Goal: Task Accomplishment & Management: Manage account settings

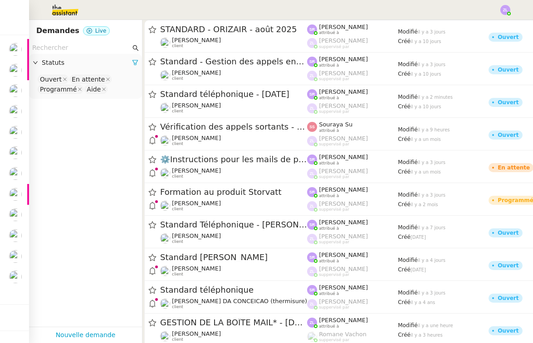
click at [388, 1] on div at bounding box center [266, 10] width 487 height 20
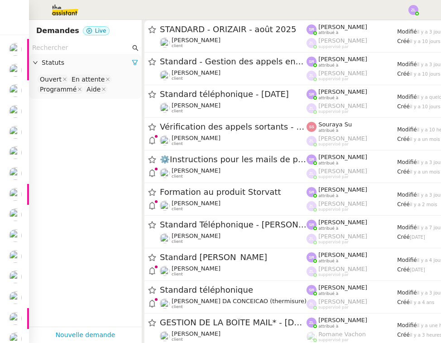
click at [10, 55] on img at bounding box center [15, 49] width 13 height 13
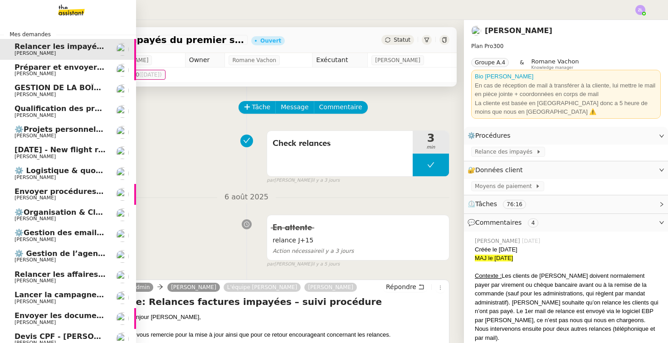
click at [43, 70] on span "Préparer et envoyer les contrats de formation" at bounding box center [109, 67] width 189 height 9
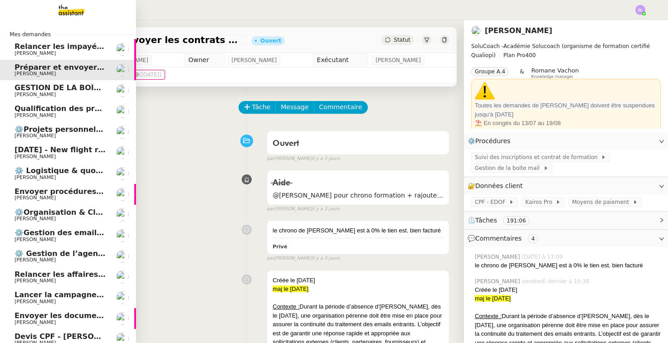
click at [64, 89] on span "GESTION DE LA BOÎTE MAIL* - [DATE] *" at bounding box center [94, 87] width 158 height 9
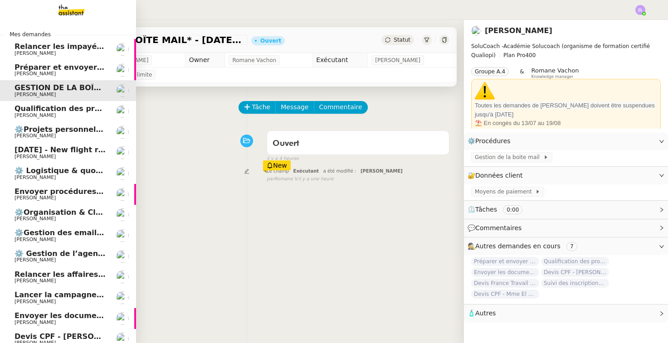
click at [56, 112] on span "[PERSON_NAME]" at bounding box center [35, 115] width 41 height 6
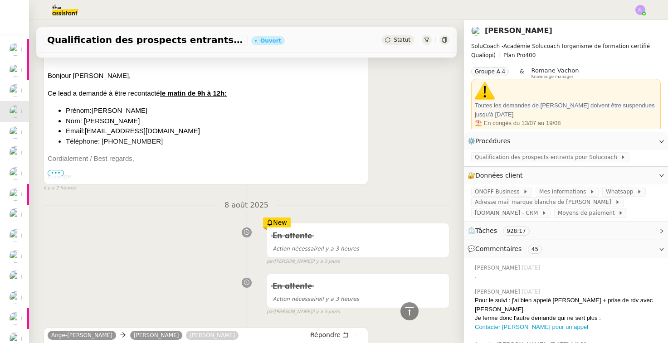
scroll to position [12, 0]
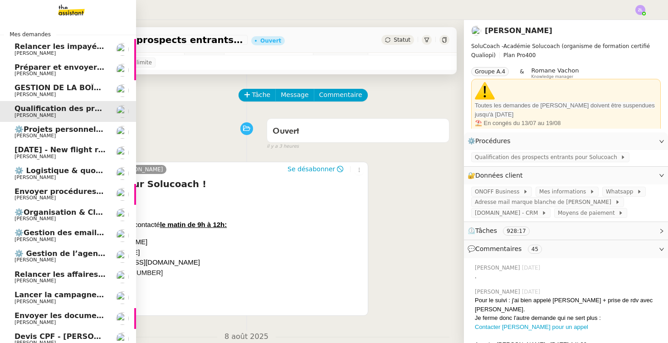
click at [20, 128] on span "⚙️Projets personnels / professionnels" at bounding box center [91, 129] width 153 height 9
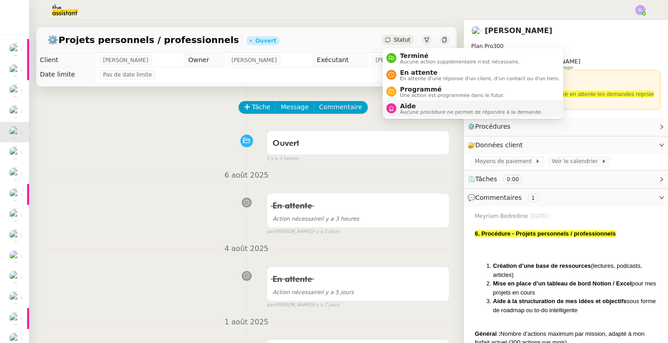
click at [417, 108] on span "Aide" at bounding box center [471, 105] width 142 height 7
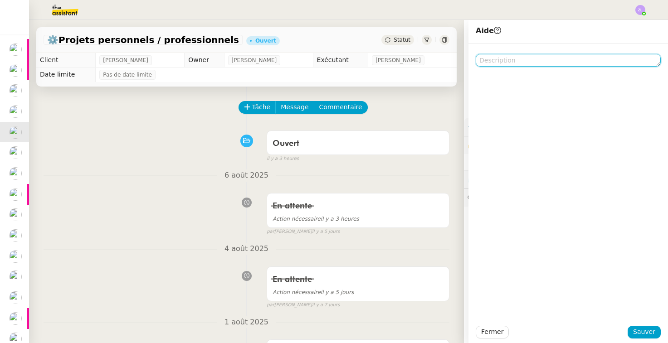
click at [489, 58] on textarea at bounding box center [567, 60] width 185 height 13
type textarea "@"
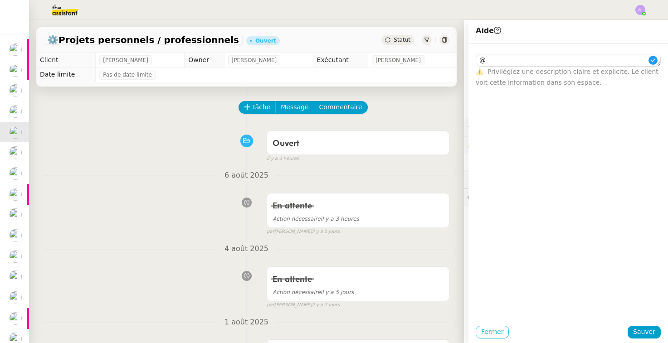
click at [496, 334] on span "Fermer" at bounding box center [492, 332] width 22 height 10
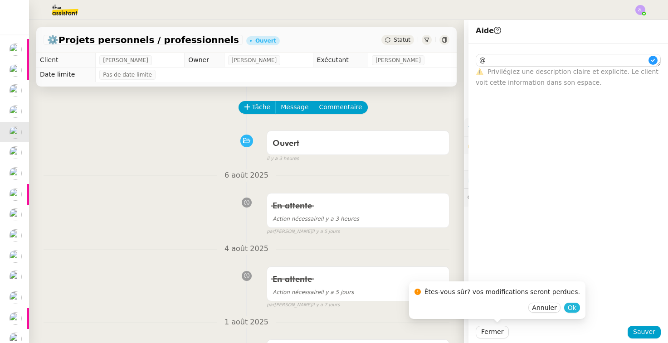
click at [532, 308] on span "Ok" at bounding box center [572, 307] width 9 height 9
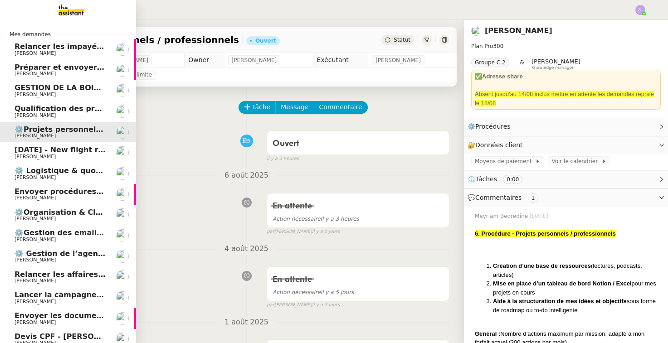
click at [26, 146] on span "[DATE] - New flight request - poop poop" at bounding box center [96, 150] width 163 height 9
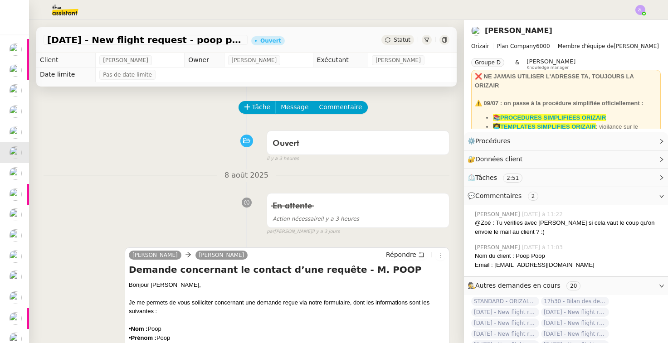
click at [264, 107] on span "Tâche" at bounding box center [261, 107] width 19 height 10
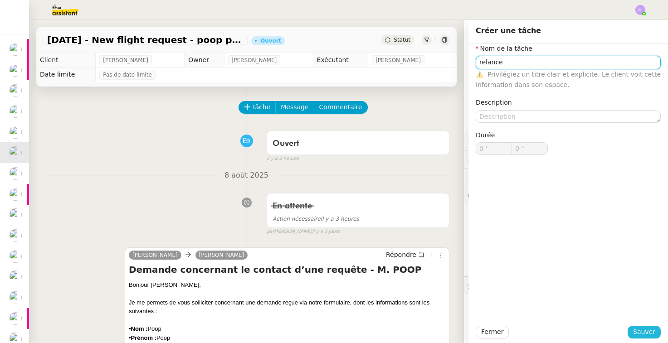
type input "relance"
click at [532, 328] on span "Sauver" at bounding box center [644, 332] width 22 height 10
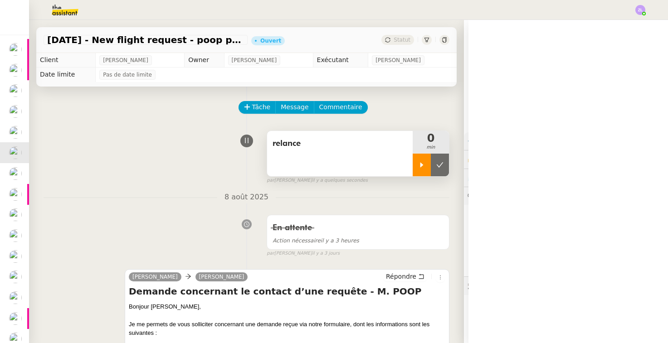
click at [423, 166] on icon at bounding box center [421, 164] width 7 height 7
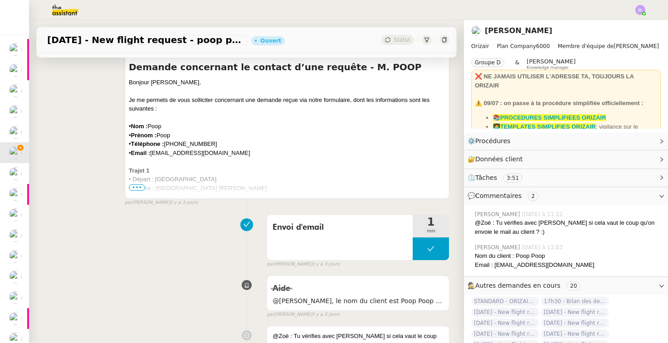
scroll to position [255, 0]
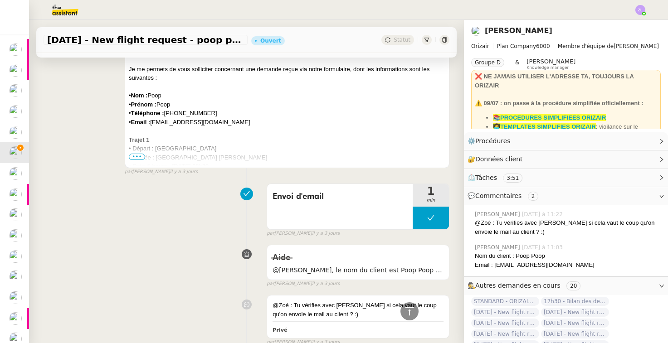
click at [140, 160] on span "•••" at bounding box center [137, 157] width 16 height 6
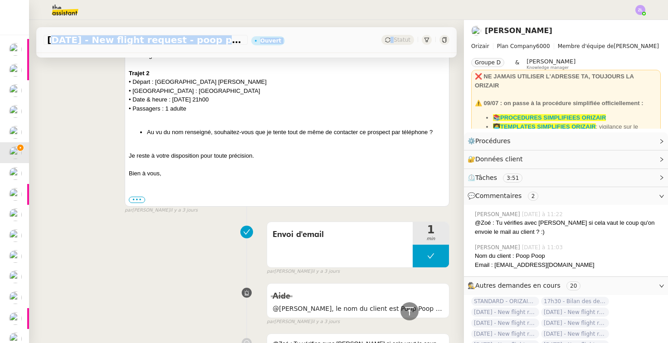
scroll to position [393, 0]
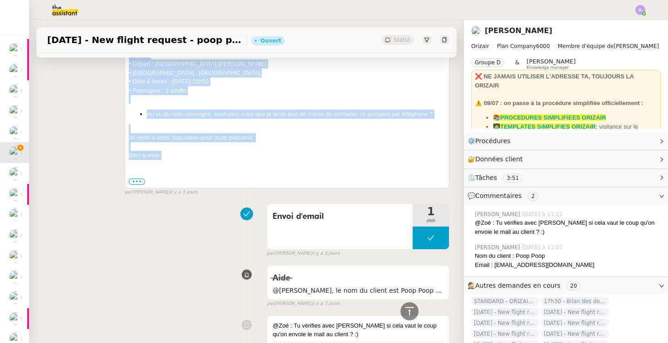
drag, startPoint x: 128, startPoint y: 129, endPoint x: 179, endPoint y: 149, distance: 54.8
click at [179, 149] on div "[PERSON_NAME] concernant le contact d’une requête - M. POOP Bonjour Louis, Je m…" at bounding box center [287, 32] width 325 height 312
copy div "Bonjour [PERSON_NAME], Je me permets de vous solliciter concernant une demande …"
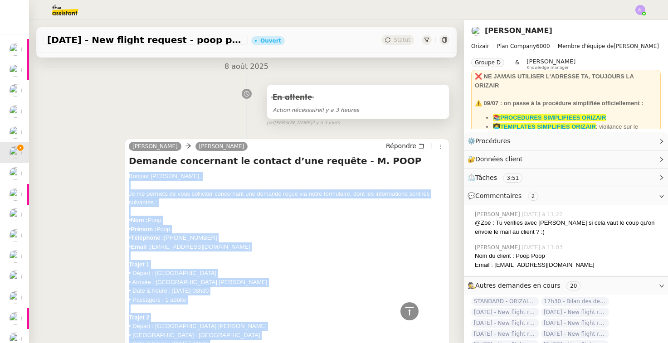
scroll to position [33, 0]
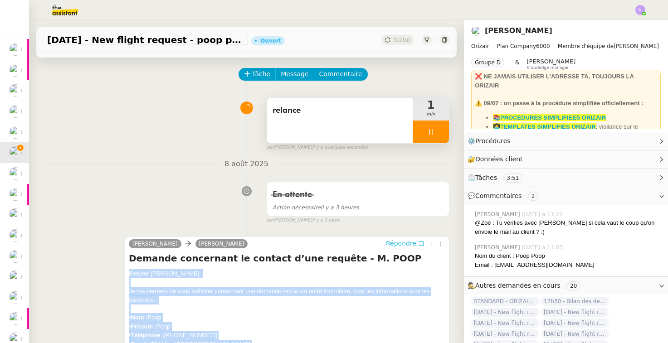
click at [398, 242] on span "Répondre" at bounding box center [401, 243] width 30 height 9
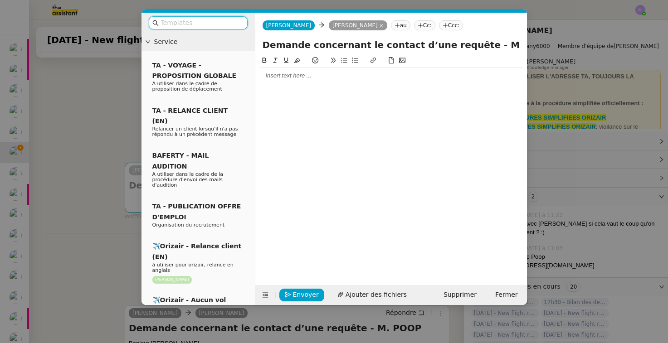
click at [276, 73] on div at bounding box center [391, 76] width 264 height 8
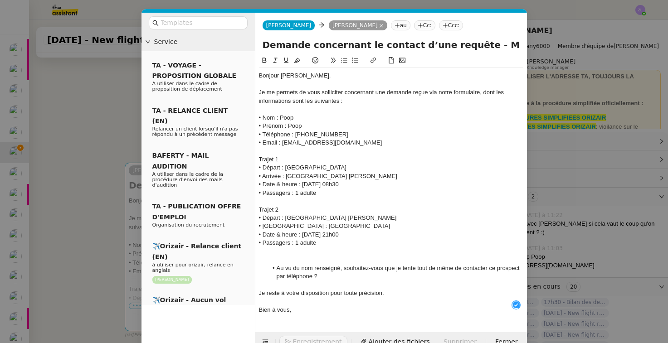
click at [331, 75] on div "Bonjour [PERSON_NAME]," at bounding box center [391, 76] width 264 height 8
click at [344, 93] on div "Je me permets de vous solliciter concernant une demande reçue via notre formula…" at bounding box center [391, 96] width 264 height 17
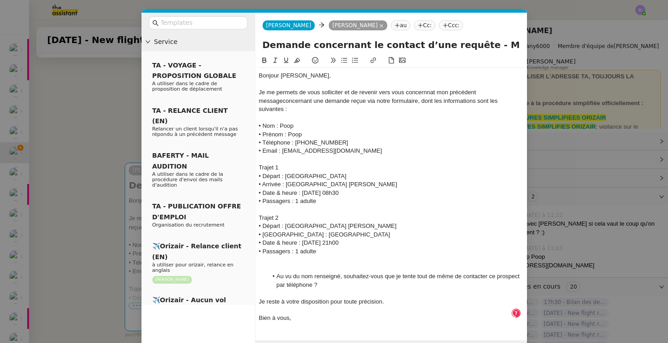
click at [425, 93] on div "Je me permets de vous solliciter et de revenir vers vous concernnat mon précéde…" at bounding box center [391, 100] width 264 height 25
click at [416, 92] on div "Je me permets de vous solliciter et de revenir vers vous concernnat mon précéde…" at bounding box center [391, 100] width 264 height 25
click at [427, 93] on div "Je me permets de vous solliciter et de revenir vers vous concernnat mon précéde…" at bounding box center [391, 100] width 264 height 25
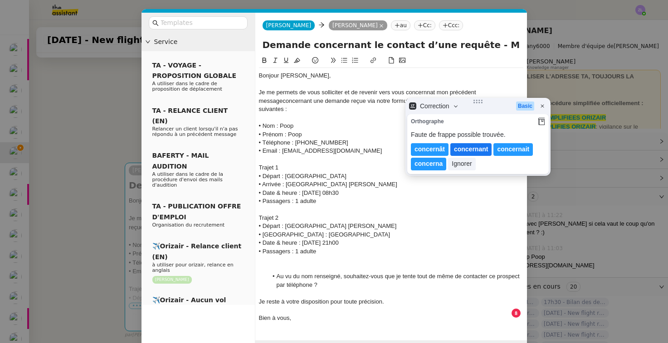
click at [466, 152] on lt-span "concernant" at bounding box center [470, 149] width 41 height 13
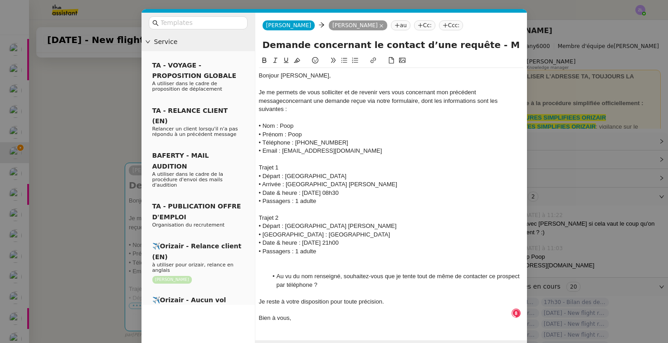
click at [283, 100] on div "Je me permets de vous solliciter et de revenir vers vous concernant mon précéde…" at bounding box center [391, 100] width 264 height 25
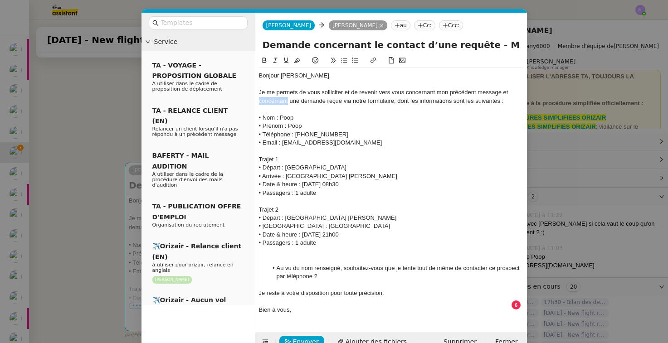
click at [251, 99] on nz-layout "Service TA - VOYAGE - PROPOSITION GLOBALE A utiliser dans le cadre de propositi…" at bounding box center [333, 183] width 385 height 340
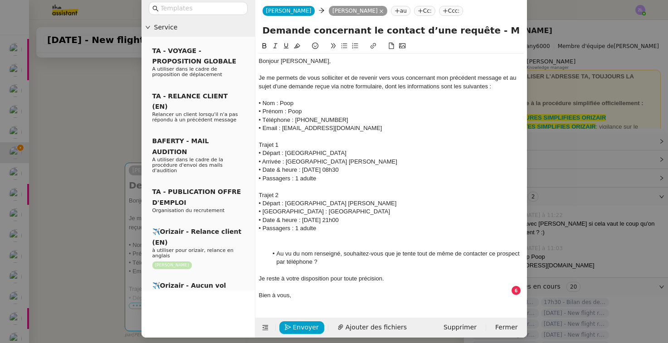
click at [281, 241] on div at bounding box center [391, 245] width 264 height 8
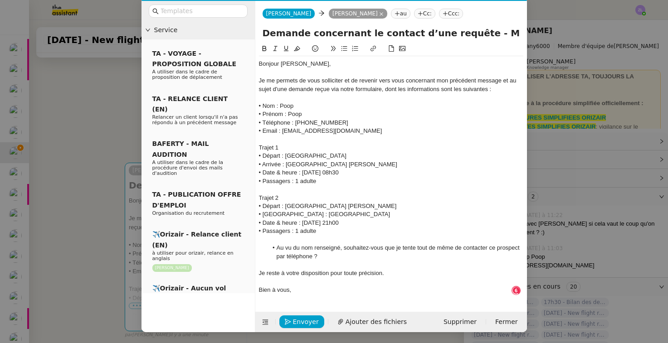
scroll to position [6, 0]
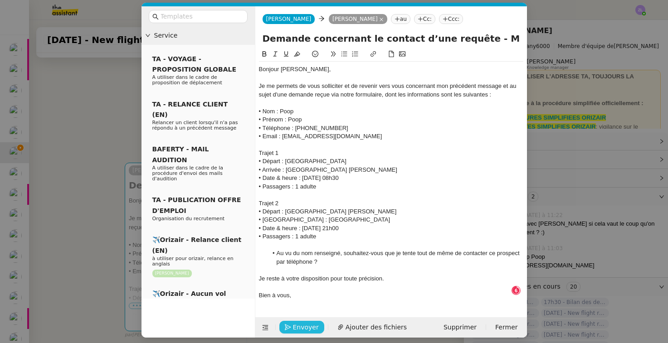
click at [304, 322] on span "Envoyer" at bounding box center [306, 327] width 26 height 10
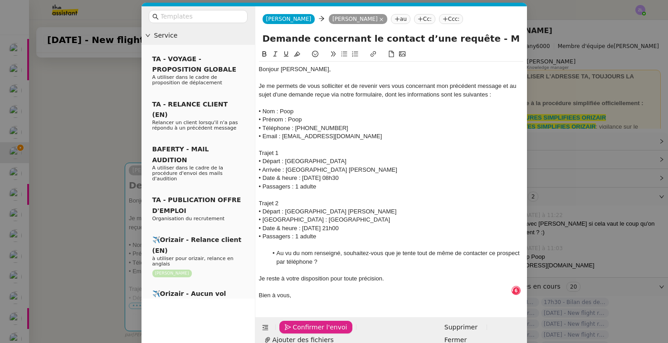
click at [304, 322] on span "Confirmer l'envoi" at bounding box center [320, 327] width 54 height 10
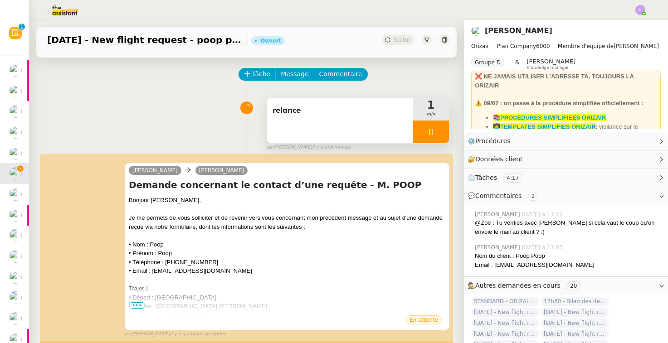
click at [425, 128] on div at bounding box center [430, 132] width 36 height 23
click at [443, 135] on div at bounding box center [430, 132] width 36 height 23
click at [421, 132] on div at bounding box center [430, 132] width 36 height 23
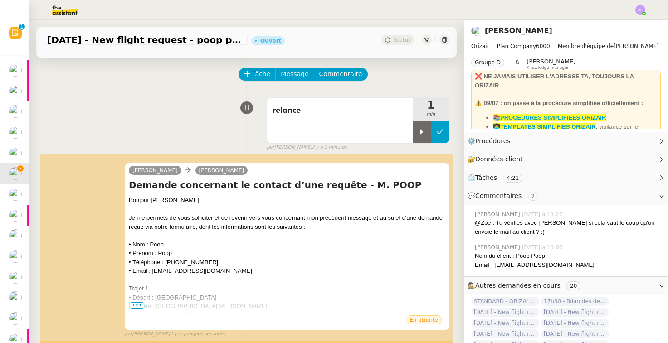
click at [445, 136] on button at bounding box center [440, 132] width 18 height 23
click at [388, 32] on div "[DATE] - New flight request - poop poop Ouvert Statut" at bounding box center [246, 40] width 420 height 26
click at [397, 40] on span "Statut" at bounding box center [401, 40] width 17 height 6
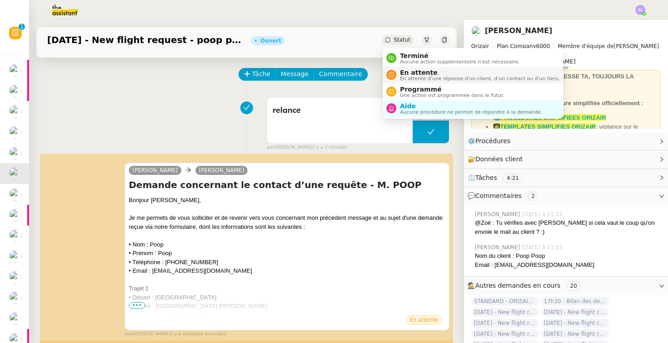
click at [407, 74] on span "En attente" at bounding box center [480, 72] width 160 height 7
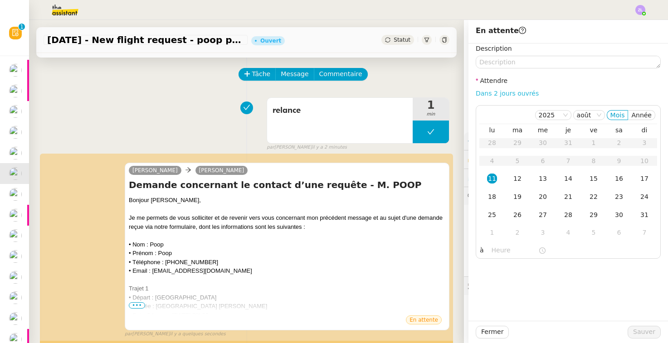
click at [487, 91] on link "Dans 2 jours ouvrés" at bounding box center [506, 93] width 63 height 7
type input "07:00"
click at [517, 178] on div "12" at bounding box center [517, 179] width 10 height 10
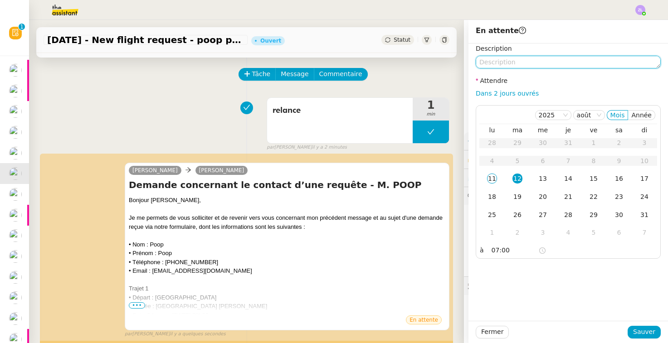
click at [494, 63] on textarea at bounding box center [567, 62] width 185 height 13
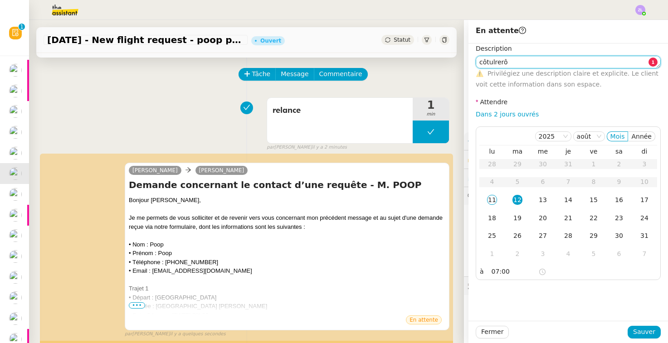
drag, startPoint x: 510, startPoint y: 67, endPoint x: 461, endPoint y: 58, distance: 49.9
click at [409, 58] on app-ticket "[DATE] - New flight request - poop poop Ouvert Statut Client [PERSON_NAME] Owne…" at bounding box center [348, 181] width 639 height 323
type textarea "cloturer"
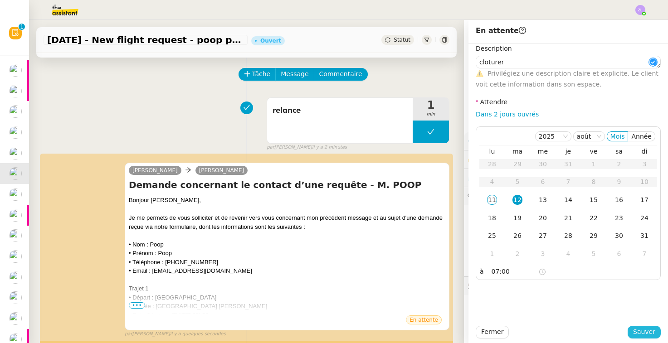
click at [532, 335] on span "Sauver" at bounding box center [644, 332] width 22 height 10
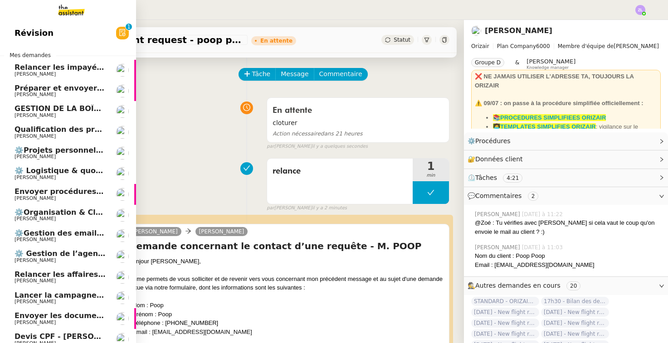
click at [116, 188] on img at bounding box center [122, 194] width 13 height 13
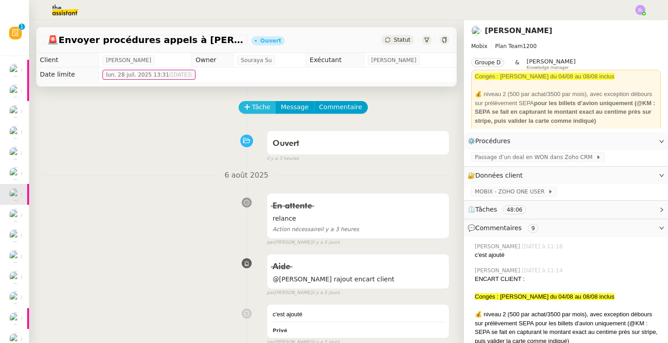
click at [266, 109] on span "Tâche" at bounding box center [261, 107] width 19 height 10
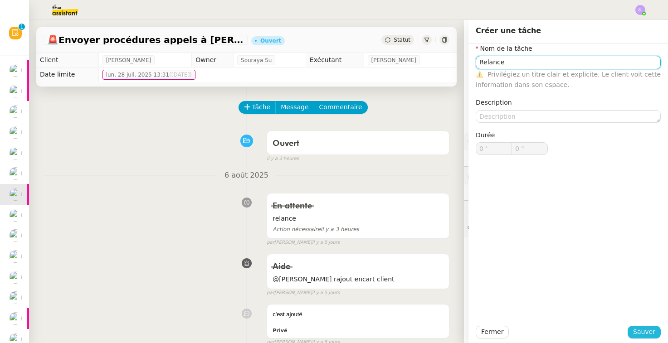
type input "Relance"
click at [532, 330] on span "Sauver" at bounding box center [644, 332] width 22 height 10
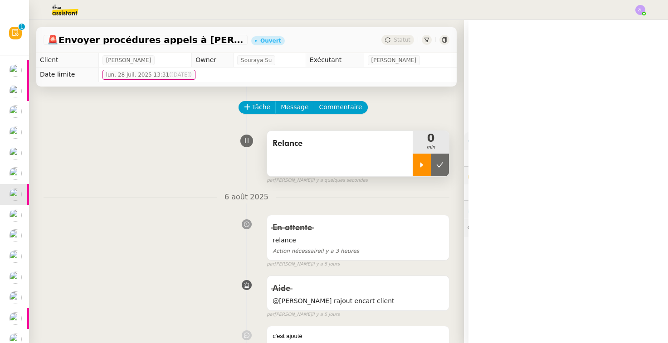
click at [425, 173] on div at bounding box center [421, 165] width 18 height 23
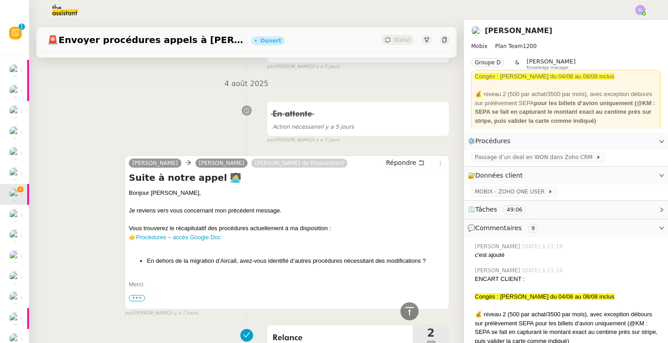
scroll to position [905, 0]
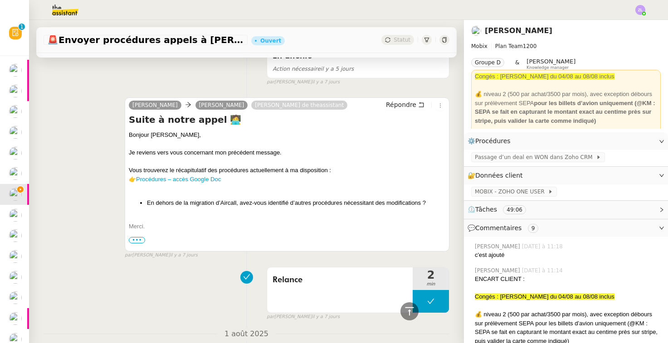
click at [135, 237] on span "•••" at bounding box center [137, 240] width 16 height 6
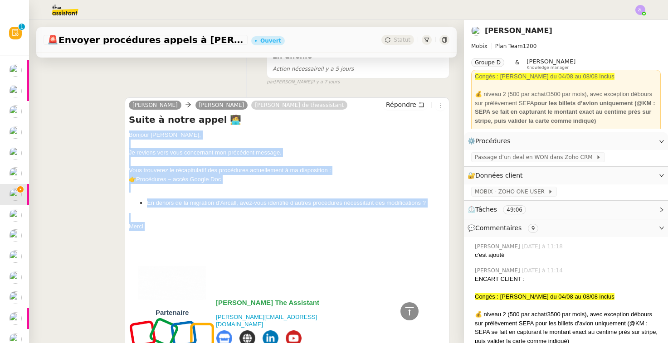
drag, startPoint x: 157, startPoint y: 202, endPoint x: 119, endPoint y: 108, distance: 100.7
copy div "Bonjour [PERSON_NAME], Je reviens vers vous concernant mon précédent message. V…"
click at [406, 100] on span "Répondre" at bounding box center [401, 104] width 30 height 9
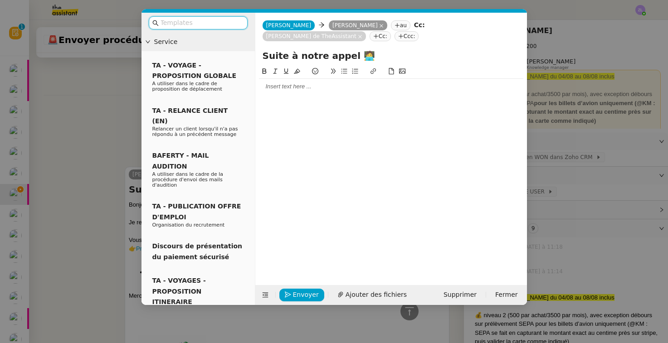
click at [287, 87] on div at bounding box center [391, 86] width 264 height 8
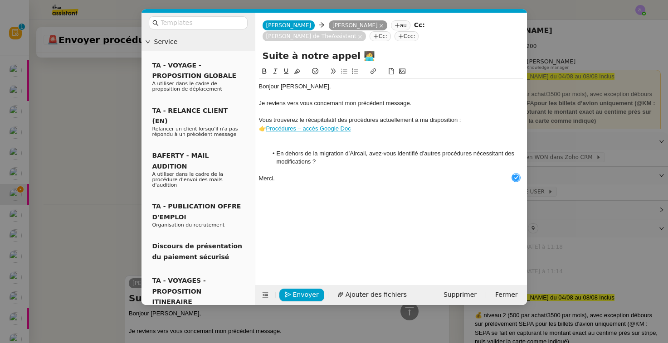
click at [279, 140] on div at bounding box center [391, 137] width 264 height 8
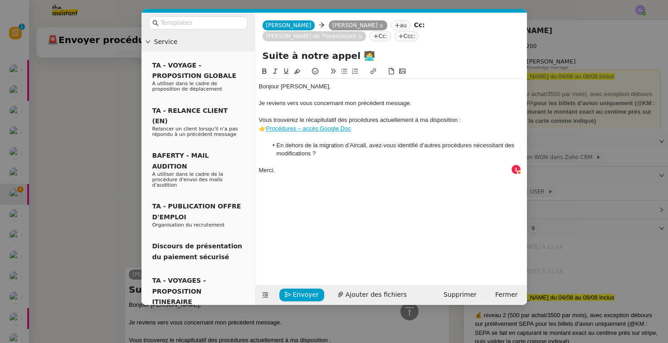
drag, startPoint x: 258, startPoint y: 161, endPoint x: 263, endPoint y: 162, distance: 5.0
click at [259, 161] on div at bounding box center [391, 162] width 264 height 8
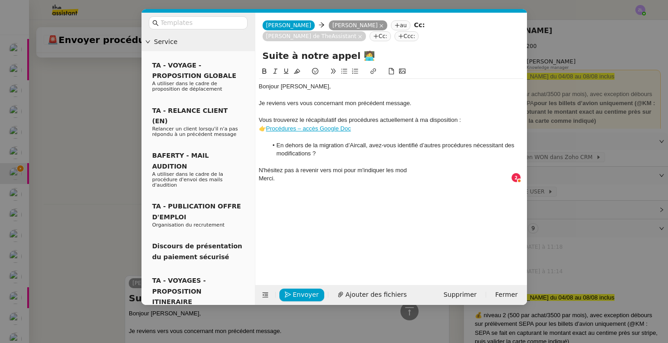
drag, startPoint x: 421, startPoint y: 165, endPoint x: 411, endPoint y: 169, distance: 11.0
click at [421, 166] on div "N'hésitez pas à revenir vers moi pour m'indiquer les mod" at bounding box center [391, 170] width 264 height 8
click at [411, 169] on div "N'hésitez pas à revenir vers moi pour m'indiquer les mod" at bounding box center [391, 170] width 264 height 8
click at [417, 170] on div "N'hésitez pas à revenir vers moi pour m'indiquer les modifiations c" at bounding box center [391, 170] width 264 height 8
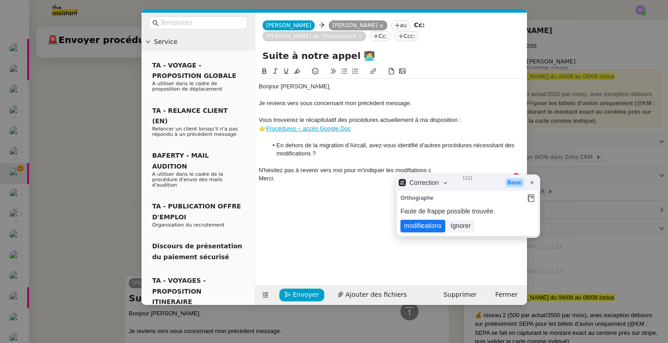
click at [423, 227] on lt-strong "c" at bounding box center [423, 225] width 4 height 7
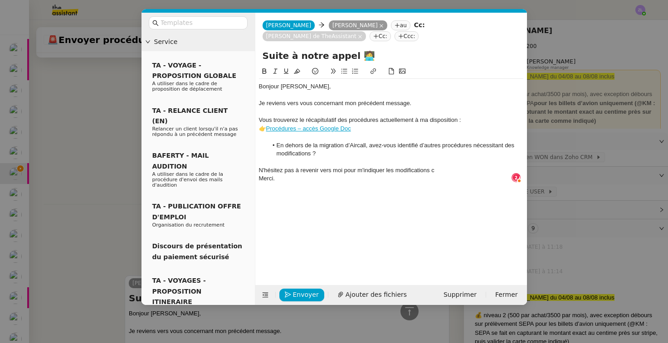
click at [437, 168] on div "N'hésitez pas à revenir vers moi pour m'indiquer les modifications c" at bounding box center [391, 170] width 264 height 8
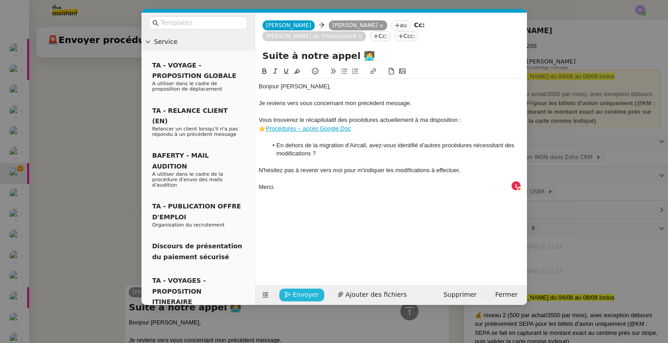
click at [304, 294] on span "Envoyer" at bounding box center [306, 295] width 26 height 10
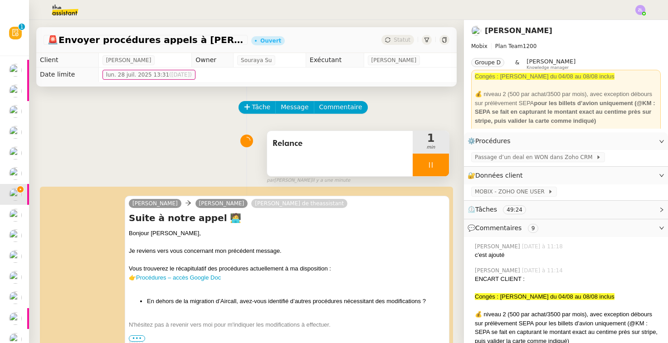
scroll to position [0, 0]
click at [422, 164] on div at bounding box center [430, 165] width 36 height 23
click at [439, 165] on icon at bounding box center [439, 164] width 7 height 7
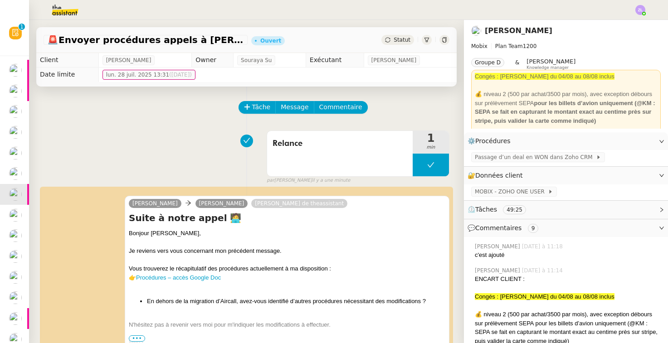
click at [403, 46] on div "🚨 Envoyer procédures appels à [PERSON_NAME] Statut" at bounding box center [246, 40] width 420 height 26
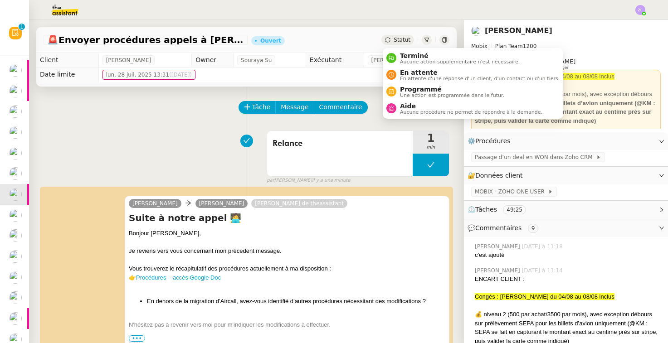
click at [403, 40] on span "Statut" at bounding box center [401, 40] width 17 height 6
click at [403, 74] on span "En attente" at bounding box center [480, 72] width 160 height 7
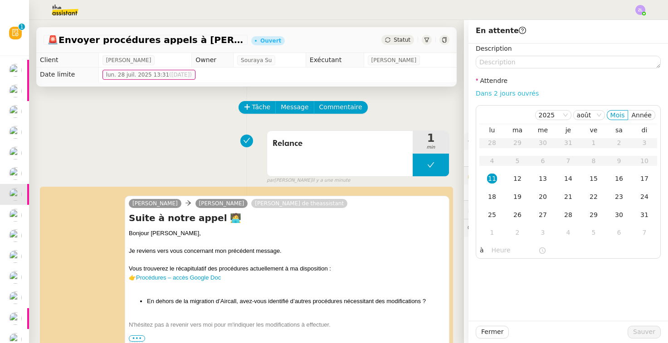
click at [496, 96] on link "Dans 2 jours ouvrés" at bounding box center [506, 93] width 63 height 7
type input "07:00"
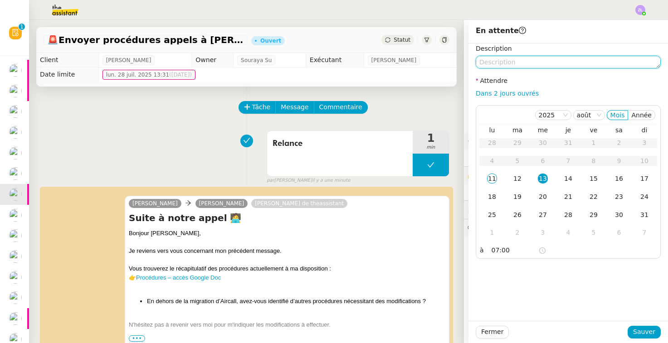
click at [512, 66] on textarea at bounding box center [567, 62] width 185 height 13
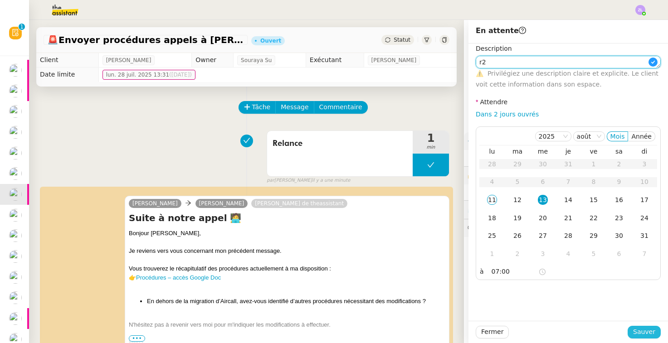
type textarea "r2"
click at [532, 335] on span "Sauver" at bounding box center [644, 332] width 22 height 10
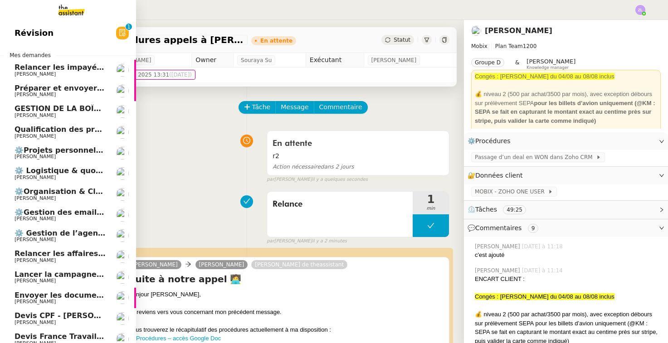
click at [116, 147] on img at bounding box center [122, 153] width 13 height 13
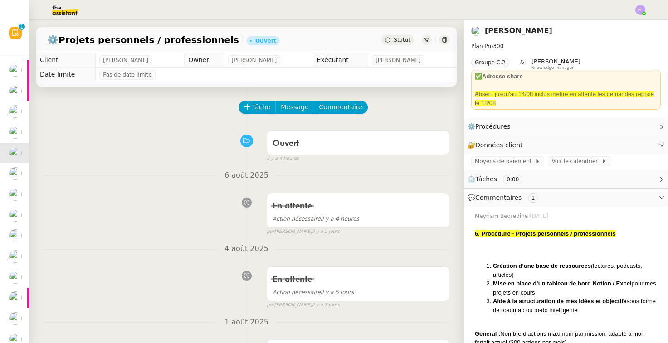
click at [395, 39] on span "Statut" at bounding box center [401, 40] width 17 height 6
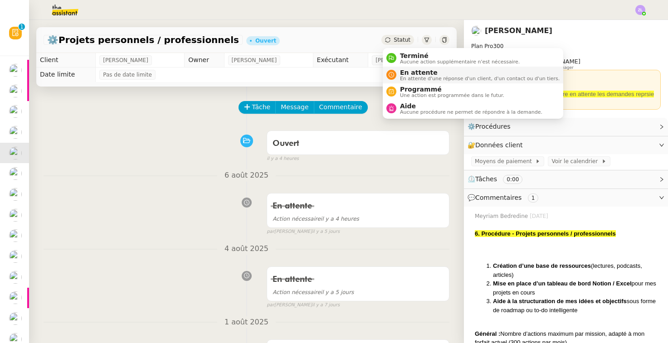
click at [405, 75] on span "En attente" at bounding box center [480, 72] width 160 height 7
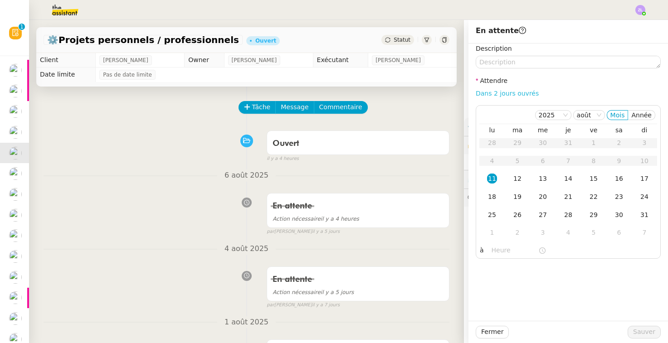
click at [500, 96] on link "Dans 2 jours ouvrés" at bounding box center [506, 93] width 63 height 7
type input "07:00"
click at [487, 210] on div "25" at bounding box center [492, 215] width 10 height 10
click at [532, 329] on span "Sauver" at bounding box center [644, 332] width 22 height 10
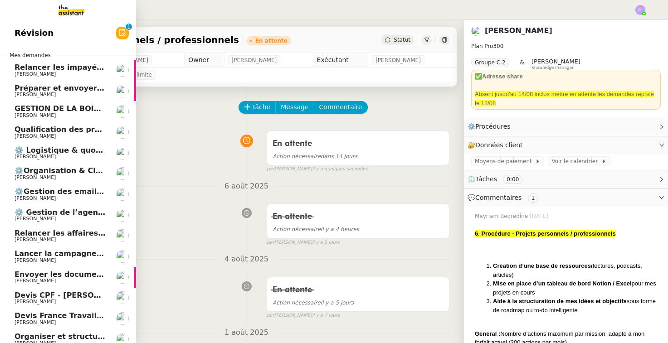
click at [45, 146] on span "⚙️ Logistique & quotidien" at bounding box center [67, 150] width 105 height 9
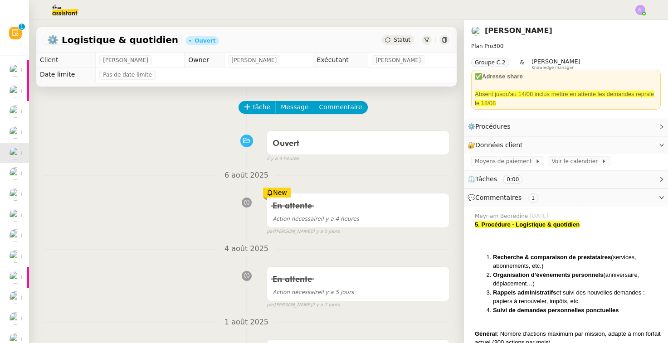
click at [406, 34] on div "⚙️ Logistique & quotidien Ouvert Statut" at bounding box center [246, 40] width 420 height 26
click at [407, 37] on span "Statut" at bounding box center [401, 40] width 17 height 6
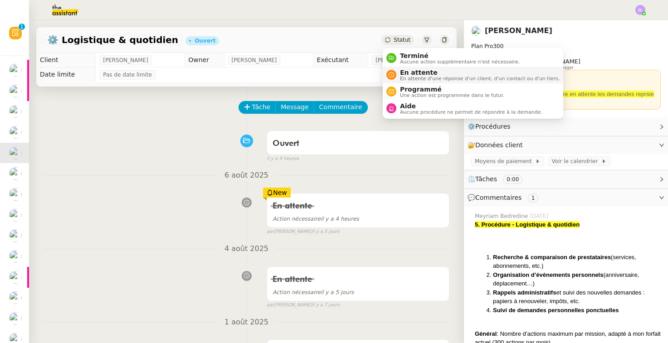
click at [410, 77] on span "En attente d'une réponse d'un client, d'un contact ou d'un tiers." at bounding box center [480, 78] width 160 height 5
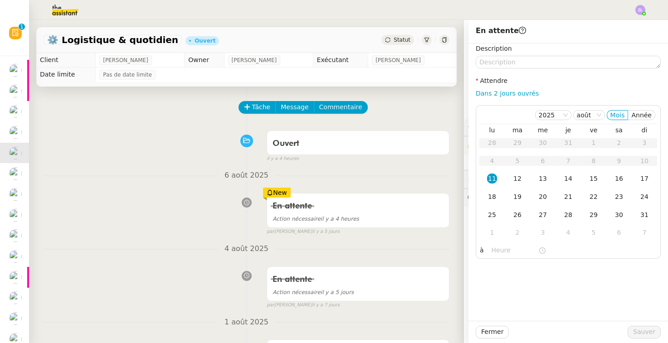
click at [495, 99] on div "Description Attendre Dans 2 jours ouvrés [DATE] [PERSON_NAME] lu ma me je ve sa…" at bounding box center [567, 151] width 185 height 215
click at [495, 91] on link "Dans 2 jours ouvrés" at bounding box center [506, 93] width 63 height 7
type input "07:00"
click at [489, 221] on td "25" at bounding box center [491, 215] width 25 height 18
click at [532, 335] on span "Sauver" at bounding box center [644, 332] width 22 height 10
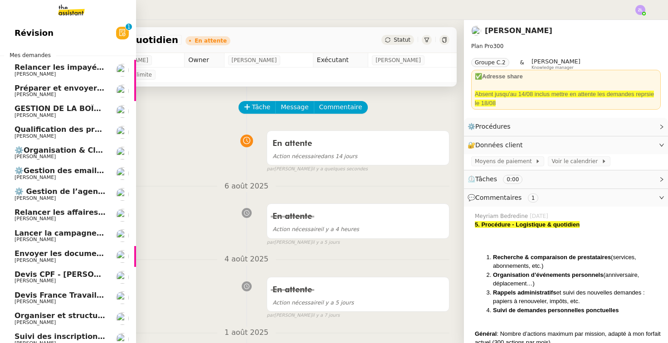
click at [19, 146] on span "⚙️Organisation & Classement" at bounding box center [75, 150] width 121 height 9
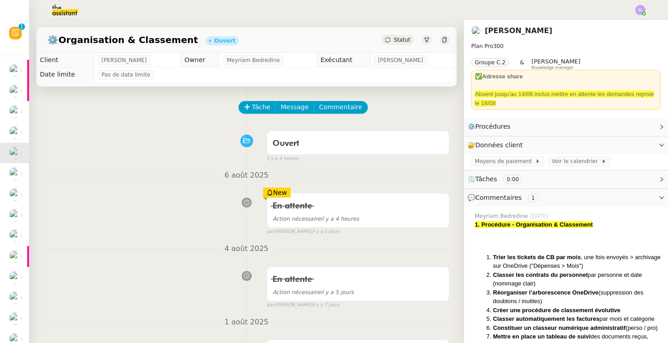
click at [400, 41] on span "Statut" at bounding box center [401, 40] width 17 height 6
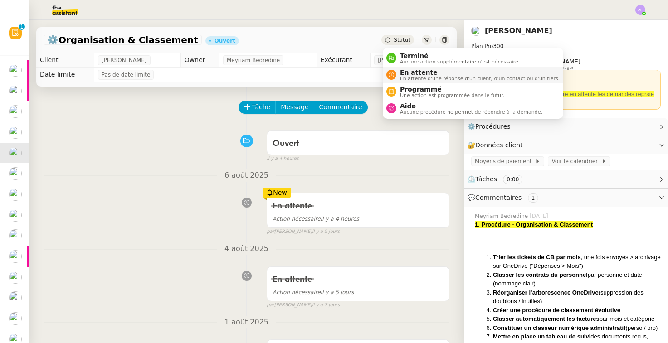
click at [410, 76] on span "En attente d'une réponse d'un client, d'un contact ou d'un tiers." at bounding box center [480, 78] width 160 height 5
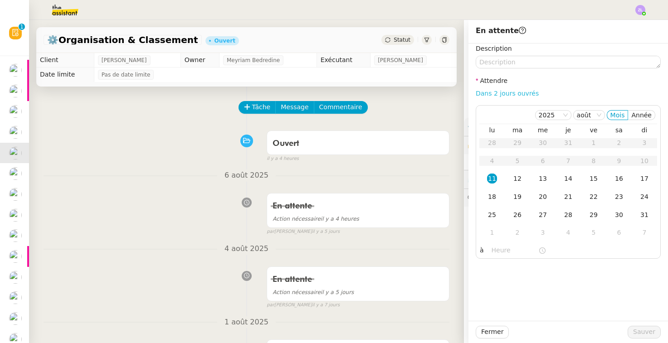
click at [510, 91] on link "Dans 2 jours ouvrés" at bounding box center [506, 93] width 63 height 7
type input "07:00"
click at [490, 214] on div "25" at bounding box center [492, 215] width 10 height 10
click at [532, 330] on span "Sauver" at bounding box center [644, 332] width 22 height 10
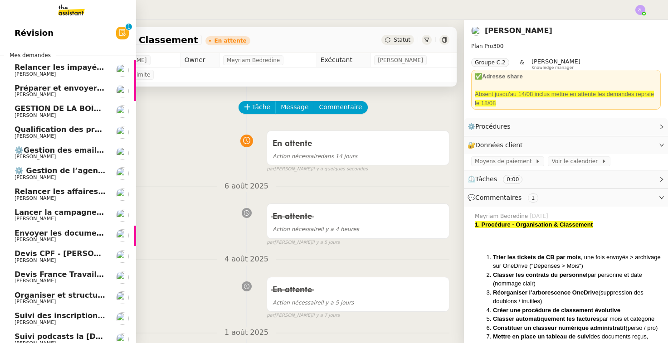
click at [24, 154] on span "[PERSON_NAME]" at bounding box center [35, 157] width 41 height 6
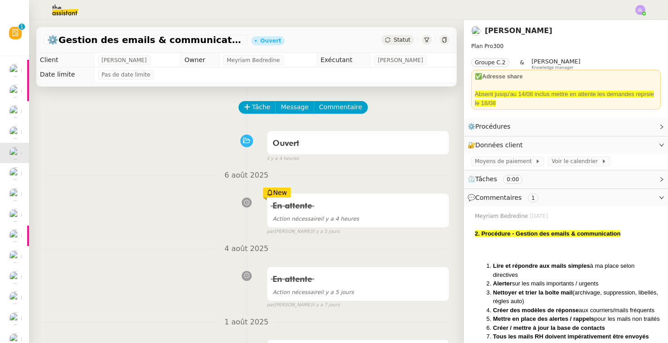
click at [395, 43] on span "Statut" at bounding box center [401, 40] width 17 height 6
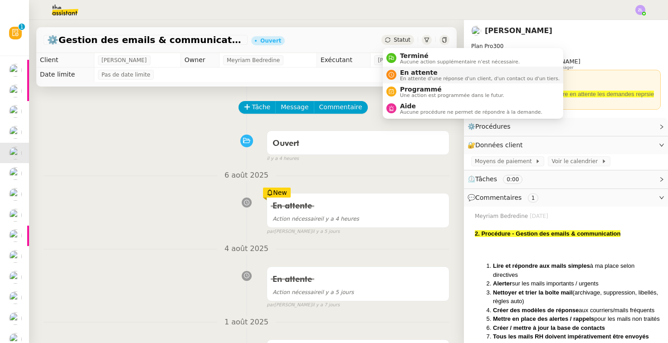
click at [412, 78] on span "En attente d'une réponse d'un client, d'un contact ou d'un tiers." at bounding box center [480, 78] width 160 height 5
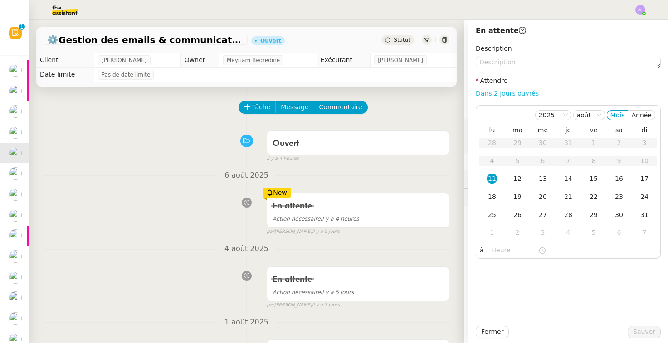
click at [502, 92] on link "Dans 2 jours ouvrés" at bounding box center [506, 93] width 63 height 7
type input "07:00"
click at [495, 218] on div "25" at bounding box center [492, 215] width 10 height 10
click at [532, 329] on span "Sauver" at bounding box center [644, 332] width 22 height 10
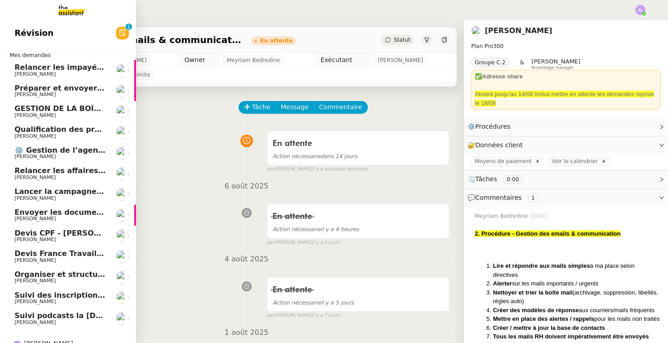
click at [13, 143] on link "⚙️ Gestion de l’agenda [PERSON_NAME]" at bounding box center [68, 153] width 136 height 21
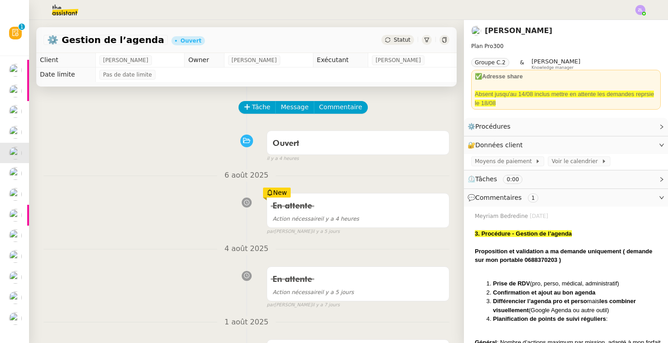
click at [398, 38] on span "Statut" at bounding box center [401, 40] width 17 height 6
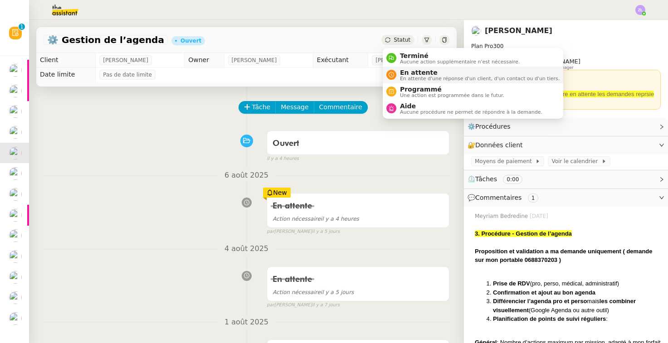
click at [400, 69] on span "En attente" at bounding box center [480, 72] width 160 height 7
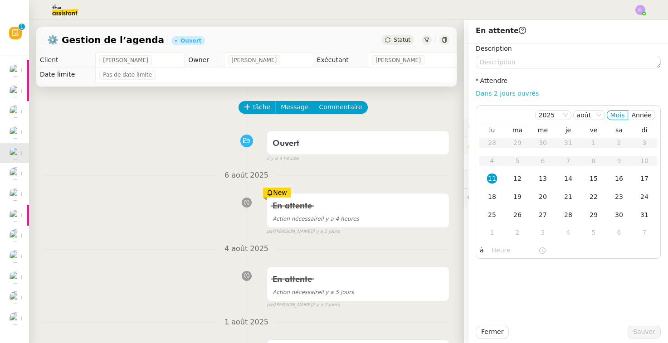
click at [489, 91] on link "Dans 2 jours ouvrés" at bounding box center [506, 93] width 63 height 7
type input "07:00"
click at [494, 218] on div "25" at bounding box center [492, 215] width 10 height 10
click at [532, 335] on span "Sauver" at bounding box center [644, 332] width 22 height 10
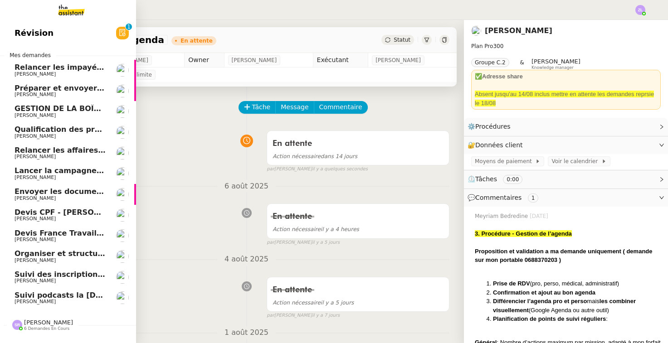
click at [16, 249] on span "Organiser et structurer les tâches et documents" at bounding box center [114, 253] width 198 height 9
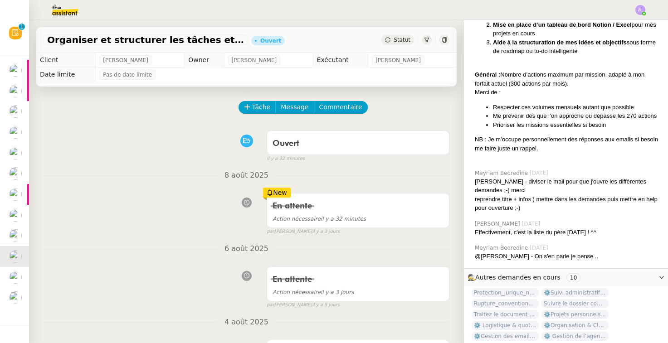
scroll to position [1548, 0]
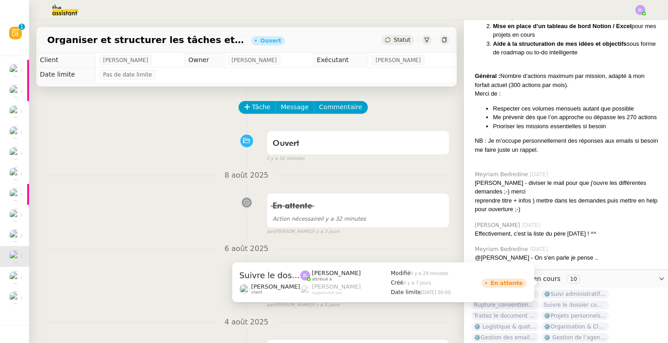
click at [532, 301] on span "Suivre le dossier comptable de Party'z" at bounding box center [575, 305] width 68 height 9
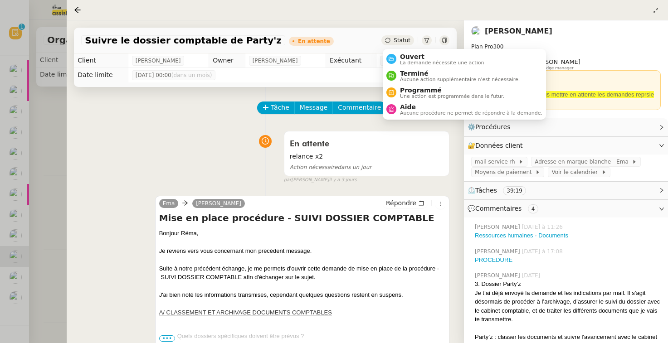
click at [393, 39] on div "Statut" at bounding box center [397, 40] width 33 height 10
click at [407, 108] on span "Aide" at bounding box center [471, 106] width 142 height 7
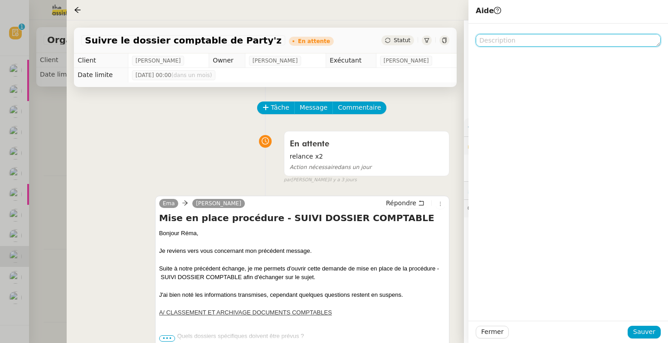
click at [505, 42] on textarea at bounding box center [567, 40] width 185 height 13
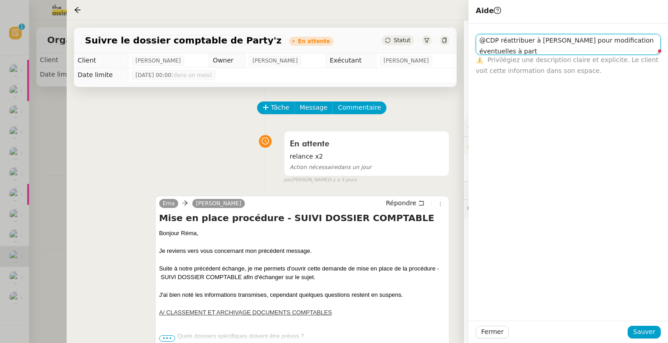
scroll to position [0, 0]
type textarea "@CDP réattribuer à [PERSON_NAME] pour modification éventuelles à partir du 18/0…"
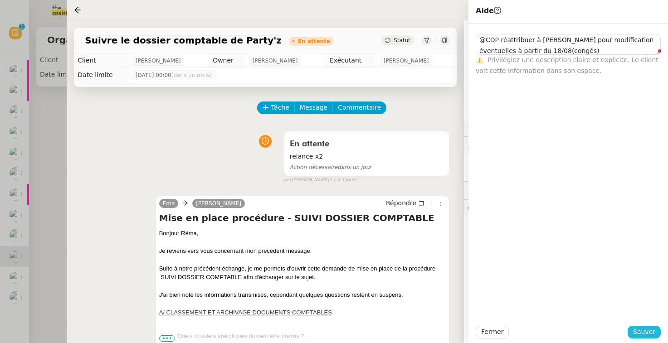
click at [532, 332] on span "Sauver" at bounding box center [644, 332] width 22 height 10
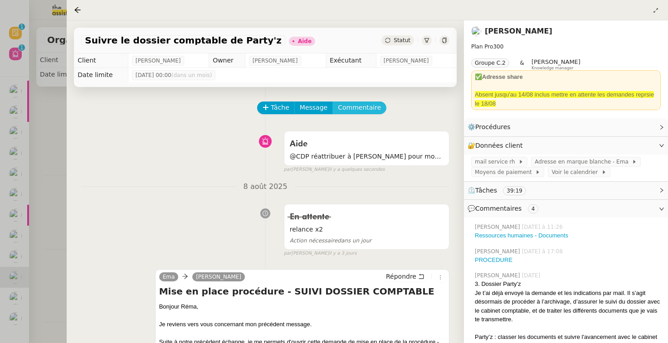
click at [367, 105] on span "Commentaire" at bounding box center [359, 107] width 43 height 10
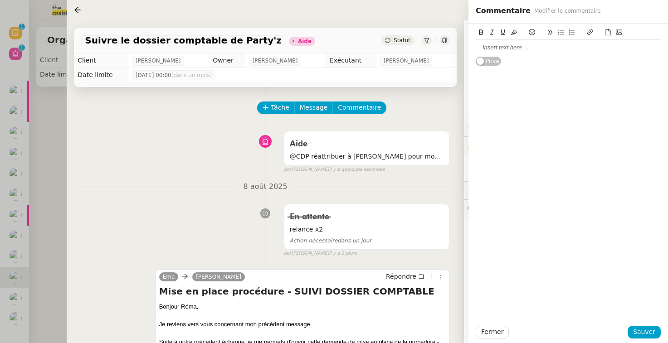
click at [479, 45] on div at bounding box center [567, 48] width 185 height 8
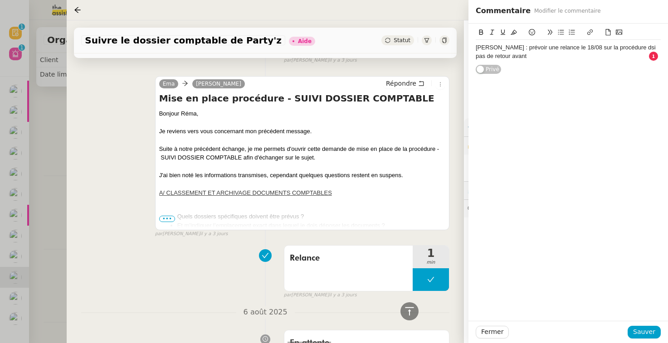
click at [532, 46] on div "[PERSON_NAME] : prévoir une relance le 18/08 sur la procédure dsi pas de retour…" at bounding box center [567, 52] width 185 height 17
drag, startPoint x: 504, startPoint y: 47, endPoint x: 472, endPoint y: 46, distance: 31.3
click at [472, 46] on div "[PERSON_NAME] : prévoir une relance le 18/08 sur la procédure si pas de retour …" at bounding box center [567, 49] width 199 height 51
click at [483, 31] on icon at bounding box center [481, 32] width 6 height 6
click at [516, 32] on icon at bounding box center [513, 32] width 6 height 6
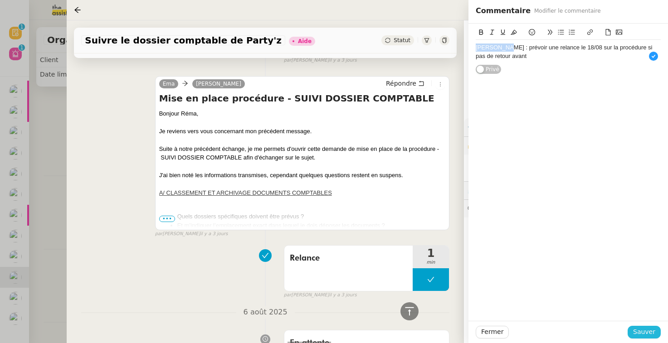
click at [532, 330] on span "Sauver" at bounding box center [644, 332] width 22 height 10
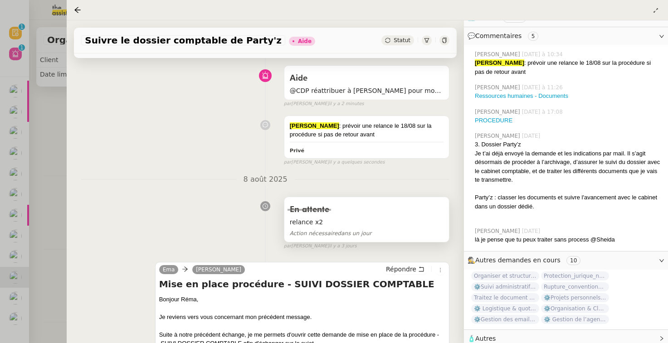
scroll to position [131, 0]
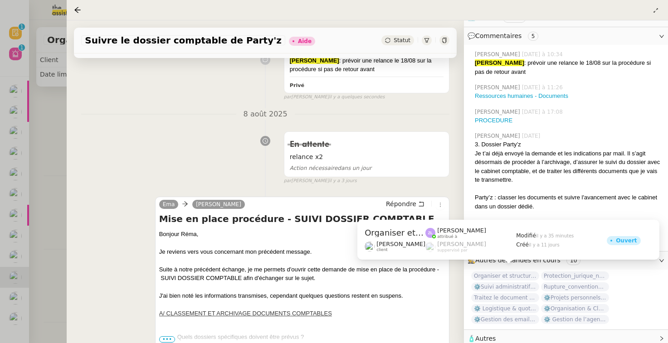
click at [509, 273] on span "Organiser et structurer les tâches et documents" at bounding box center [505, 276] width 68 height 9
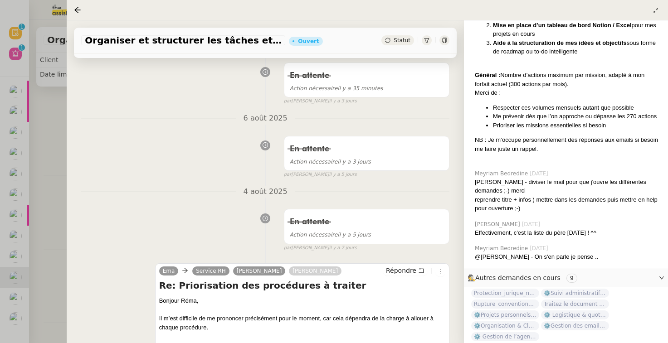
scroll to position [1549, 0]
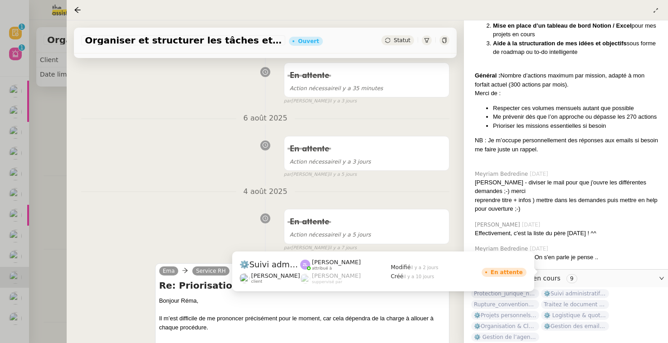
click at [532, 289] on span "⚙️Suivi administratif & personnel" at bounding box center [575, 293] width 68 height 9
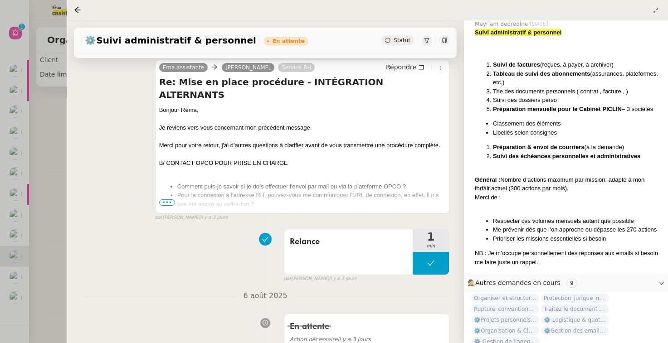
scroll to position [130, 0]
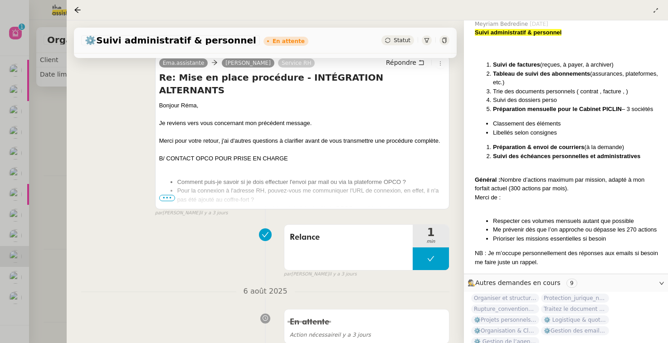
click at [165, 200] on span "•••" at bounding box center [167, 198] width 16 height 6
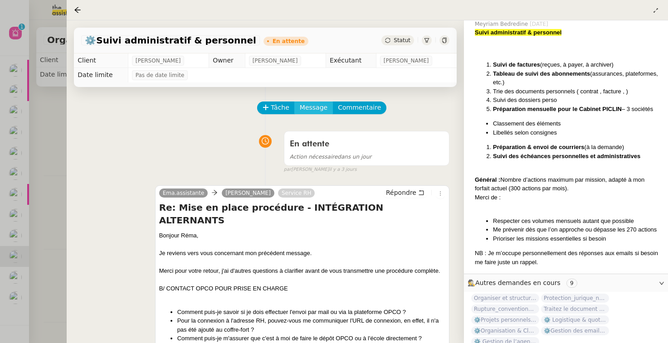
scroll to position [0, 0]
click at [272, 107] on span "Tâche" at bounding box center [280, 107] width 19 height 10
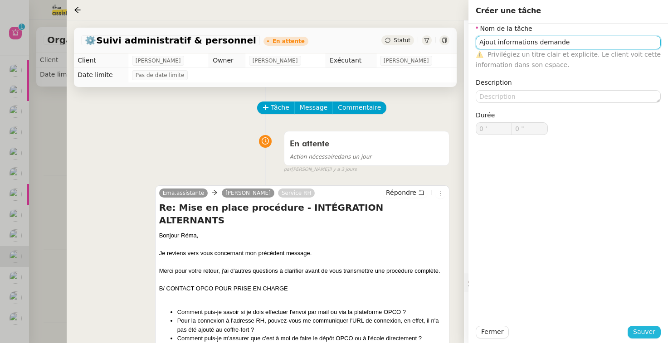
type input "Ajout informations demande"
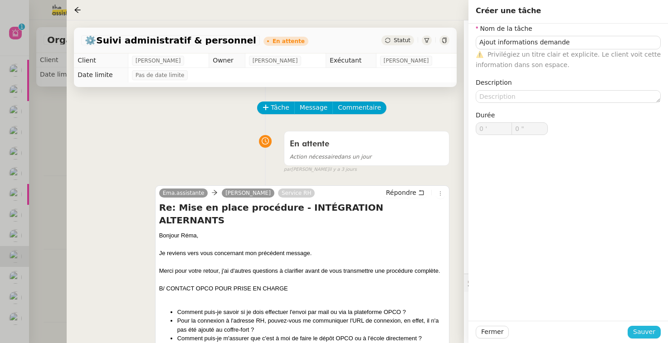
click at [532, 333] on span "Sauver" at bounding box center [644, 332] width 22 height 10
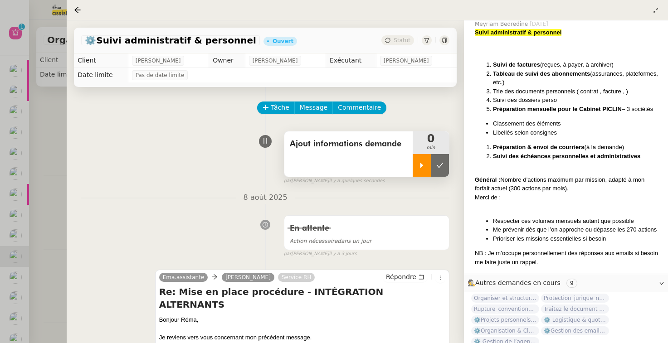
click at [416, 163] on div at bounding box center [421, 165] width 18 height 23
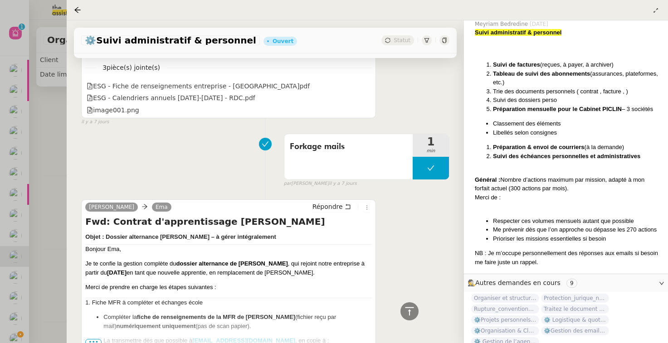
scroll to position [4377, 0]
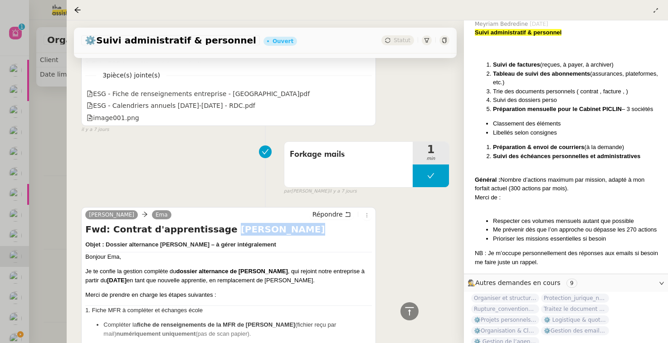
drag, startPoint x: 212, startPoint y: 162, endPoint x: 285, endPoint y: 162, distance: 72.5
click at [285, 223] on h4 "Fwd: Contrat d'apprentissage [PERSON_NAME]" at bounding box center [228, 229] width 286 height 13
copy h4 "[PERSON_NAME]"
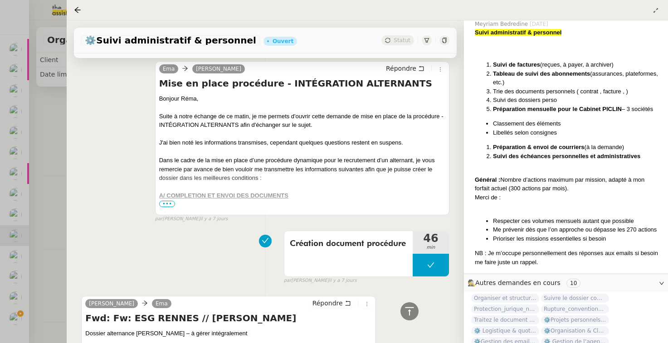
scroll to position [3992, 0]
drag, startPoint x: 260, startPoint y: 250, endPoint x: 83, endPoint y: 252, distance: 176.3
copy h4 "Fwd: Fw: ESG RENNES // [PERSON_NAME]"
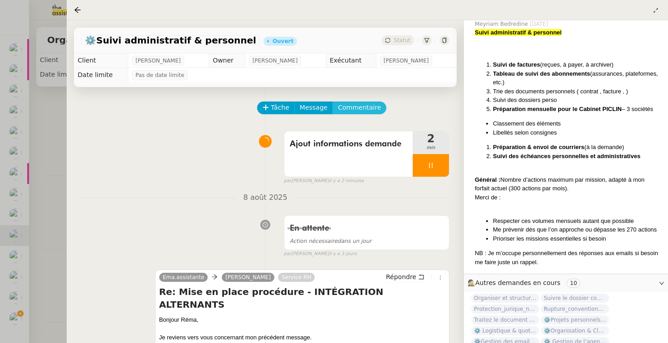
scroll to position [0, 0]
click at [365, 109] on span "Commentaire" at bounding box center [359, 107] width 43 height 10
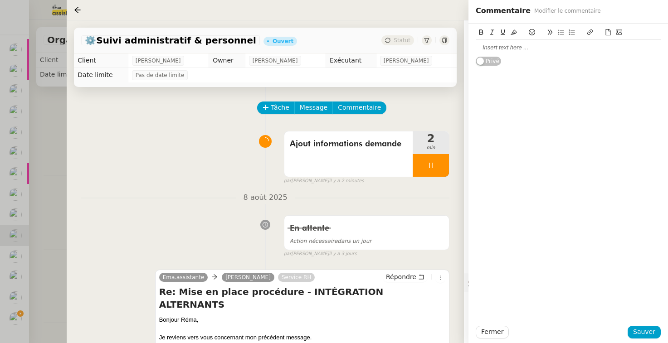
click at [481, 47] on div at bounding box center [567, 48] width 185 height 8
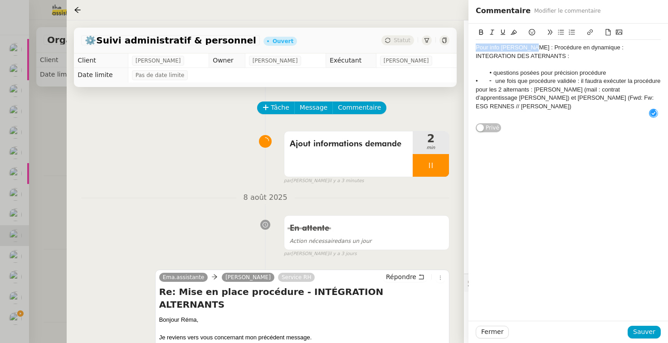
drag, startPoint x: 529, startPoint y: 47, endPoint x: 465, endPoint y: 47, distance: 64.8
click at [464, 47] on app-ticket "⚙️Suivi administratif & personnel Ouvert Statut Client [PERSON_NAME] Owner [PER…" at bounding box center [367, 181] width 601 height 323
drag, startPoint x: 483, startPoint y: 31, endPoint x: 553, endPoint y: 151, distance: 138.3
click at [483, 31] on icon at bounding box center [481, 32] width 6 height 6
click at [512, 31] on icon at bounding box center [513, 32] width 6 height 6
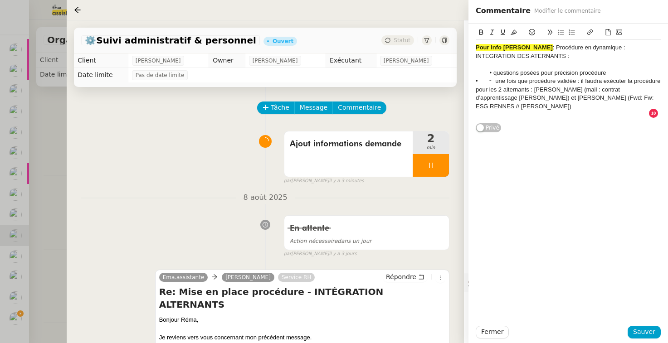
drag, startPoint x: 492, startPoint y: 72, endPoint x: 467, endPoint y: 72, distance: 24.9
click at [467, 72] on app-ticket "⚙️Suivi administratif & personnel Ouvert Statut Client [PERSON_NAME] Owner [PER…" at bounding box center [367, 181] width 601 height 323
click at [532, 38] on div at bounding box center [567, 33] width 185 height 13
click at [532, 32] on icon at bounding box center [561, 32] width 6 height 6
click at [500, 80] on div "• ⁃ une fois que procédure validée : il faudra exécuter la procédure pour les 2…" at bounding box center [567, 94] width 185 height 34
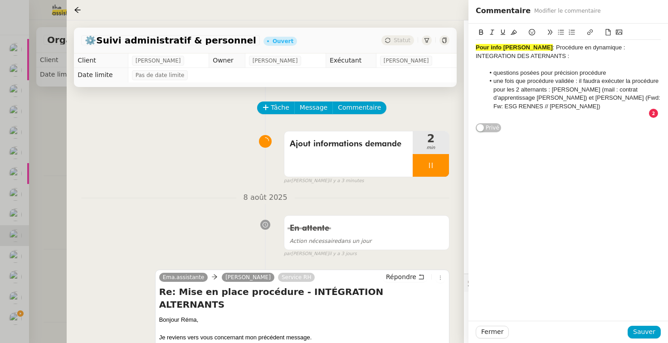
click at [532, 65] on div at bounding box center [567, 64] width 185 height 8
click at [532, 73] on li "questions posées pour précision procédure" at bounding box center [573, 73] width 176 height 8
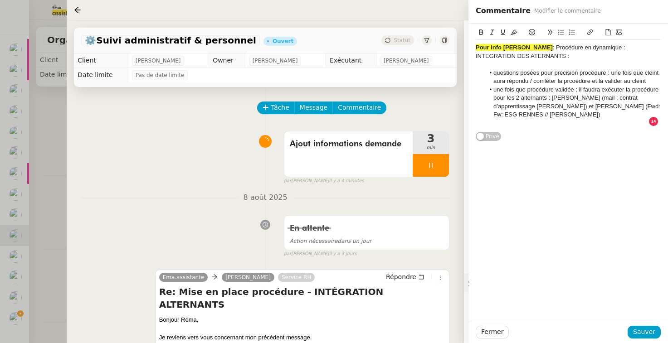
click at [532, 72] on li "questions posées pour précision procédure : une fois que cleint aura répondu / …" at bounding box center [573, 77] width 176 height 17
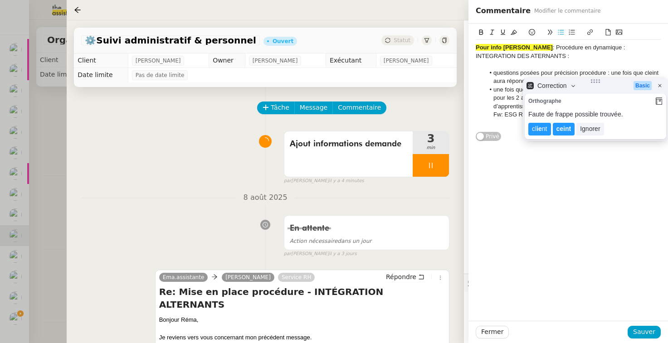
click at [532, 73] on li "questions posées pour précision procédure : une fois que cleint aura répondu / …" at bounding box center [573, 77] width 176 height 17
click at [532, 72] on li "questions posées pour précision procédure : une fois que cleint aura répondu / …" at bounding box center [573, 77] width 176 height 17
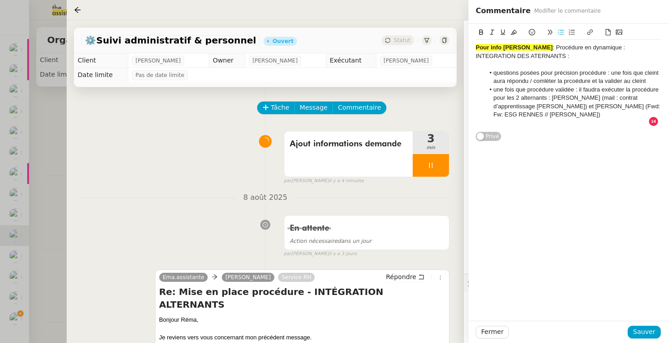
click at [532, 72] on li "questions posées pour précision procédure : une fois que cleint aura répondu / …" at bounding box center [573, 77] width 176 height 17
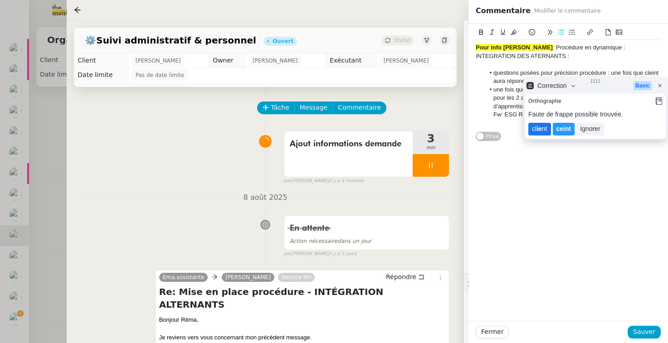
click at [532, 129] on lt-span "cl ie nt" at bounding box center [539, 129] width 23 height 13
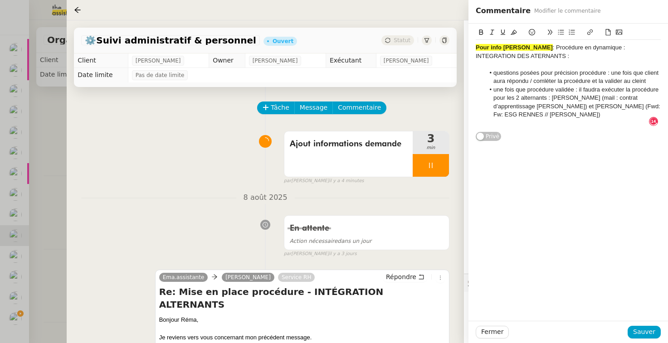
click at [532, 79] on li "questions posées pour précision procédure : une fois que client aura répondu / …" at bounding box center [573, 77] width 176 height 17
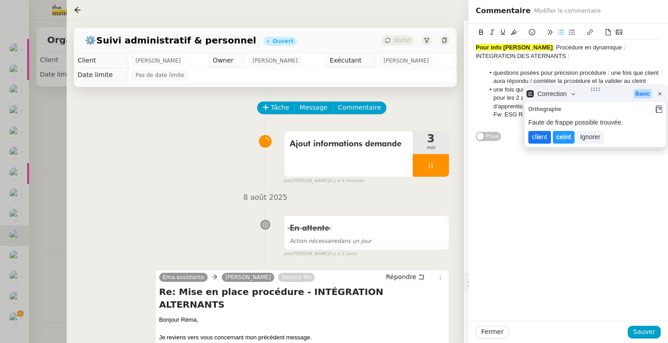
click at [532, 137] on lt-strong "ie" at bounding box center [538, 136] width 5 height 7
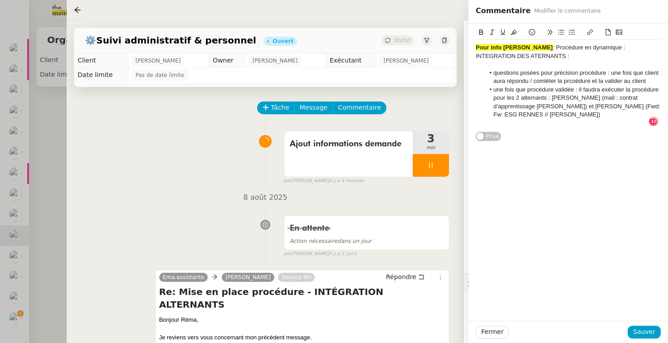
click at [532, 81] on li "questions posées pour précision procédure : une fois que client aura répondu / …" at bounding box center [573, 77] width 176 height 17
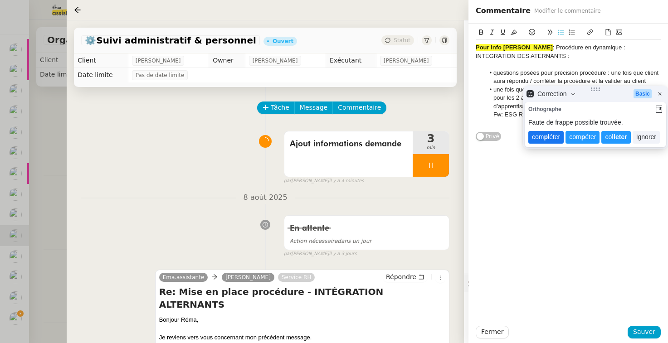
click at [532, 138] on lt-strong "p" at bounding box center [545, 136] width 4 height 7
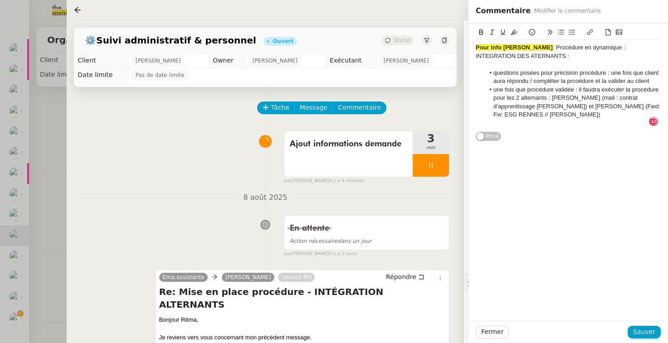
click at [532, 79] on li "questions posées pour précision procédure : une fois que client aura répondu / …" at bounding box center [573, 77] width 176 height 17
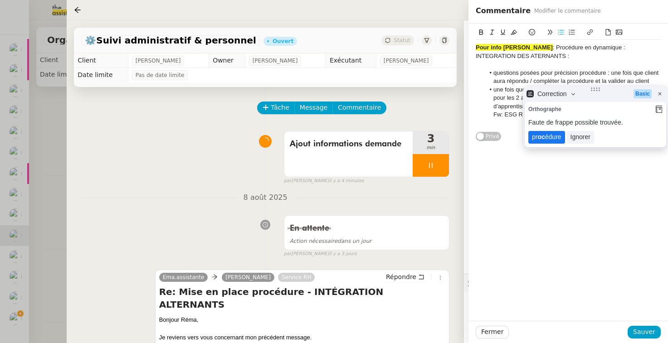
click at [532, 138] on lt-span "pr oc édure" at bounding box center [546, 137] width 37 height 13
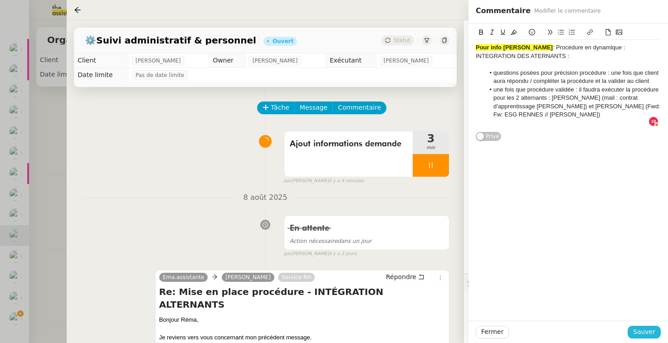
click at [532, 334] on span "Sauver" at bounding box center [644, 332] width 22 height 10
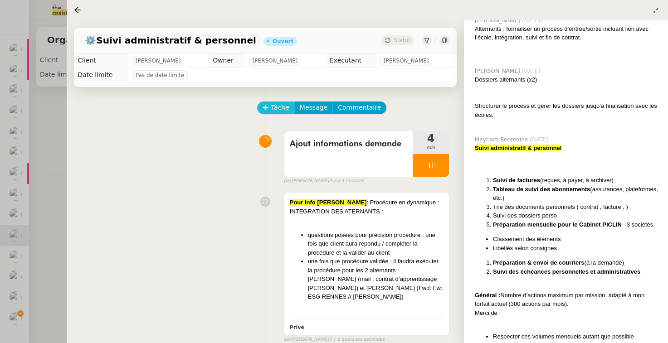
click at [285, 105] on span "Tâche" at bounding box center [280, 107] width 19 height 10
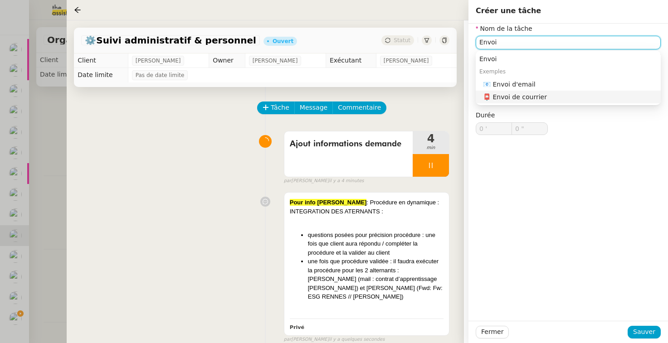
click at [516, 81] on div "📧 Envoi d'email" at bounding box center [570, 84] width 174 height 8
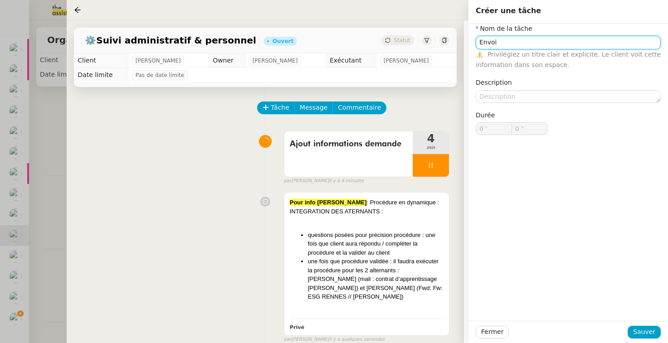
type input "Envoi d'email"
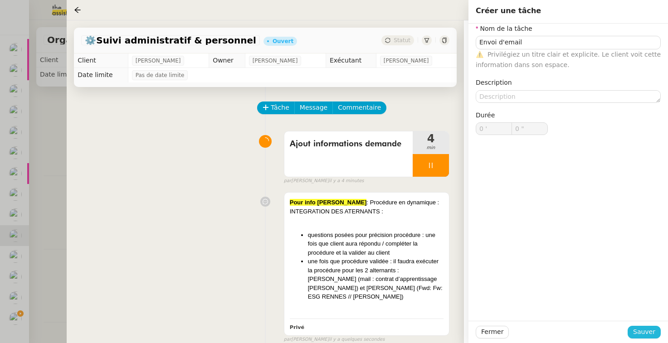
click at [532, 331] on span "Sauver" at bounding box center [644, 332] width 22 height 10
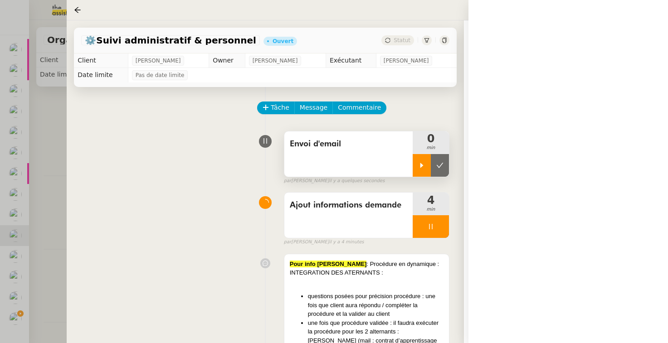
click at [416, 165] on div at bounding box center [421, 165] width 18 height 23
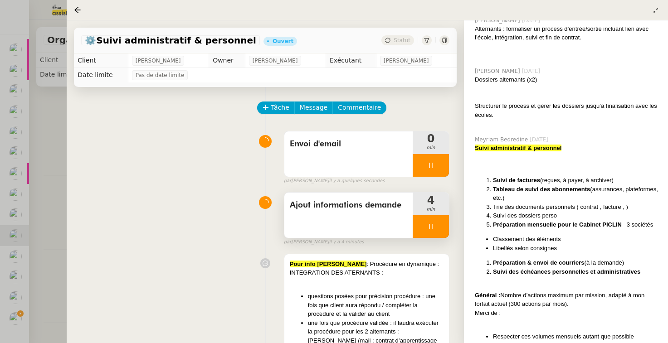
click at [423, 232] on div at bounding box center [430, 226] width 36 height 23
click at [448, 228] on button at bounding box center [440, 226] width 18 height 23
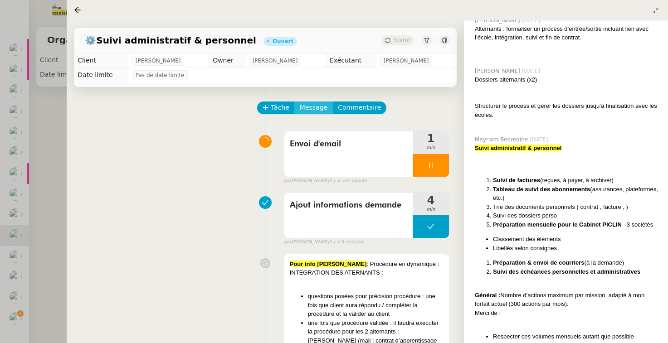
click at [308, 105] on span "Message" at bounding box center [314, 107] width 28 height 10
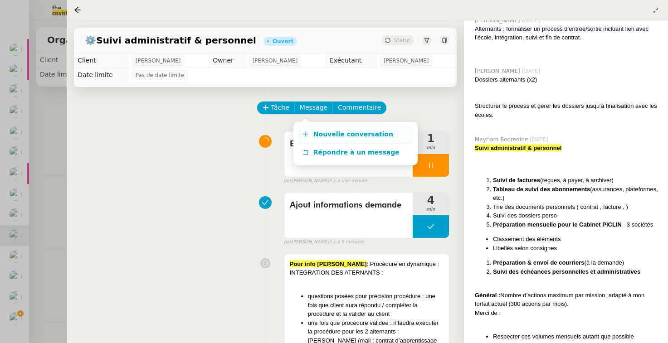
click at [320, 131] on span "Nouvelle conversation" at bounding box center [353, 134] width 80 height 7
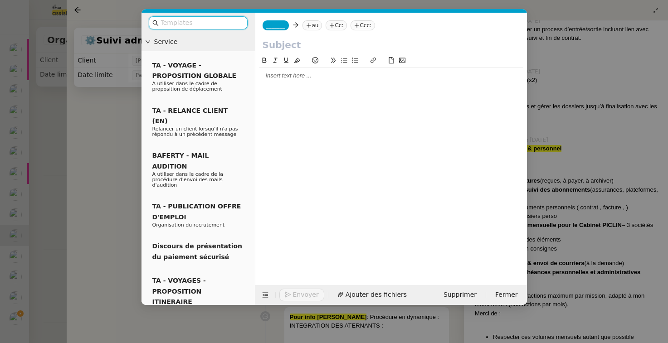
click at [283, 45] on input "text" at bounding box center [390, 45] width 257 height 14
paste input "Retour suite à vos congés"
type input "Retour suite à vos congés"
click at [278, 26] on span "_______" at bounding box center [275, 25] width 19 height 6
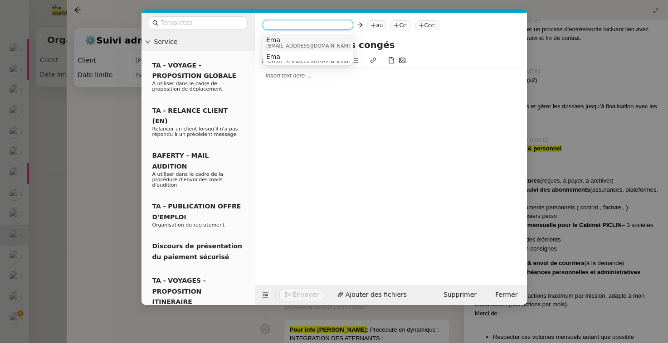
click at [281, 38] on span "Ema" at bounding box center [309, 39] width 87 height 7
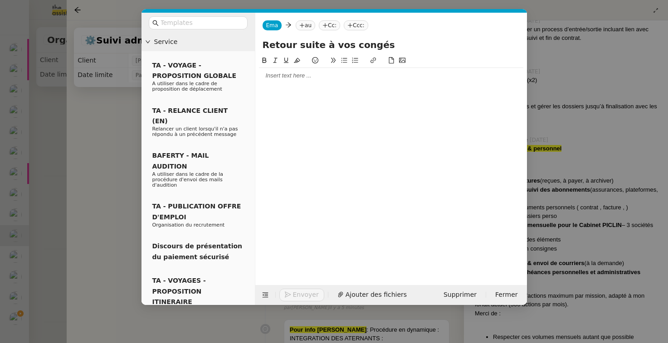
click at [305, 25] on nz-tag "au" at bounding box center [305, 25] width 19 height 10
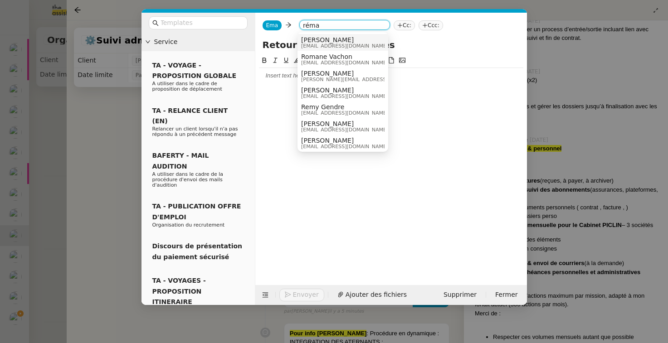
type input "réma"
click at [319, 40] on span "[PERSON_NAME]" at bounding box center [344, 39] width 87 height 7
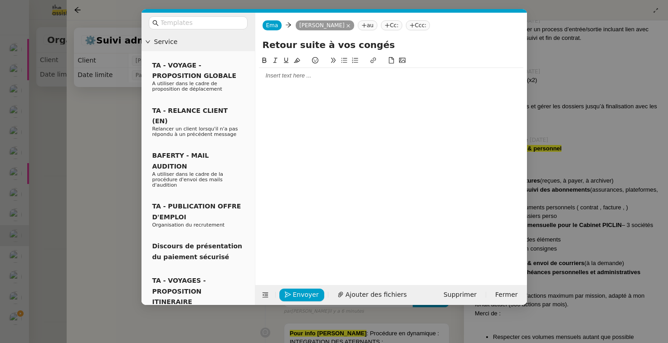
click at [298, 78] on div at bounding box center [391, 76] width 264 height 8
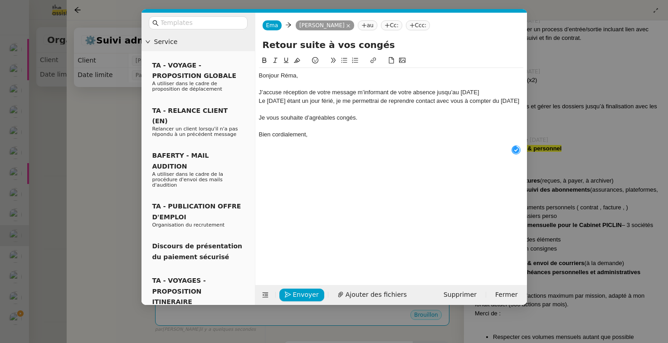
click at [501, 91] on div "J’accuse réception de votre message m’informant de votre absence jusqu’au [DATE]" at bounding box center [391, 92] width 264 height 8
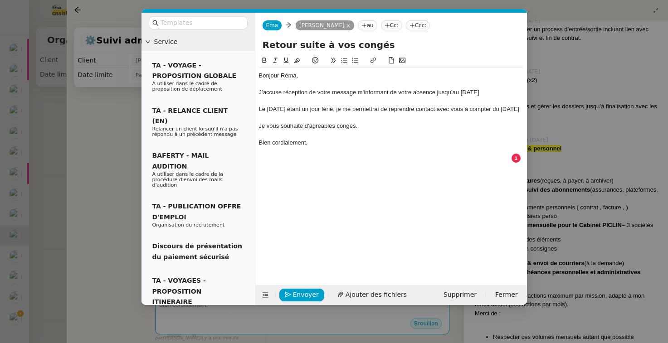
click at [312, 147] on div "Bien cordialement," at bounding box center [391, 143] width 264 height 8
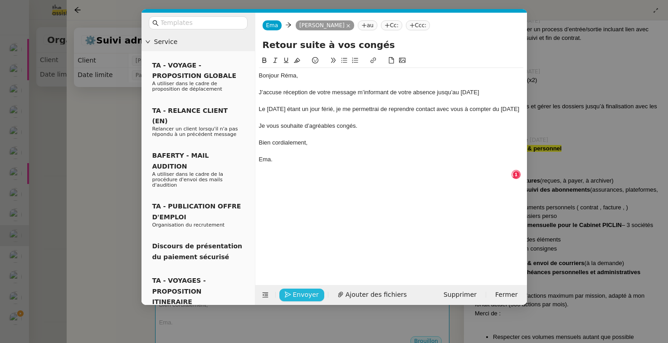
click at [312, 290] on span "Envoyer" at bounding box center [306, 295] width 26 height 10
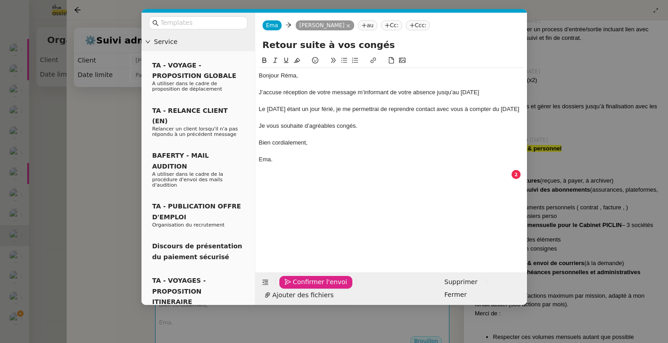
click at [313, 287] on span "Confirmer l'envoi" at bounding box center [320, 282] width 54 height 10
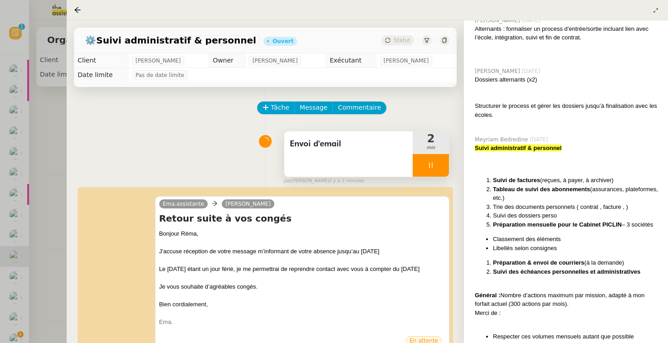
click at [420, 168] on div at bounding box center [430, 165] width 36 height 23
click at [440, 167] on icon at bounding box center [440, 165] width 7 height 5
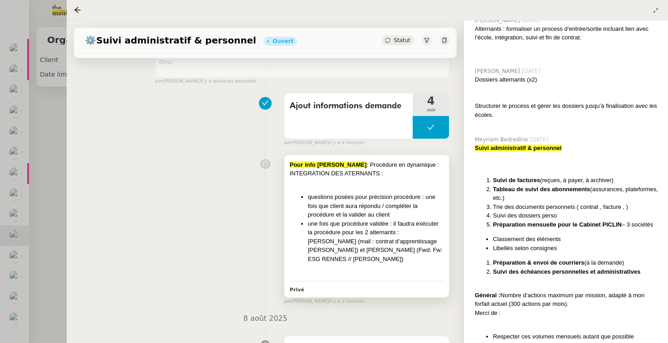
scroll to position [269, 0]
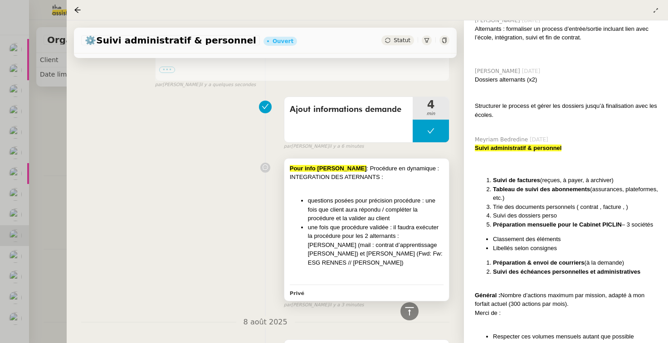
click at [372, 257] on li "une fois que procédure validée : il faudra exécuter la procédure pour les 2 alt…" at bounding box center [376, 245] width 136 height 44
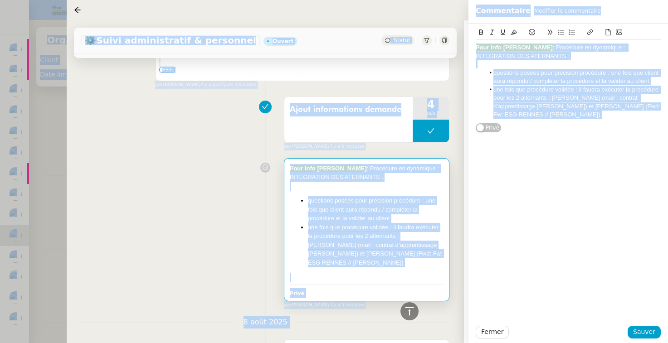
click at [528, 133] on div "Pour info [PERSON_NAME] : Procédure en dynamique : INTEGRATION DES ATERNANTS : …" at bounding box center [567, 172] width 199 height 297
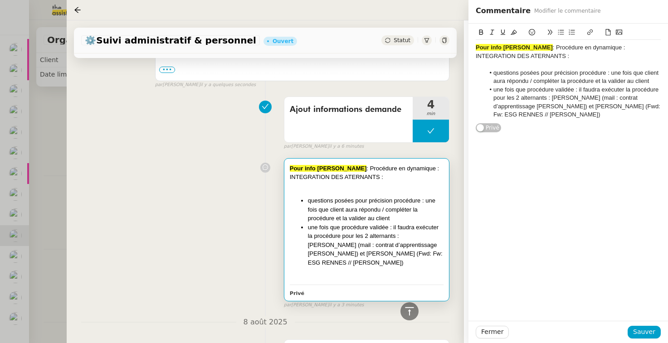
click at [532, 109] on li "une fois que procédure validée : il faudra exécuter la procédure pour les 2 alt…" at bounding box center [573, 103] width 176 height 34
copy div "Pour info [PERSON_NAME] : Procédure en dynamique : INTEGRATION DES ATERNANTS : …"
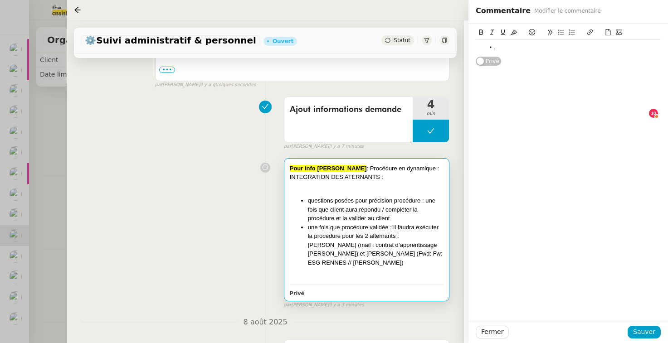
drag, startPoint x: 642, startPoint y: 335, endPoint x: 337, endPoint y: 188, distance: 339.0
click at [532, 335] on span "Sauver" at bounding box center [644, 332] width 22 height 10
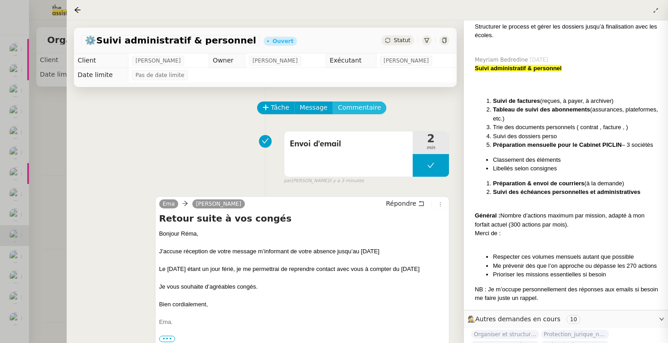
click at [368, 111] on span "Commentaire" at bounding box center [359, 107] width 43 height 10
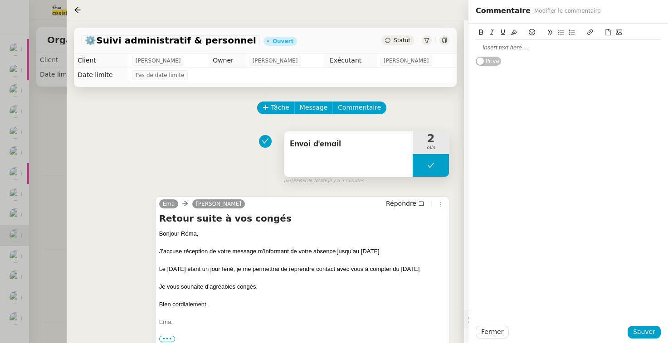
click at [359, 105] on span "Commentaire" at bounding box center [359, 107] width 43 height 10
click at [488, 49] on div at bounding box center [567, 48] width 185 height 8
click at [486, 47] on div at bounding box center [567, 48] width 185 height 8
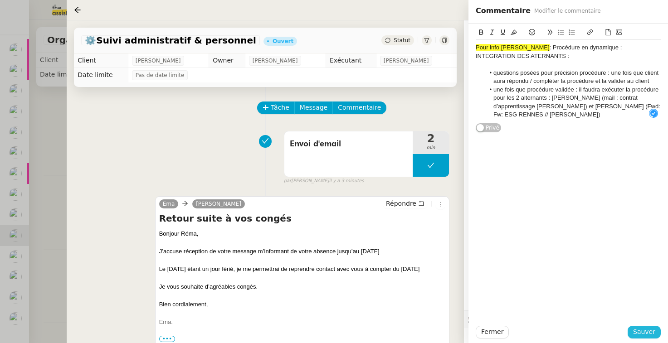
click at [532, 329] on span "Sauver" at bounding box center [644, 332] width 22 height 10
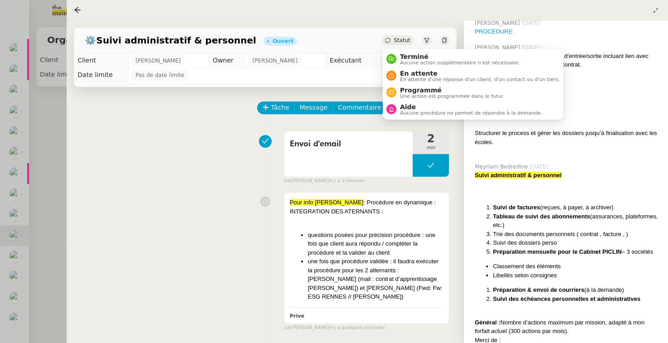
click at [408, 39] on span "Statut" at bounding box center [401, 40] width 17 height 6
click at [424, 107] on span "Aide" at bounding box center [471, 106] width 142 height 7
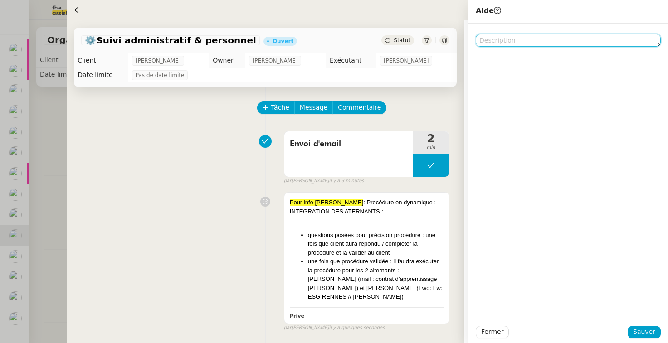
click at [492, 38] on textarea at bounding box center [567, 40] width 185 height 13
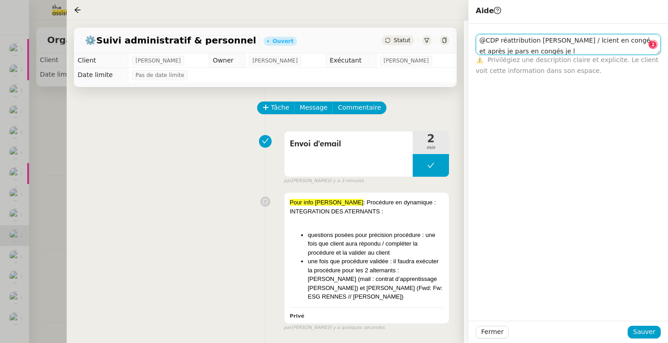
scroll to position [0, 0]
click at [532, 50] on textarea "@CDP réattribution [PERSON_NAME] / lcient en congé et après je pars en congés j…" at bounding box center [567, 44] width 185 height 21
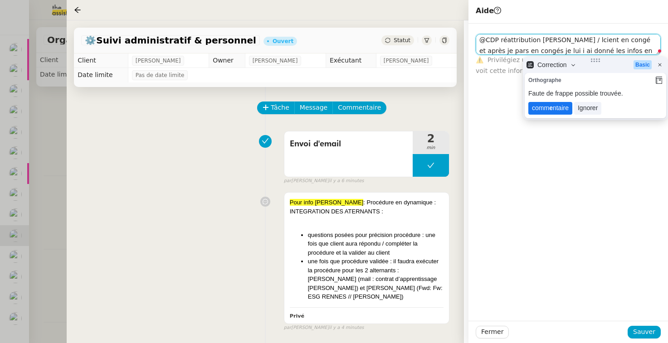
click at [532, 108] on lt-span "comm e ntaire" at bounding box center [550, 108] width 44 height 13
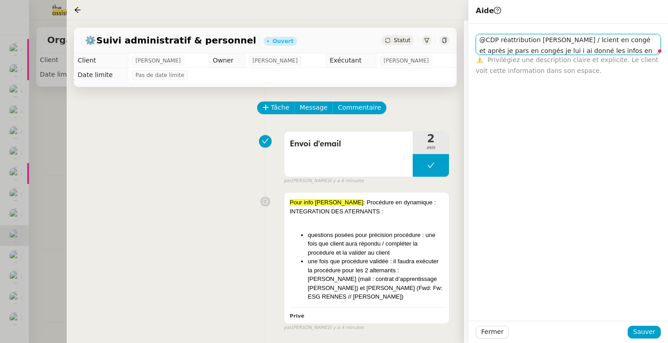
click at [532, 40] on textarea "@CDP réattribution [PERSON_NAME] / lcient en congé et après je pars en congés j…" at bounding box center [567, 44] width 185 height 21
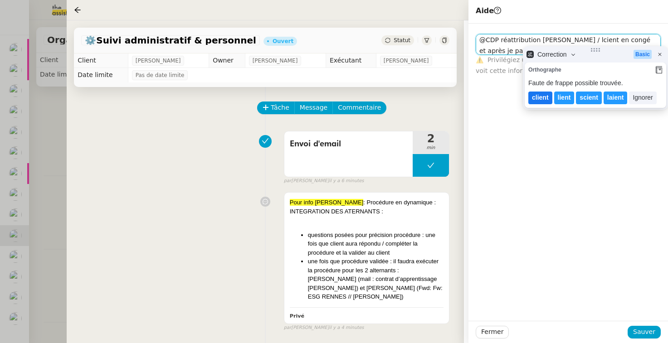
click at [532, 97] on lt-span "client" at bounding box center [540, 98] width 24 height 13
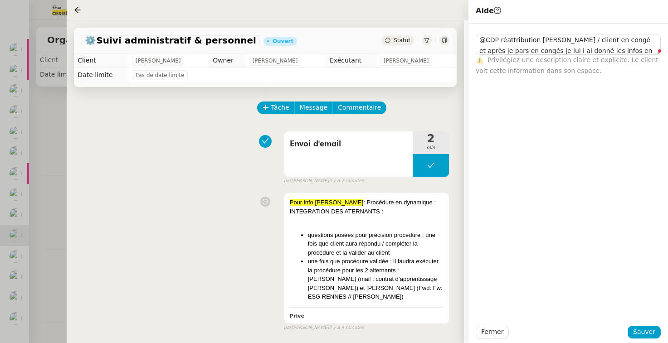
click at [532, 100] on div "@CDP réattribution [PERSON_NAME] / client en congé et après je pars en congés j…" at bounding box center [567, 172] width 199 height 297
click at [532, 51] on textarea "@CDP réattribution [PERSON_NAME] / client en congé et après je pars en congés j…" at bounding box center [567, 44] width 185 height 21
type textarea "@CDP réattribution [PERSON_NAME] / client en congé et après je pars en congés j…"
click at [532, 332] on span "Sauver" at bounding box center [644, 332] width 22 height 10
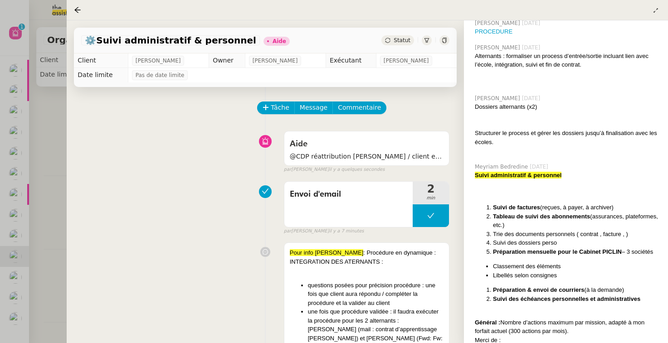
click at [48, 175] on div at bounding box center [334, 171] width 668 height 343
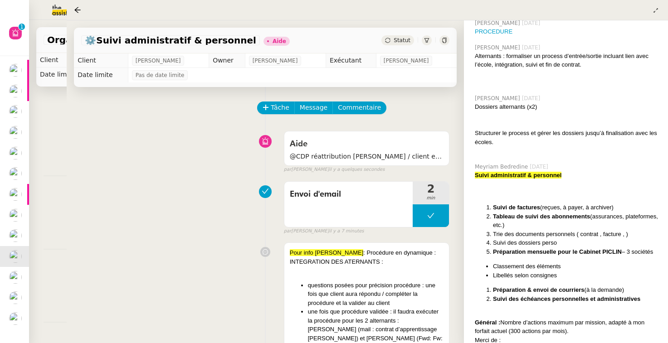
click at [42, 195] on div at bounding box center [334, 171] width 668 height 343
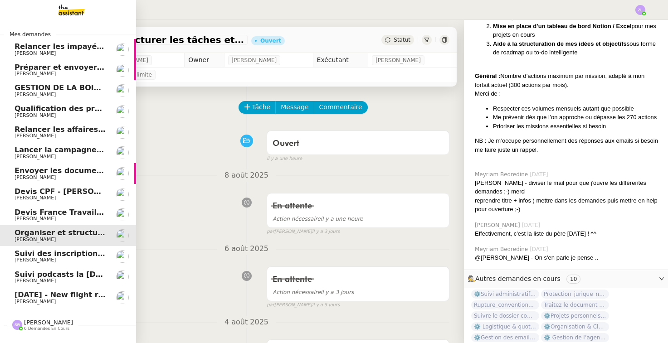
click at [80, 257] on span "[PERSON_NAME]" at bounding box center [61, 259] width 92 height 5
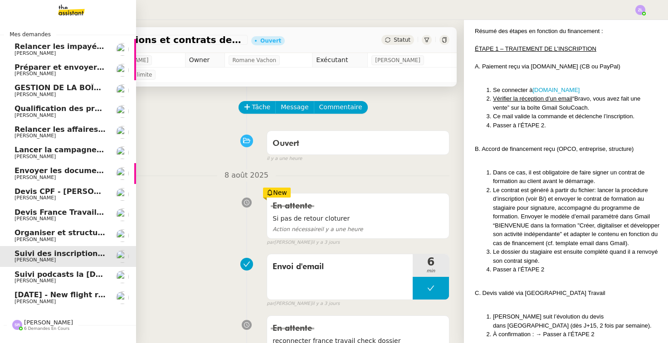
click at [55, 54] on span "[PERSON_NAME]" at bounding box center [61, 53] width 92 height 5
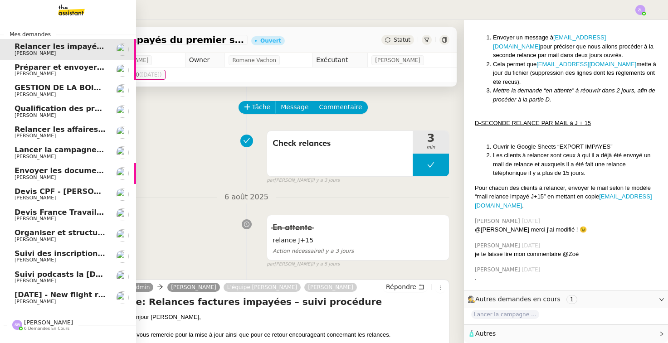
scroll to position [1111, 0]
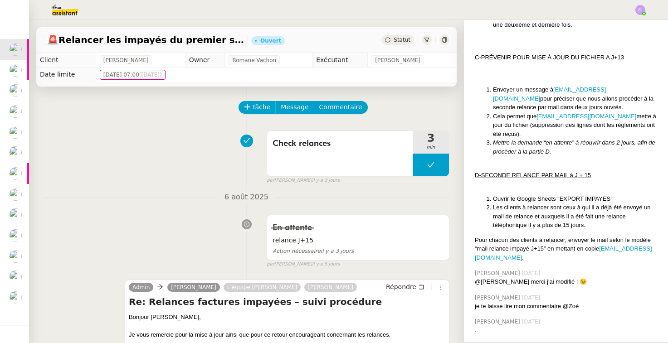
click at [387, 44] on div "Statut" at bounding box center [397, 40] width 33 height 10
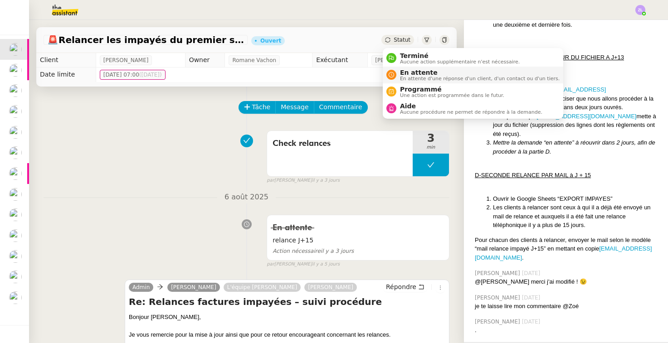
click at [401, 80] on span "En attente d'une réponse d'un client, d'un contact ou d'un tiers." at bounding box center [480, 78] width 160 height 5
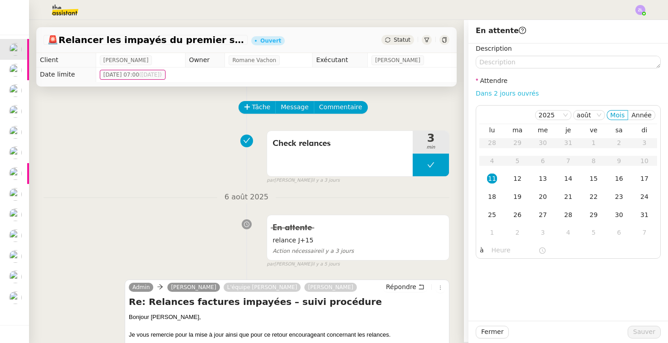
click at [502, 94] on link "Dans 2 jours ouvrés" at bounding box center [506, 93] width 63 height 7
click at [497, 179] on td "11" at bounding box center [491, 179] width 25 height 18
click at [492, 255] on input "07:00" at bounding box center [514, 250] width 47 height 10
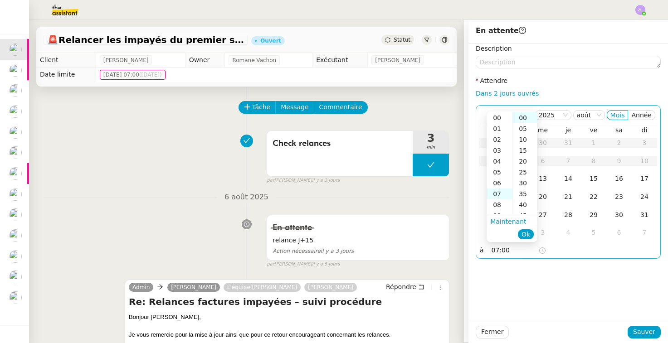
scroll to position [76, 0]
click at [501, 192] on div "14" at bounding box center [498, 194] width 25 height 11
type input "14:00"
click at [525, 236] on span "Ok" at bounding box center [525, 234] width 9 height 9
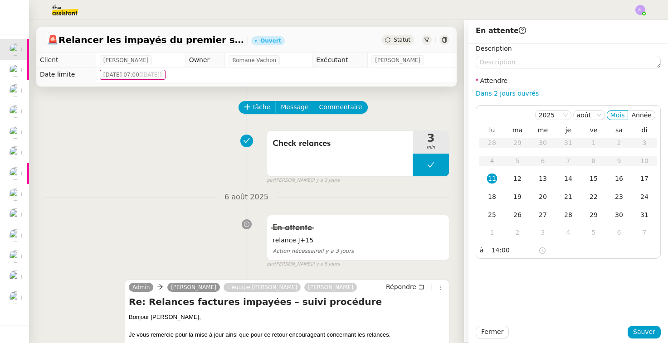
click at [532, 325] on div "Fermer Sauver" at bounding box center [567, 332] width 199 height 22
click at [532, 327] on span "Sauver" at bounding box center [644, 332] width 22 height 10
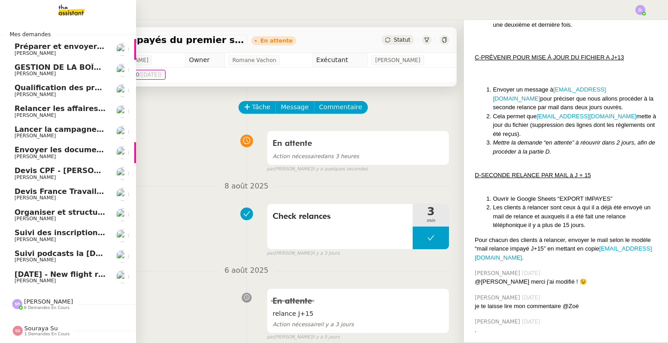
click at [8, 53] on link "Préparer et envoyer les contrats de formation [PERSON_NAME]" at bounding box center [68, 49] width 136 height 21
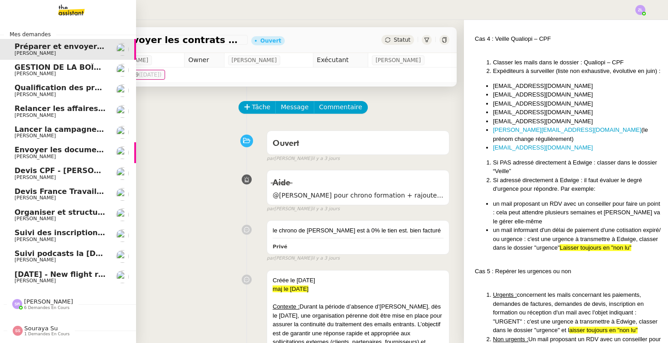
click at [34, 85] on span "Qualification des prospects entrants pour Solucoach- [DATE]" at bounding box center [138, 87] width 247 height 9
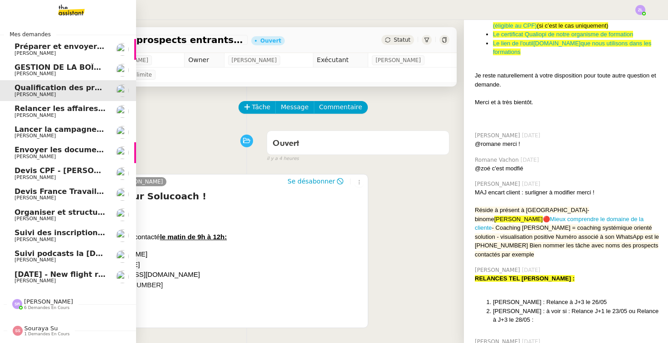
click at [49, 109] on span "Relancer les affaires de [PERSON_NAME]" at bounding box center [98, 108] width 166 height 9
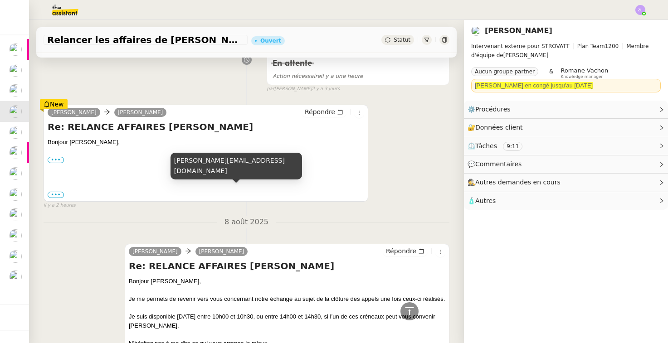
scroll to position [136, 0]
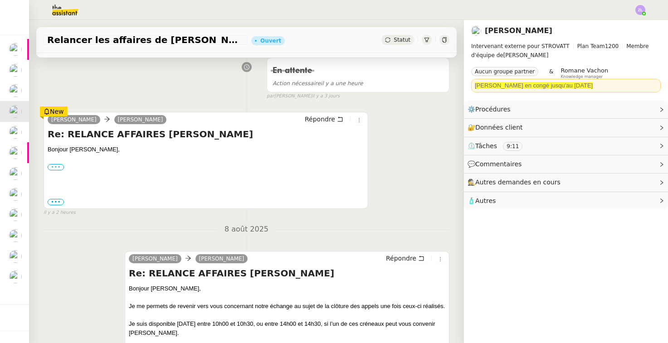
click at [55, 165] on label "•••" at bounding box center [56, 167] width 16 height 6
click at [0, 0] on input "•••" at bounding box center [0, 0] width 0 height 0
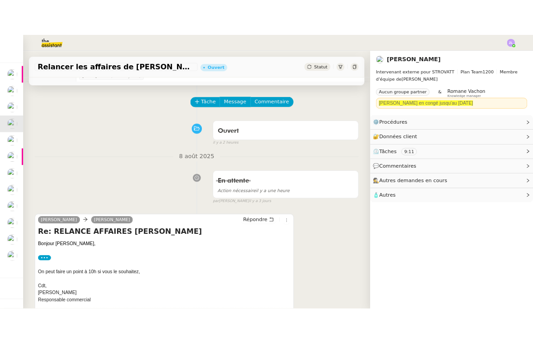
scroll to position [28, 0]
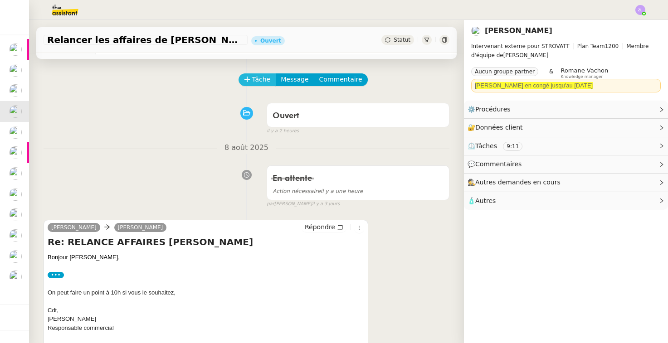
click at [265, 78] on span "Tâche" at bounding box center [261, 79] width 19 height 10
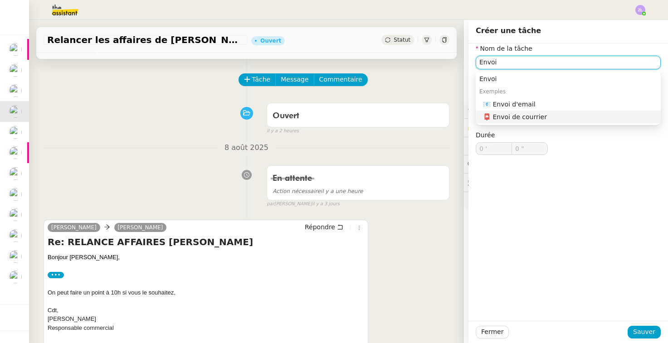
click at [501, 104] on div "📧 Envoi d'email" at bounding box center [570, 104] width 174 height 8
type input "Envoi d'email"
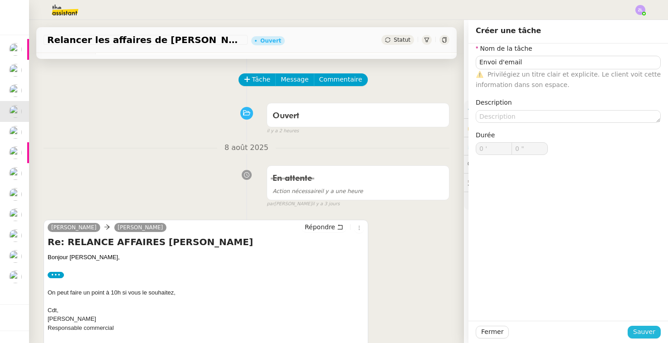
click at [532, 334] on span "Sauver" at bounding box center [644, 332] width 22 height 10
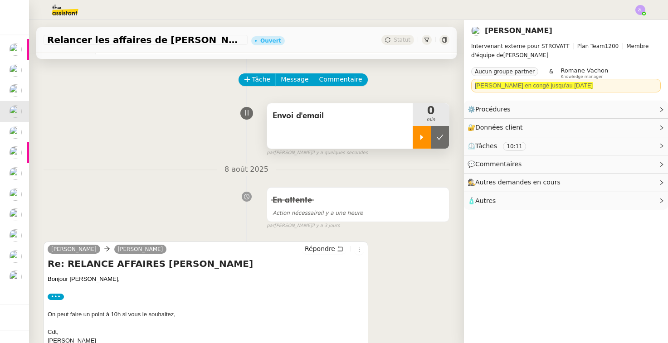
click at [422, 140] on icon at bounding box center [421, 137] width 7 height 7
click at [318, 249] on span "Répondre" at bounding box center [320, 248] width 30 height 9
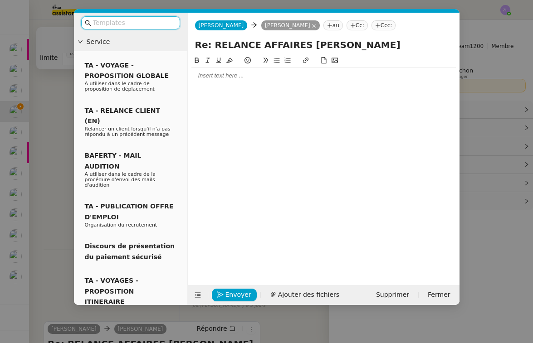
click at [209, 75] on div at bounding box center [323, 76] width 264 height 8
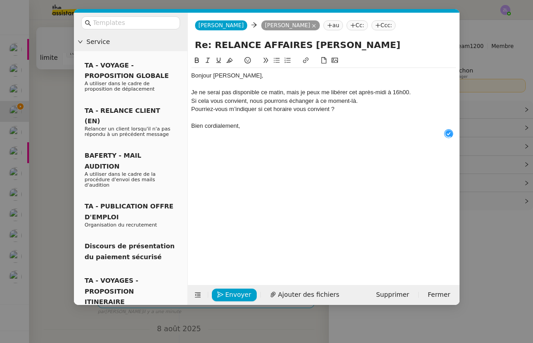
click at [422, 92] on div "Je ne serai pas disponible ce matin, mais je peux me libérer cet après-midi à 1…" at bounding box center [323, 92] width 264 height 8
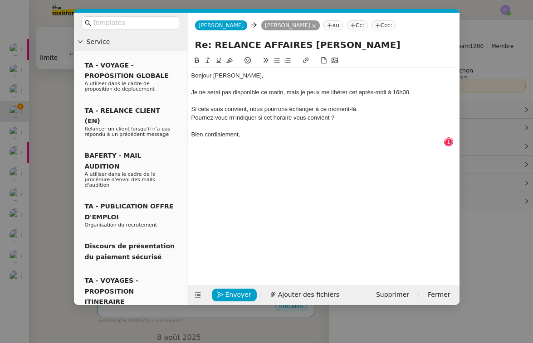
click at [365, 109] on div "Si cela vous convient, nous pourrons échanger à ce moment-là." at bounding box center [323, 109] width 264 height 8
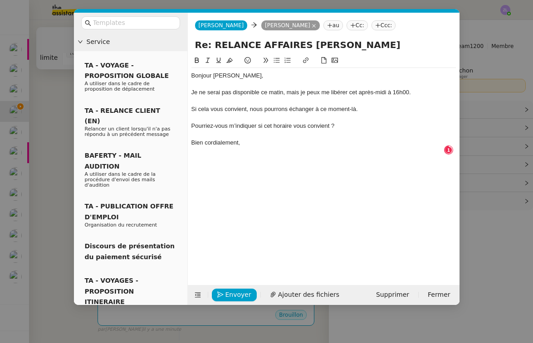
click at [191, 125] on div "Pourriez-vous m’indiquer si cet horaire vous convient ?" at bounding box center [323, 126] width 264 height 8
click at [276, 62] on icon at bounding box center [276, 60] width 6 height 6
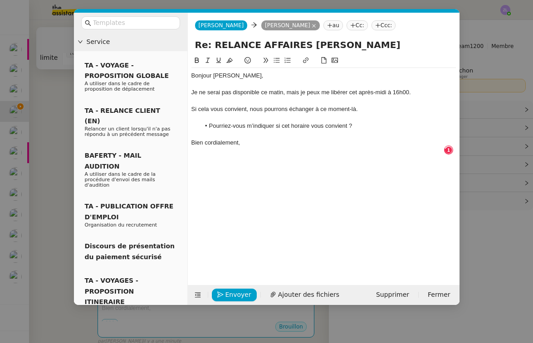
click at [227, 126] on li "Pourriez-vous m’indiquer si cet horaire vous convient ?" at bounding box center [328, 126] width 256 height 8
click at [226, 126] on li "Pourriez-vous m’indiquer si cet horaire vous convient ?" at bounding box center [328, 126] width 256 height 8
click at [225, 126] on li "Pourriez-vous m’indiquer si cet horaire vous convient ?" at bounding box center [328, 126] width 256 height 8
drag, startPoint x: 263, startPoint y: 140, endPoint x: 245, endPoint y: 299, distance: 160.2
click at [263, 140] on div "Bien cordialement," at bounding box center [323, 143] width 264 height 8
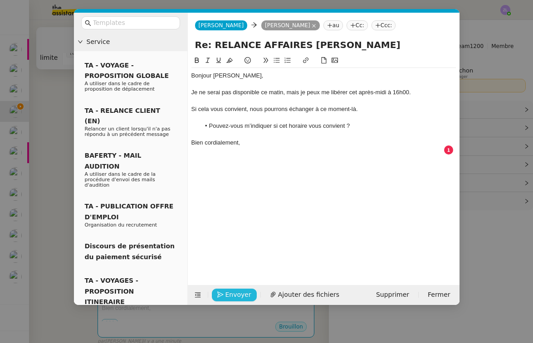
click at [241, 296] on span "Envoyer" at bounding box center [238, 295] width 26 height 10
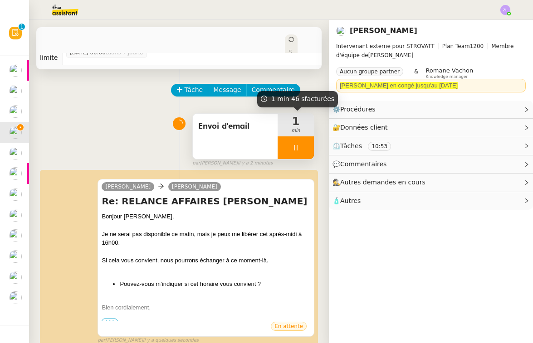
click at [283, 152] on div at bounding box center [295, 147] width 36 height 23
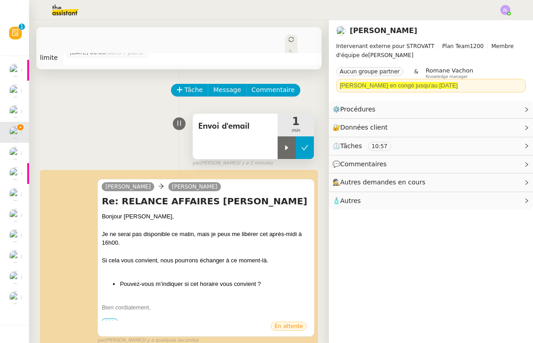
click at [308, 150] on button at bounding box center [305, 147] width 18 height 23
click at [288, 49] on span "Statut" at bounding box center [290, 68] width 4 height 38
click at [167, 111] on div "Envoi d'email 1 min false par [PERSON_NAME] il y a 2 minutes" at bounding box center [179, 138] width 271 height 58
click at [288, 49] on span "Statut" at bounding box center [290, 68] width 4 height 38
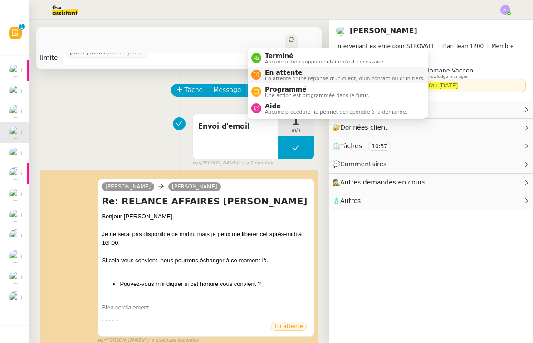
click at [269, 74] on span "En attente" at bounding box center [345, 72] width 160 height 7
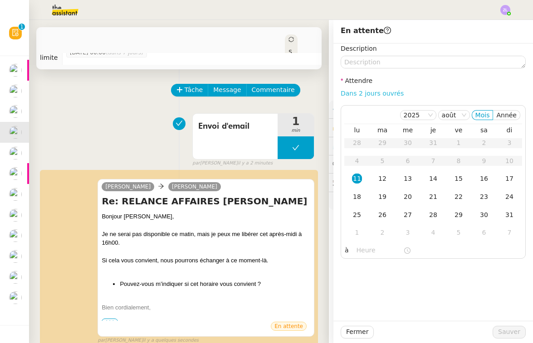
click at [376, 96] on link "Dans 2 jours ouvrés" at bounding box center [371, 93] width 63 height 7
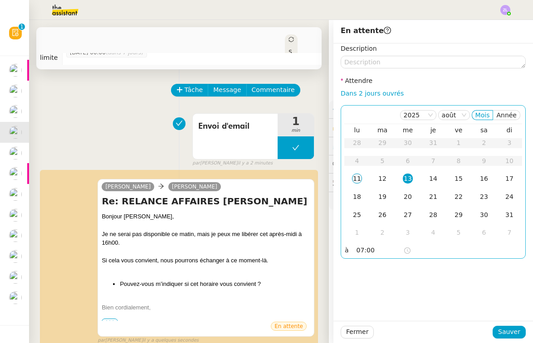
click at [359, 176] on div "11" at bounding box center [357, 179] width 10 height 10
click at [359, 255] on input "07:00" at bounding box center [379, 250] width 47 height 10
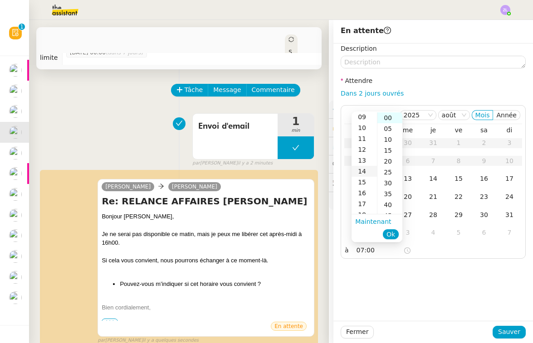
click at [364, 171] on div "14" at bounding box center [363, 171] width 25 height 11
type input "14:00"
click at [391, 234] on span "Ok" at bounding box center [390, 234] width 9 height 9
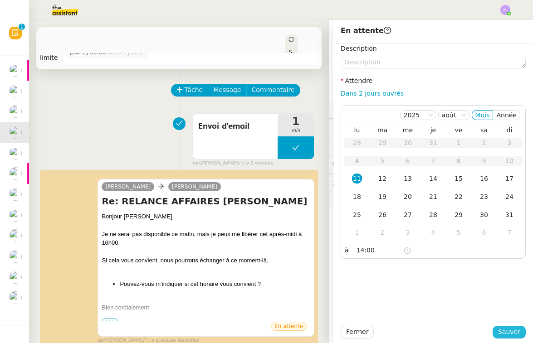
click at [515, 335] on span "Sauver" at bounding box center [509, 332] width 22 height 10
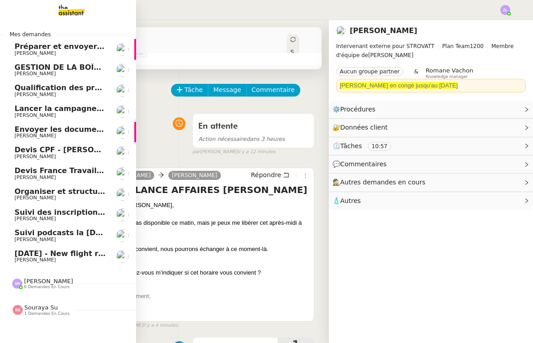
click at [32, 110] on span "Lancer la campagne de prospection" at bounding box center [88, 108] width 146 height 9
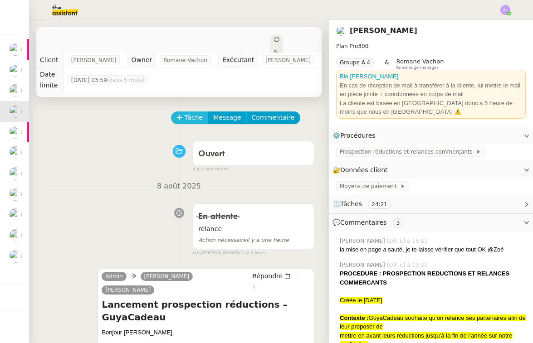
click at [186, 112] on span "Tâche" at bounding box center [193, 117] width 19 height 10
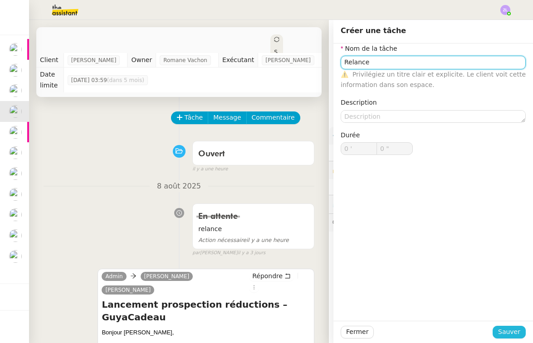
type input "Relance"
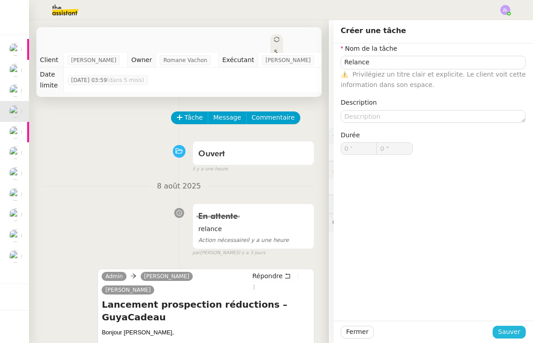
click at [509, 327] on span "Sauver" at bounding box center [509, 332] width 22 height 10
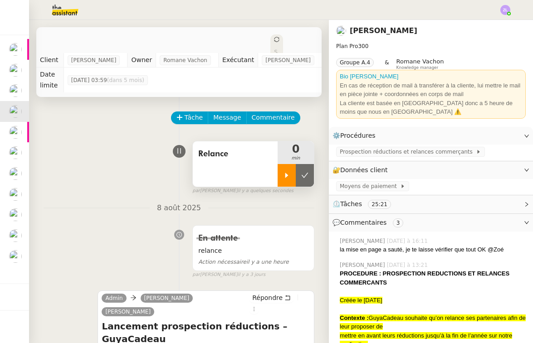
click at [284, 172] on icon at bounding box center [286, 175] width 7 height 7
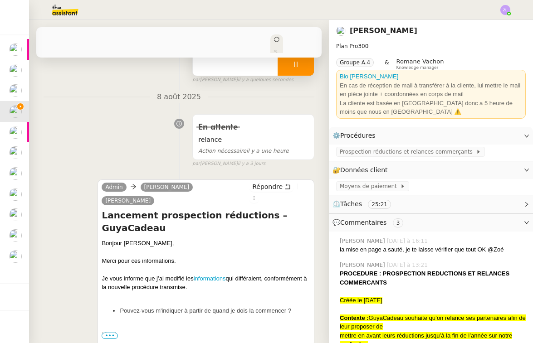
scroll to position [123, 0]
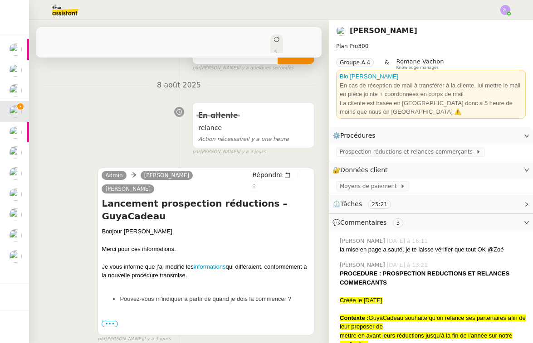
click at [108, 321] on span "•••" at bounding box center [110, 324] width 16 height 6
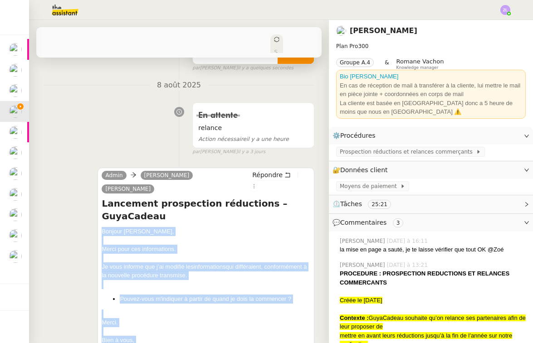
drag, startPoint x: 122, startPoint y: 318, endPoint x: 92, endPoint y: 194, distance: 127.9
copy div "Bonjour [PERSON_NAME], [PERSON_NAME] pour ces informations. Je vous informe que…"
click at [269, 170] on span "Répondre" at bounding box center [267, 174] width 30 height 9
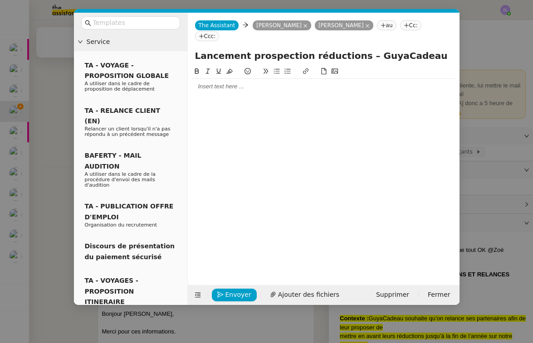
click at [211, 80] on div at bounding box center [323, 86] width 264 height 15
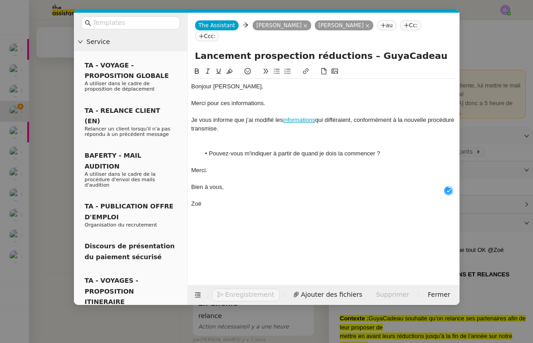
click at [264, 82] on div "Bonjour [PERSON_NAME]," at bounding box center [323, 86] width 264 height 8
click at [275, 99] on div "Merci pour ces informations." at bounding box center [323, 103] width 264 height 8
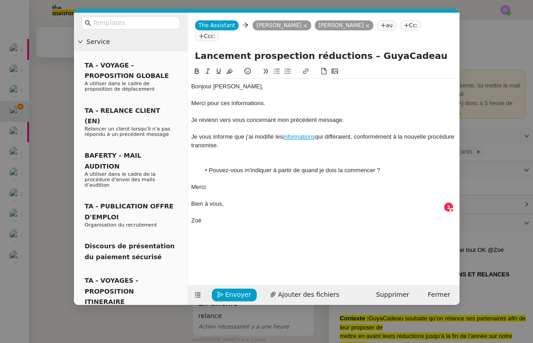
click at [359, 133] on div "Je vous informe que j’ai modifié les informations qui différaient, conformément…" at bounding box center [323, 141] width 264 height 17
click at [358, 133] on div "Je vous informe que j’ai modifié les informations qui différaient, conformément…" at bounding box center [323, 141] width 264 height 17
click at [366, 133] on div "Je vous informe que j’ai modifié les informations qui différaient, conformément…" at bounding box center [323, 141] width 264 height 17
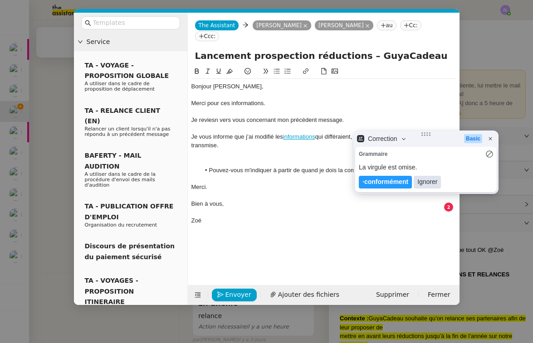
click at [422, 183] on lt-span "Ignorer" at bounding box center [426, 182] width 27 height 13
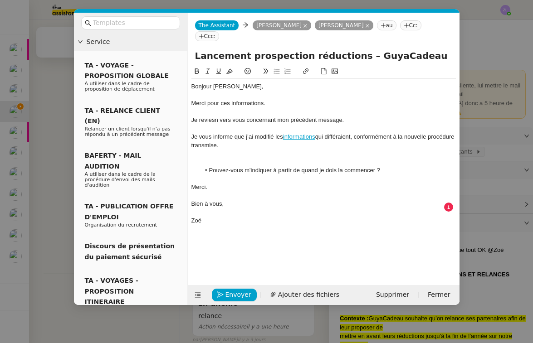
click at [211, 116] on div "Je reviesn vers vous concernant mon précédent message." at bounding box center [323, 120] width 264 height 8
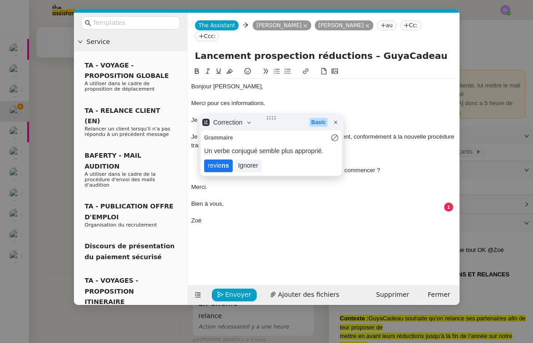
click at [221, 165] on lt-strong "ns" at bounding box center [224, 165] width 7 height 7
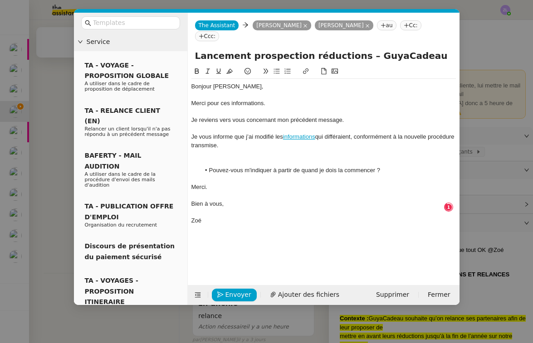
drag, startPoint x: 200, startPoint y: 147, endPoint x: 218, endPoint y: 143, distance: 18.7
click at [200, 158] on div at bounding box center [323, 162] width 264 height 8
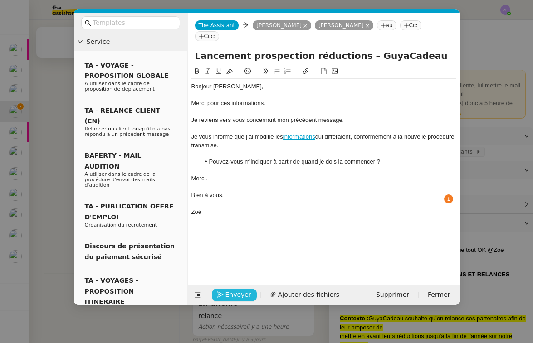
click at [241, 294] on span "Envoyer" at bounding box center [238, 295] width 26 height 10
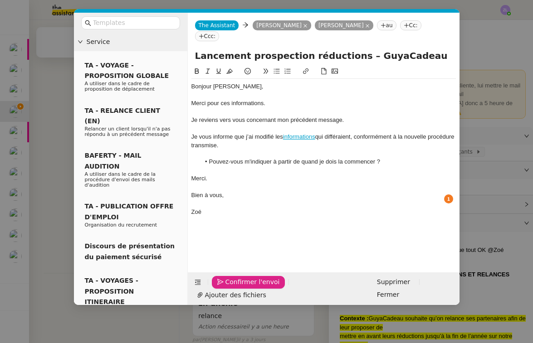
click at [241, 287] on span "Confirmer l'envoi" at bounding box center [252, 282] width 54 height 10
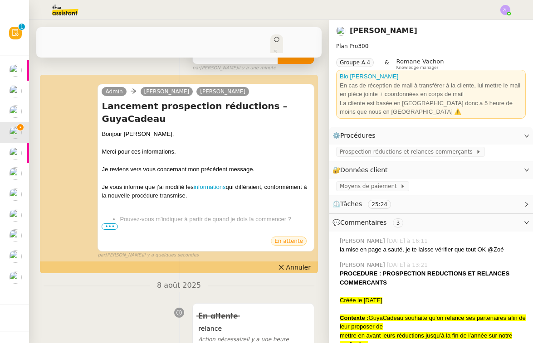
scroll to position [0, 0]
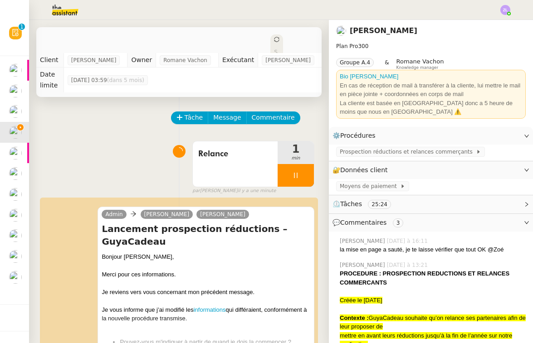
click at [287, 166] on div at bounding box center [295, 175] width 36 height 23
click at [304, 172] on icon at bounding box center [304, 175] width 7 height 7
click at [270, 40] on div "Statut" at bounding box center [276, 61] width 13 height 54
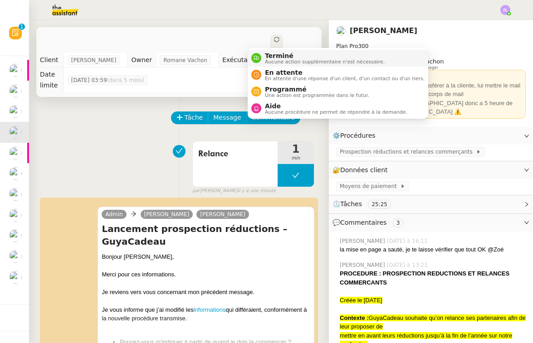
click at [277, 66] on li "Terminé Aucune action supplémentaire n'est nécessaire." at bounding box center [337, 58] width 180 height 17
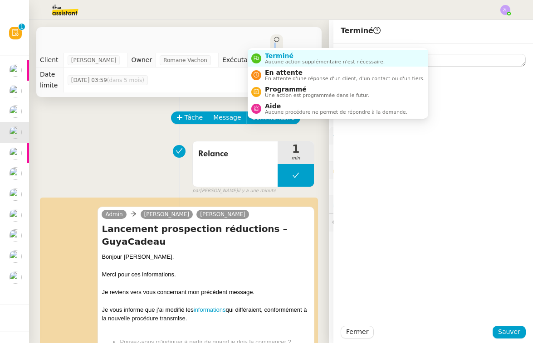
click at [270, 40] on div "Statut" at bounding box center [276, 61] width 13 height 54
click at [273, 80] on span "En attente d'une réponse d'un client, d'un contact ou d'un tiers." at bounding box center [345, 78] width 160 height 5
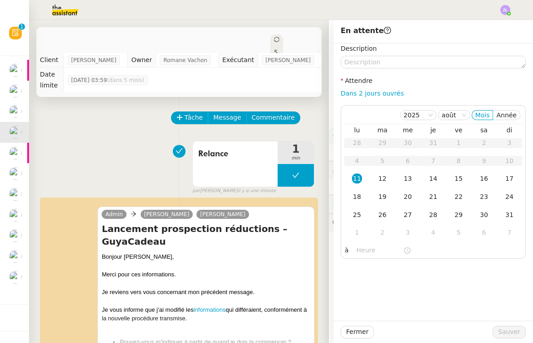
click at [359, 89] on div "Dans 2 jours ouvrés" at bounding box center [432, 93] width 185 height 10
click at [362, 95] on link "Dans 2 jours ouvrés" at bounding box center [371, 93] width 63 height 7
type input "07:00"
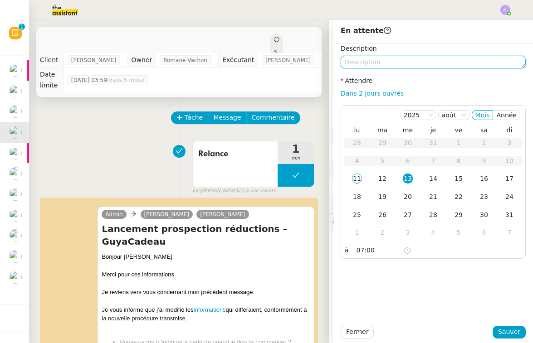
click at [363, 66] on textarea at bounding box center [432, 62] width 185 height 13
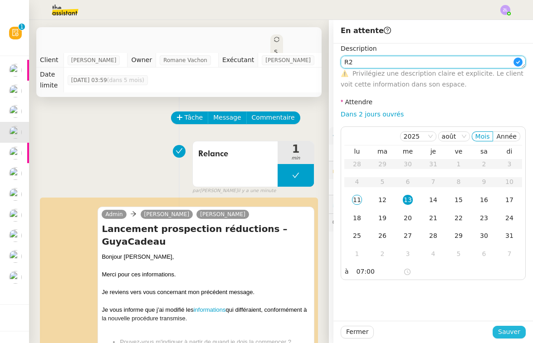
type textarea "R2"
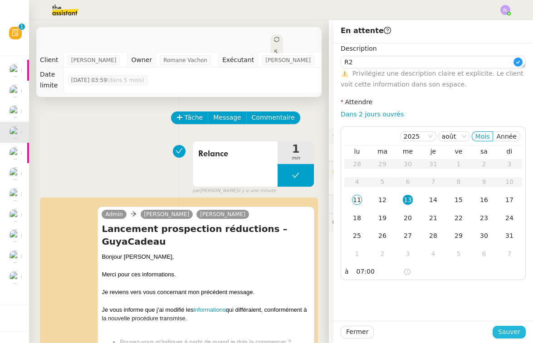
click at [504, 332] on span "Sauver" at bounding box center [509, 332] width 22 height 10
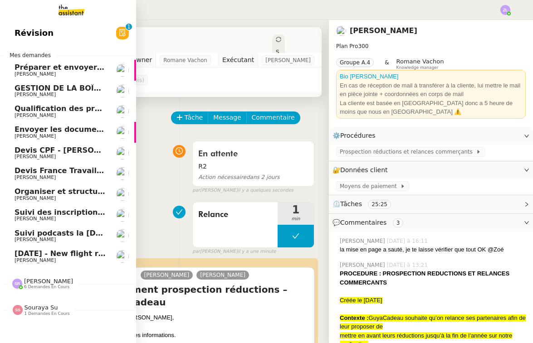
click at [19, 184] on link "Organiser et structurer les tâches et documents [PERSON_NAME]" at bounding box center [68, 194] width 136 height 21
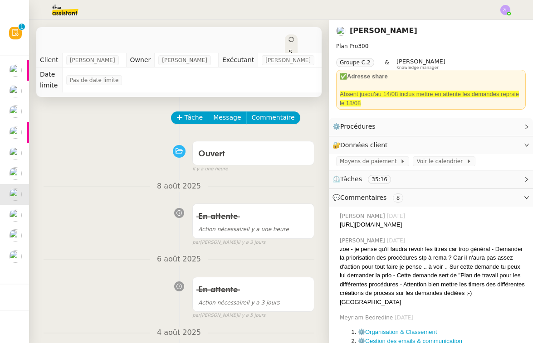
click at [291, 37] on icon at bounding box center [290, 39] width 5 height 5
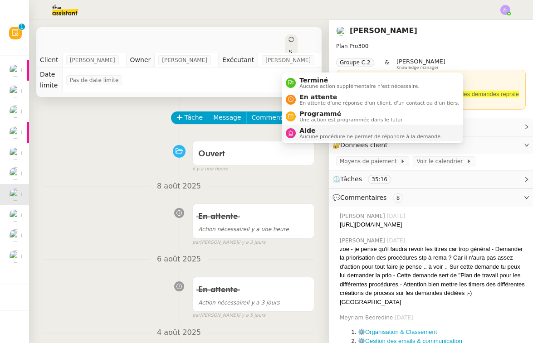
click at [316, 134] on span "Aucune procédure ne permet de répondre à la demande." at bounding box center [370, 136] width 142 height 5
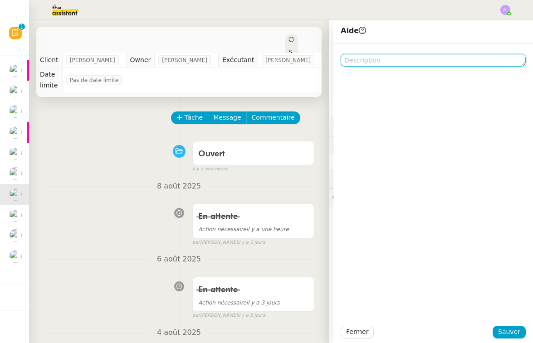
click at [369, 58] on textarea at bounding box center [432, 60] width 185 height 13
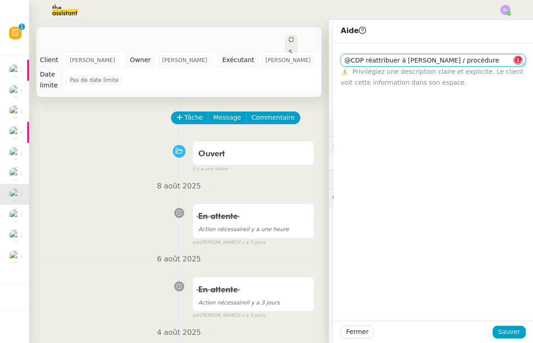
scroll to position [0, 0]
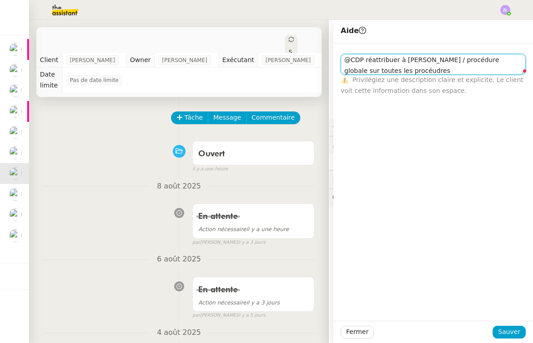
drag, startPoint x: 466, startPoint y: 60, endPoint x: 436, endPoint y: 60, distance: 29.5
click at [436, 60] on textarea "@CDP réattribuer à [PERSON_NAME] / procédure globale sur toutes les procéudres" at bounding box center [432, 64] width 185 height 21
click at [375, 72] on textarea "@CDP réattribuer à [PERSON_NAME] / demande globale sur toutes les procéudres" at bounding box center [432, 64] width 185 height 21
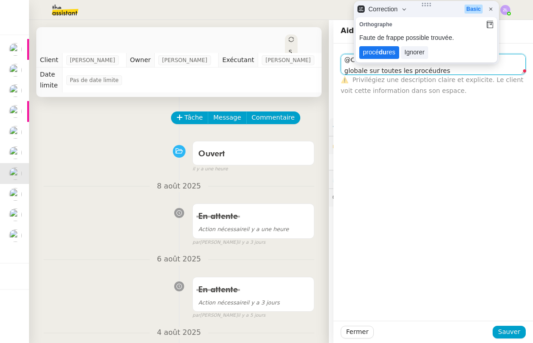
click at [377, 54] on lt-span "procé du res" at bounding box center [379, 52] width 40 height 13
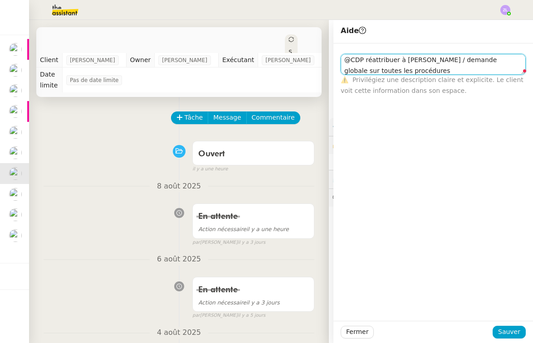
type textarea "@CDP réattribuer à [PERSON_NAME] / demande globale sur toutes les procédures"
click at [508, 336] on span "Sauver" at bounding box center [509, 332] width 22 height 10
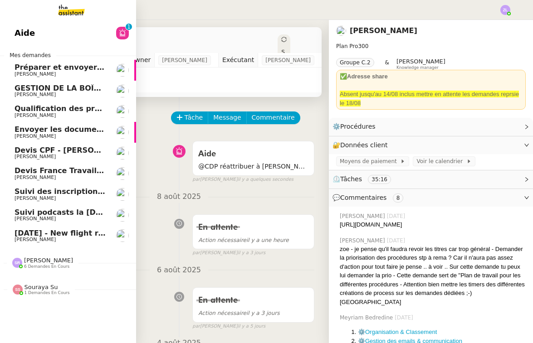
click at [61, 216] on span "[PERSON_NAME]" at bounding box center [61, 218] width 92 height 5
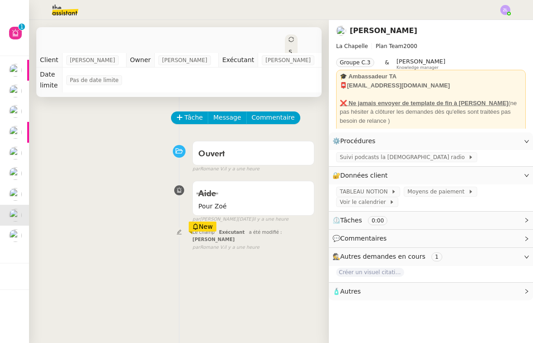
click at [192, 115] on div "Tâche Message Commentaire" at bounding box center [243, 123] width 143 height 22
click at [193, 112] on span "Tâche" at bounding box center [193, 117] width 19 height 10
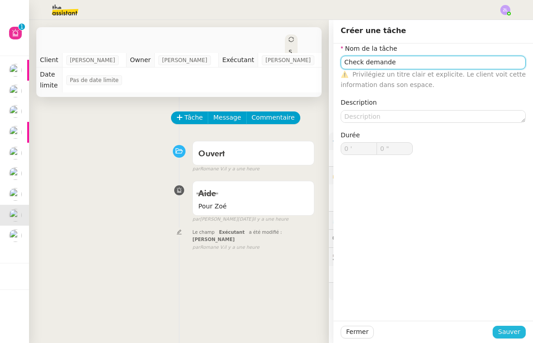
type input "Check demande"
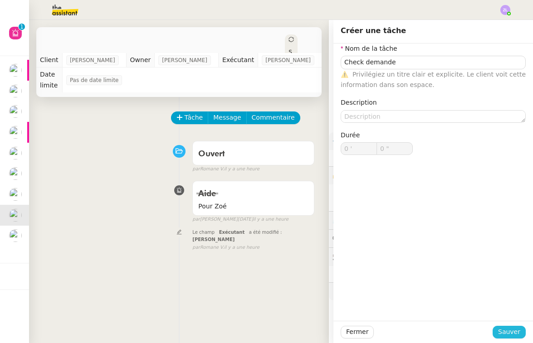
click at [511, 328] on span "Sauver" at bounding box center [509, 332] width 22 height 10
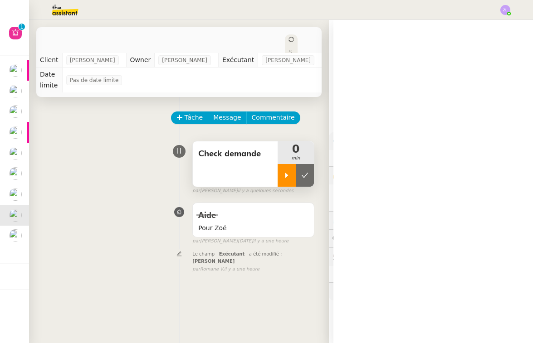
click at [287, 175] on div at bounding box center [286, 175] width 18 height 23
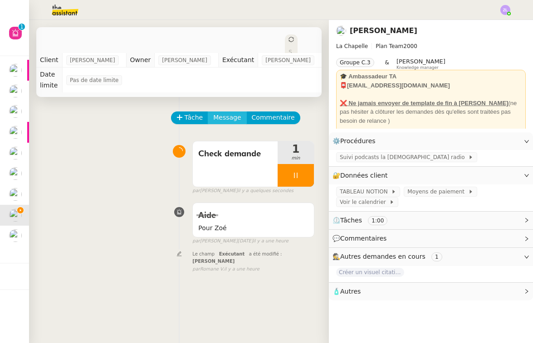
click at [235, 112] on span "Message" at bounding box center [227, 117] width 28 height 10
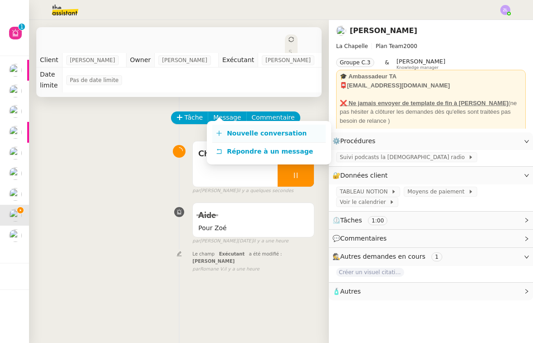
click at [243, 132] on span "Nouvelle conversation" at bounding box center [267, 133] width 80 height 7
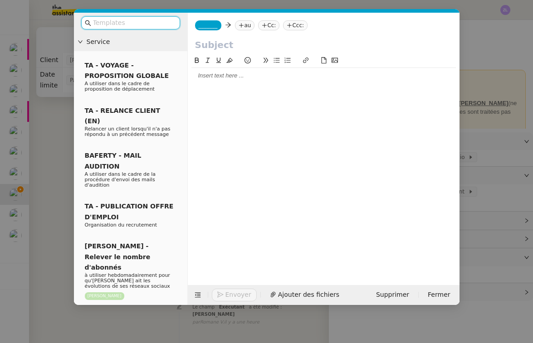
click at [202, 24] on span "_______" at bounding box center [208, 25] width 19 height 6
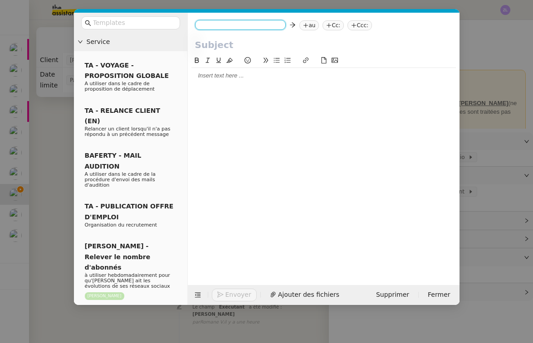
click at [202, 24] on input at bounding box center [240, 25] width 83 height 9
click at [218, 44] on span "[PERSON_NAME][EMAIL_ADDRESS][DOMAIN_NAME]" at bounding box center [263, 46] width 129 height 5
click at [261, 25] on nz-tag "au" at bounding box center [270, 25] width 19 height 10
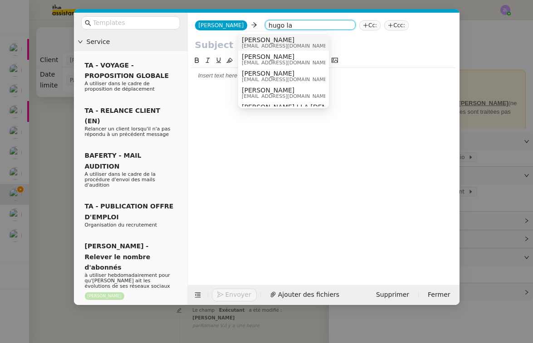
type input "hugo la"
click at [265, 42] on span "[PERSON_NAME]" at bounding box center [285, 39] width 87 height 7
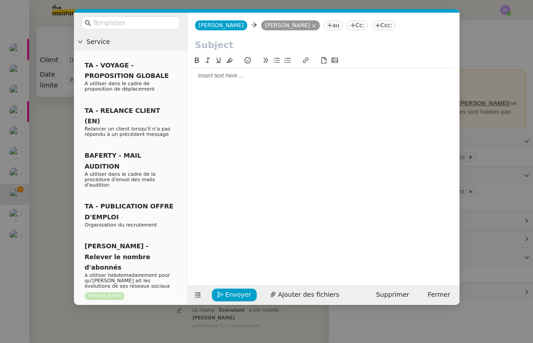
click at [323, 26] on nz-tag "au" at bounding box center [332, 25] width 19 height 10
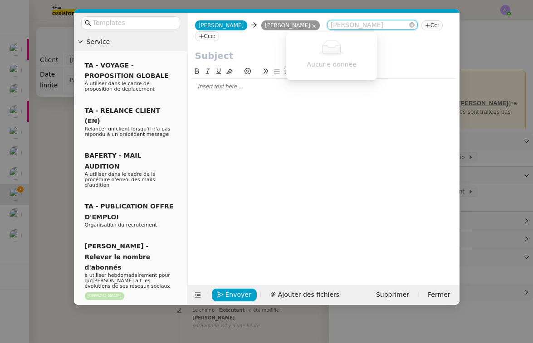
type input "o"
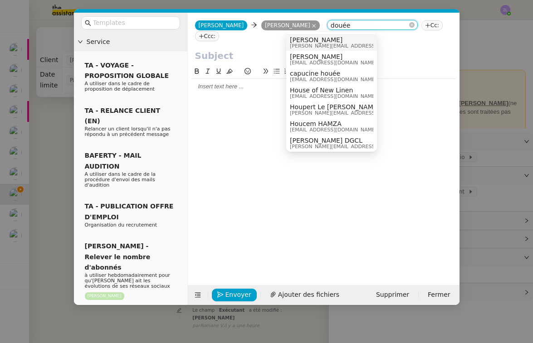
type input "douée"
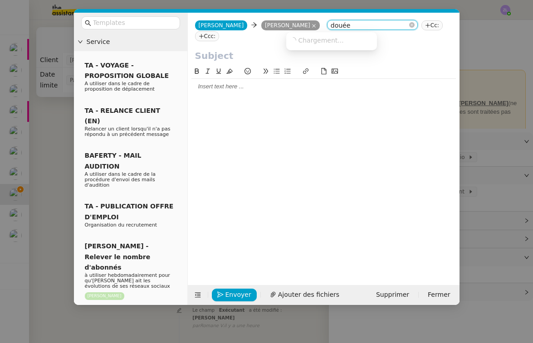
drag, startPoint x: 314, startPoint y: 43, endPoint x: 330, endPoint y: 76, distance: 36.3
click at [330, 82] on div at bounding box center [323, 86] width 264 height 8
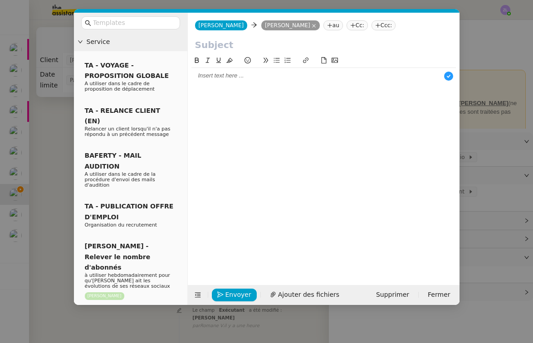
click at [323, 26] on nz-tag "au" at bounding box center [332, 25] width 19 height 10
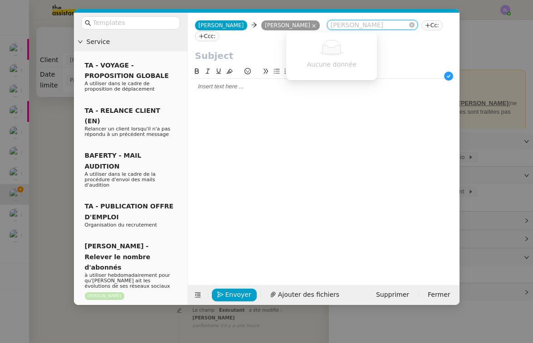
click at [427, 26] on icon at bounding box center [427, 25] width 0 height 5
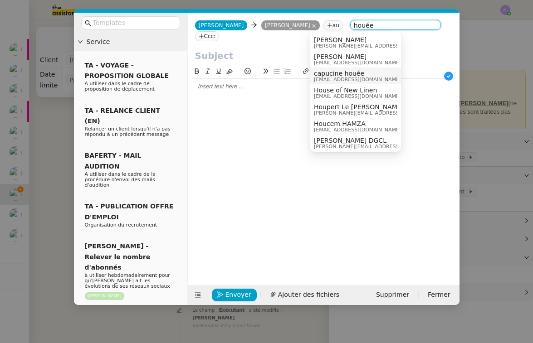
type input "houée"
click at [338, 78] on span "[EMAIL_ADDRESS][DOMAIN_NAME]" at bounding box center [357, 79] width 87 height 5
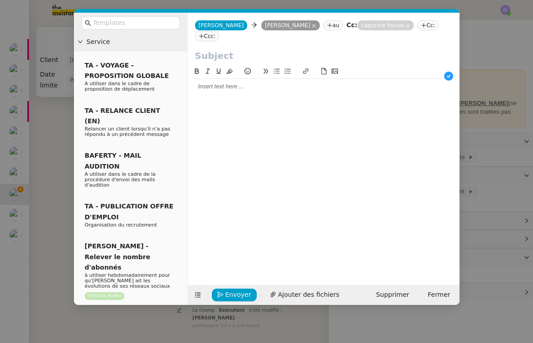
click at [208, 49] on input "text" at bounding box center [323, 56] width 257 height 14
paste input "Suivi dossier #145 – [PERSON_NAME]"
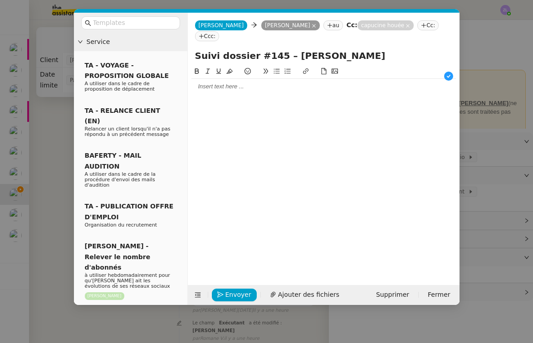
click at [247, 49] on input "Suivi dossier #145 – [PERSON_NAME]" at bounding box center [323, 56] width 257 height 14
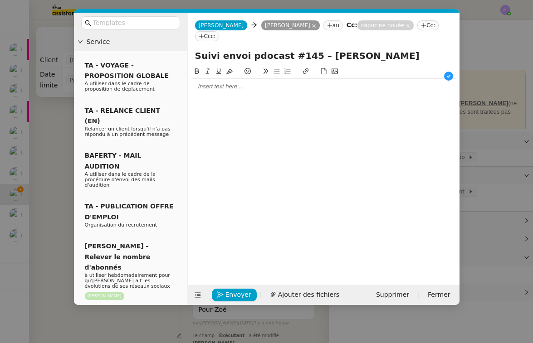
click at [196, 66] on button at bounding box center [196, 71] width 11 height 10
type input "Suivi envoi podcast #145 – [PERSON_NAME]"
click at [204, 79] on div "﻿" at bounding box center [323, 86] width 264 height 15
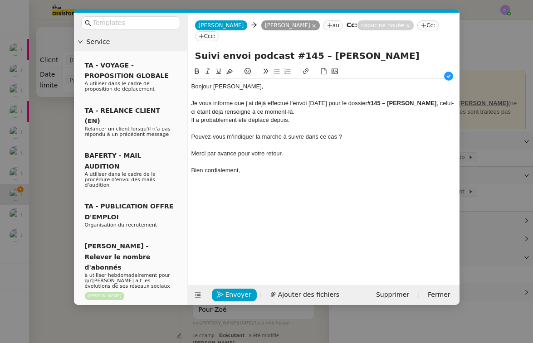
scroll to position [10, 0]
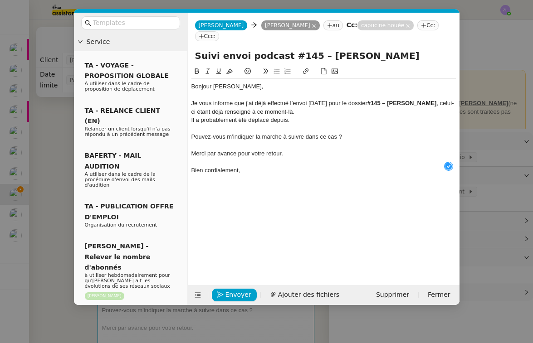
click at [233, 82] on div "Bonjour [PERSON_NAME]," at bounding box center [323, 86] width 264 height 8
click at [354, 100] on div "Je vous informe que j’ai déjà effectué l’envoi [DATE] pour le dossier #145 – [P…" at bounding box center [323, 107] width 264 height 17
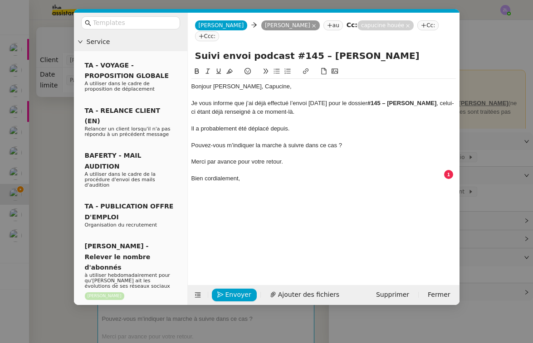
drag, startPoint x: 191, startPoint y: 132, endPoint x: 218, endPoint y: 73, distance: 65.1
click at [191, 141] on div "Pouvez-vous m’indiquer la marche à suivre dans ce cas ?" at bounding box center [323, 145] width 264 height 8
click at [280, 66] on button at bounding box center [276, 71] width 11 height 10
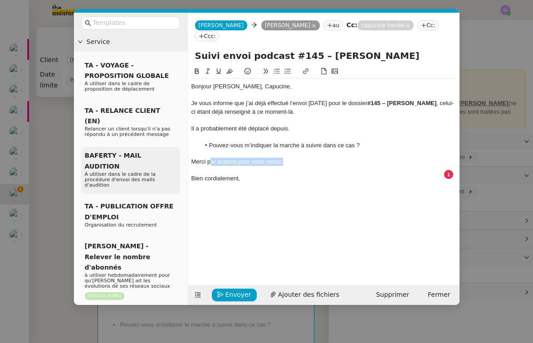
drag, startPoint x: 223, startPoint y: 147, endPoint x: 175, endPoint y: 143, distance: 48.7
click at [208, 158] on div "Merci par avance pour votre retour." at bounding box center [323, 162] width 264 height 8
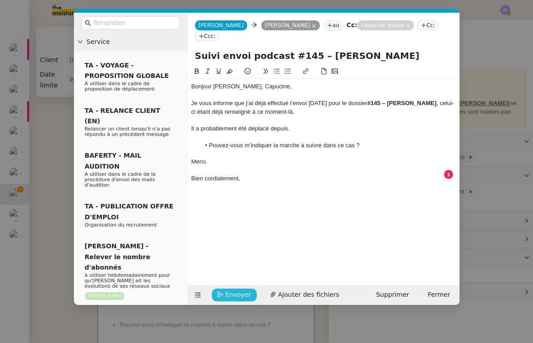
click at [243, 295] on span "Envoyer" at bounding box center [238, 295] width 26 height 10
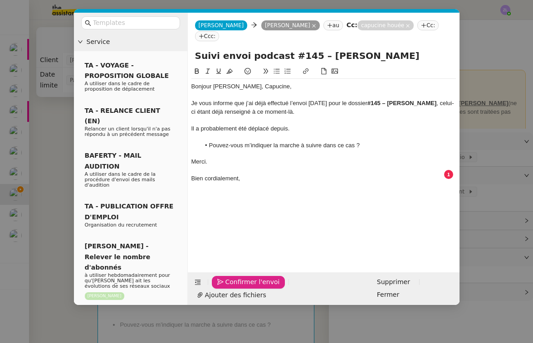
click at [243, 287] on span "Confirmer l'envoi" at bounding box center [252, 282] width 54 height 10
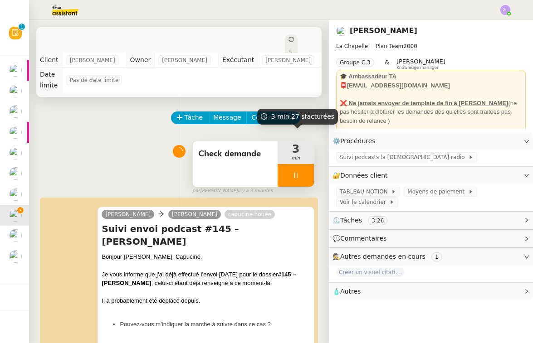
click at [287, 175] on div at bounding box center [295, 175] width 36 height 23
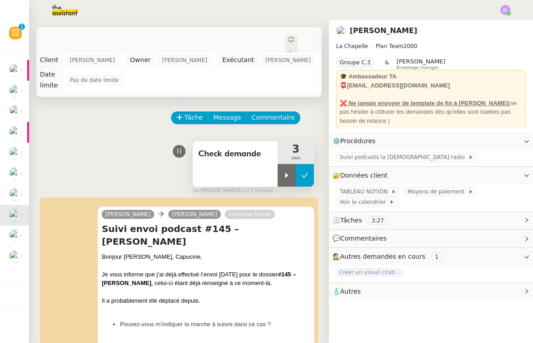
click at [308, 169] on button at bounding box center [305, 175] width 18 height 23
click at [289, 39] on icon at bounding box center [291, 39] width 5 height 5
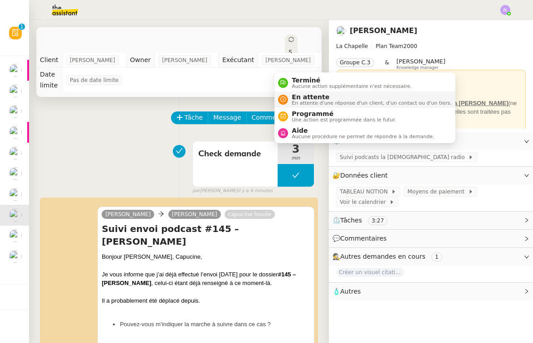
click at [298, 101] on span "En attente d'une réponse d'un client, d'un contact ou d'un tiers." at bounding box center [371, 103] width 160 height 5
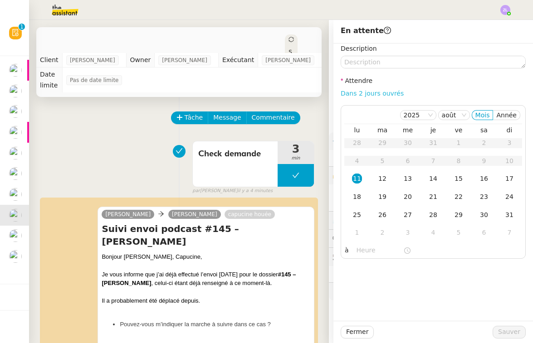
click at [378, 90] on link "Dans 2 jours ouvrés" at bounding box center [371, 93] width 63 height 7
type input "07:00"
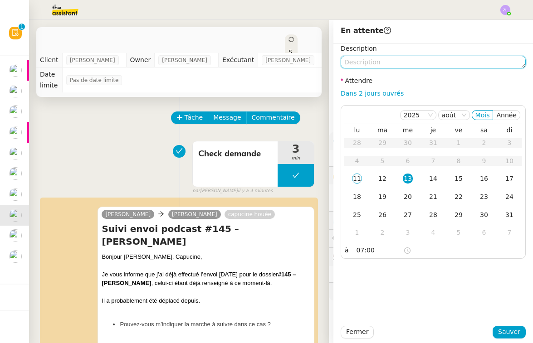
click at [360, 61] on textarea at bounding box center [432, 62] width 185 height 13
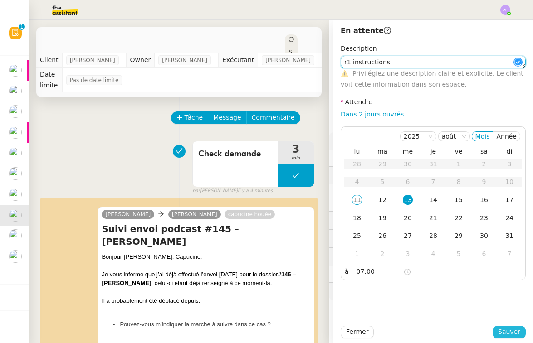
type textarea "r1 instructions"
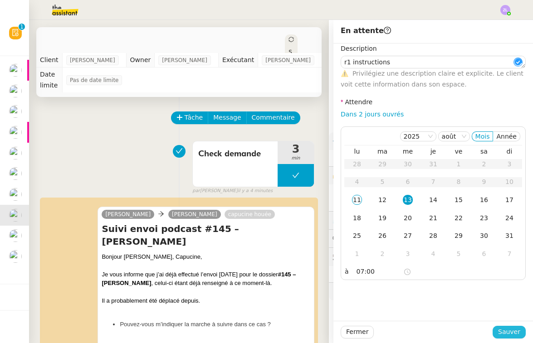
click at [512, 335] on span "Sauver" at bounding box center [509, 332] width 22 height 10
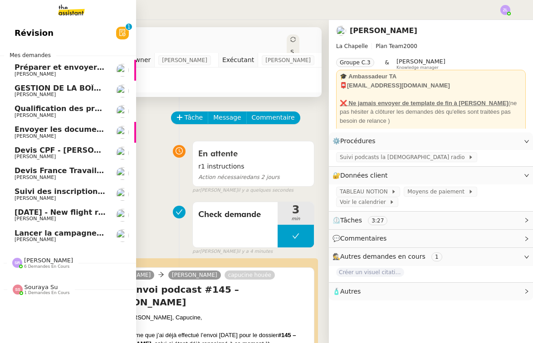
click at [8, 217] on link "[DATE] - New flight request - poop poop [PERSON_NAME]" at bounding box center [68, 215] width 136 height 21
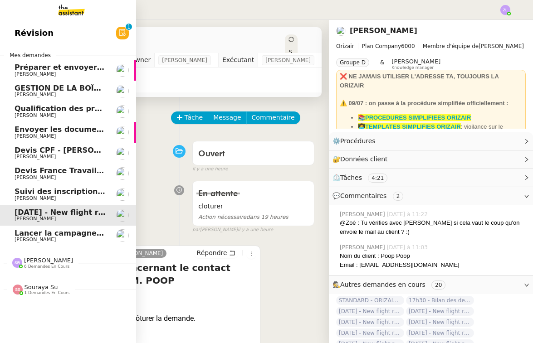
drag, startPoint x: 8, startPoint y: 217, endPoint x: 78, endPoint y: 231, distance: 70.9
click at [23, 213] on span "[DATE] - New flight request - poop poop" at bounding box center [96, 212] width 163 height 9
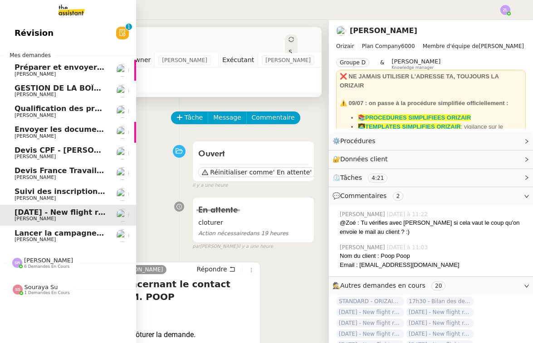
click at [51, 237] on span "[PERSON_NAME]" at bounding box center [61, 239] width 92 height 5
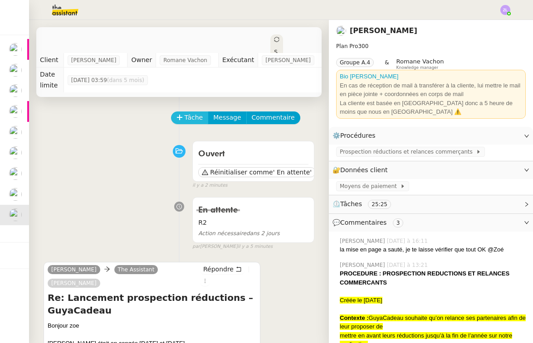
click at [191, 112] on span "Tâche" at bounding box center [193, 117] width 19 height 10
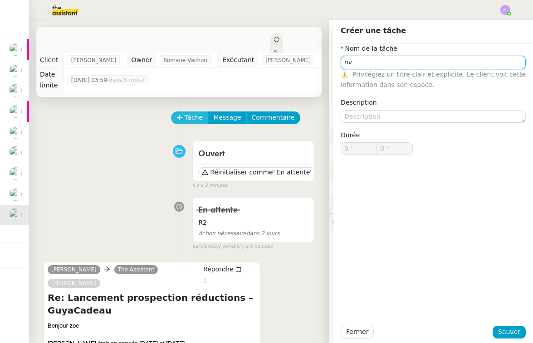
type input "n"
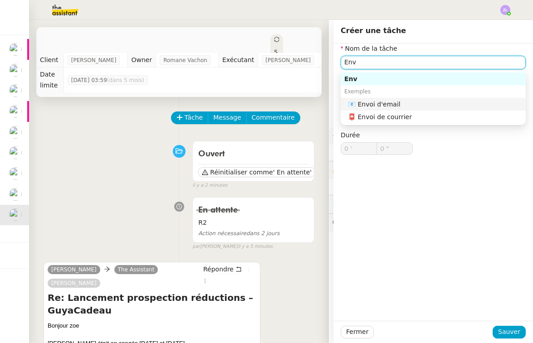
click at [359, 109] on nz-auto-option "📧 Envoi d'email" at bounding box center [432, 104] width 185 height 13
type input "Envoi d'email"
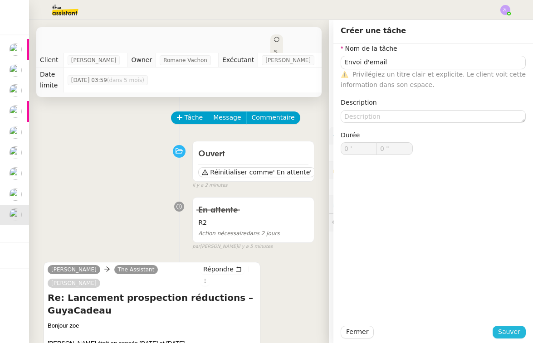
click at [509, 331] on span "Sauver" at bounding box center [509, 332] width 22 height 10
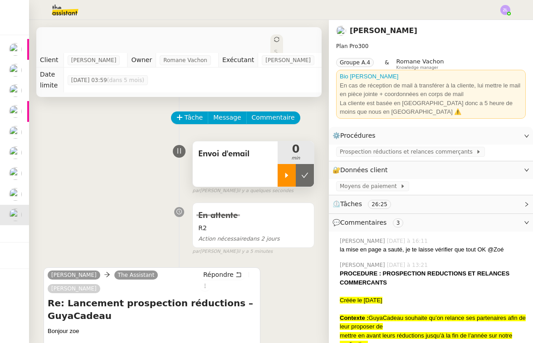
click at [286, 172] on icon at bounding box center [286, 175] width 7 height 7
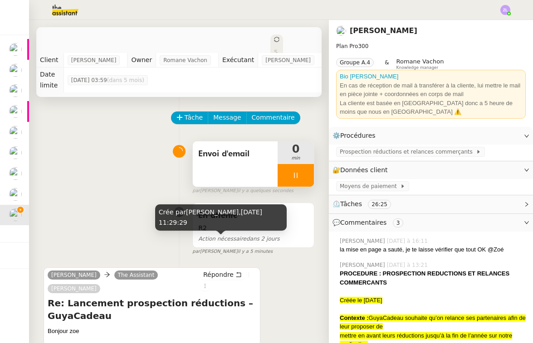
scroll to position [32, 0]
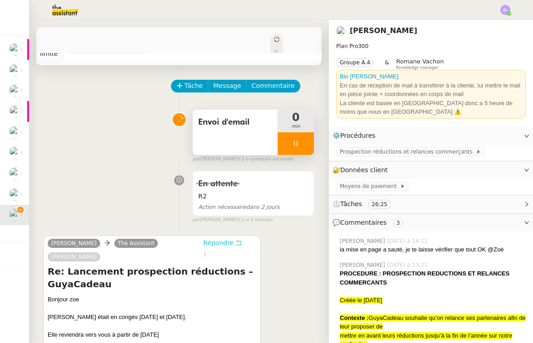
click at [209, 238] on span "Répondre" at bounding box center [218, 242] width 30 height 9
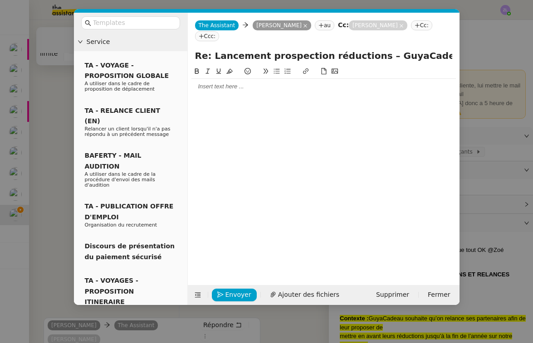
click at [207, 82] on div at bounding box center [323, 86] width 264 height 8
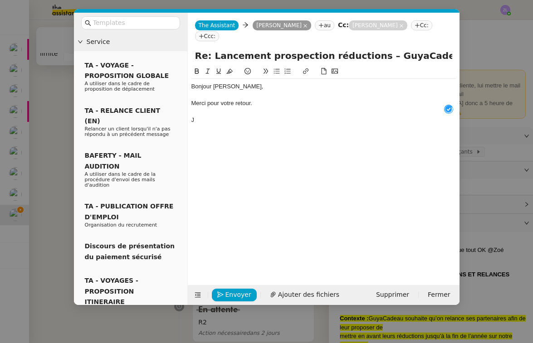
click at [295, 327] on nz-modal-container "Service TA - VOYAGE - PROPOSITION GLOBALE A utiliser dans le cadre de propositi…" at bounding box center [266, 171] width 533 height 343
click at [259, 327] on nz-modal-container "Service TA - VOYAGE - PROPOSITION GLOBALE A utiliser dans le cadre de propositi…" at bounding box center [266, 171] width 533 height 343
click at [48, 255] on nz-modal-container "Service TA - VOYAGE - PROPOSITION GLOBALE A utiliser dans le cadre de propositi…" at bounding box center [266, 171] width 533 height 343
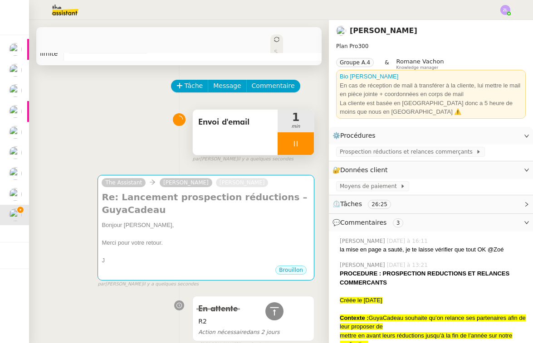
scroll to position [210, 0]
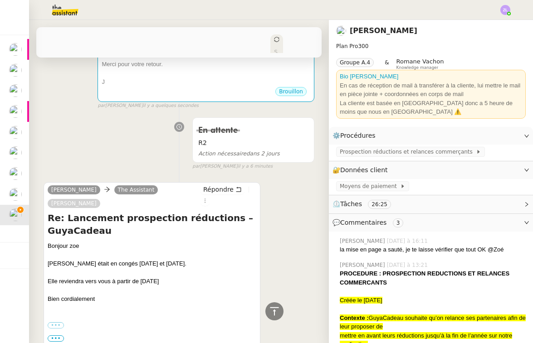
click at [49, 215] on div "Re: Lancement prospection réductions – GuyaCadeau Bonjour [PERSON_NAME] était e…" at bounding box center [152, 280] width 209 height 136
click at [119, 304] on div "••• [PERSON_NAME] Direction [PERSON_NAME][EMAIL_ADDRESS][DOMAIN_NAME] 06 12 23 …" at bounding box center [152, 317] width 209 height 26
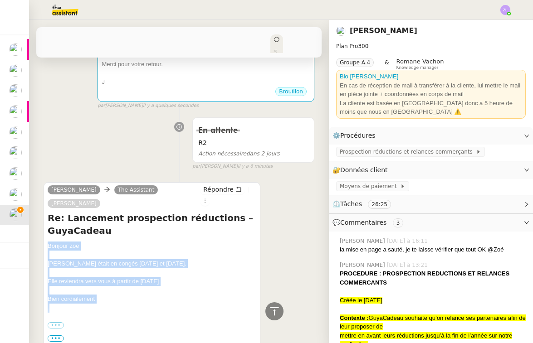
drag, startPoint x: 105, startPoint y: 280, endPoint x: 44, endPoint y: 220, distance: 85.6
click at [44, 220] on div "[PERSON_NAME] The Assistant [PERSON_NAME] Répondre Re: Lancement prospection ré…" at bounding box center [152, 266] width 217 height 168
copy div "Bonjour [PERSON_NAME] était en congés [DATE] et [DATE]. Elle reviendra vers vou…"
click at [131, 242] on div "Bonjour zoe" at bounding box center [152, 246] width 209 height 9
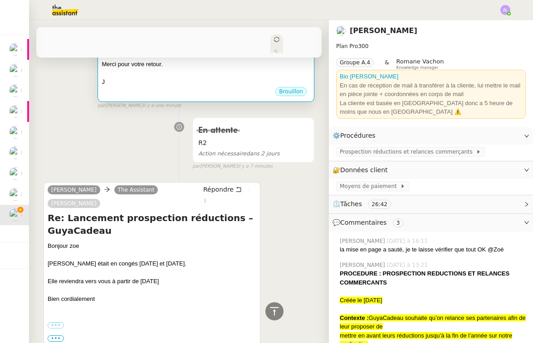
click at [161, 78] on div "J" at bounding box center [206, 82] width 209 height 9
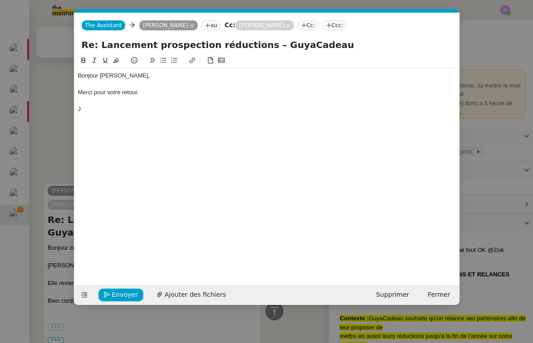
scroll to position [0, 19]
drag, startPoint x: 105, startPoint y: 112, endPoint x: 61, endPoint y: 68, distance: 61.9
click at [61, 68] on nz-modal-container "Service TA - VOYAGE - PROPOSITION GLOBALE A utiliser dans le cadre de propositi…" at bounding box center [266, 171] width 533 height 343
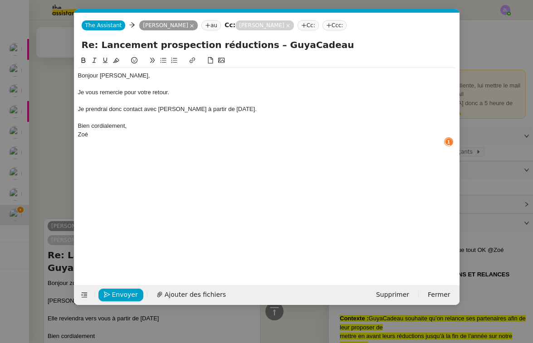
click at [129, 125] on div "Bien cordialement," at bounding box center [267, 126] width 378 height 8
click at [128, 126] on div "Bien cordialement," at bounding box center [267, 126] width 378 height 8
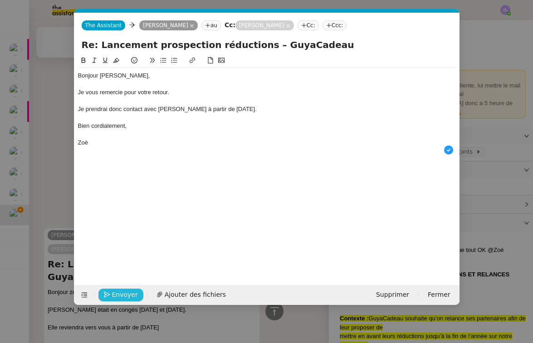
click at [123, 296] on span "Envoyer" at bounding box center [125, 295] width 26 height 10
click at [123, 296] on span "Confirmer l'envoi" at bounding box center [139, 295] width 54 height 10
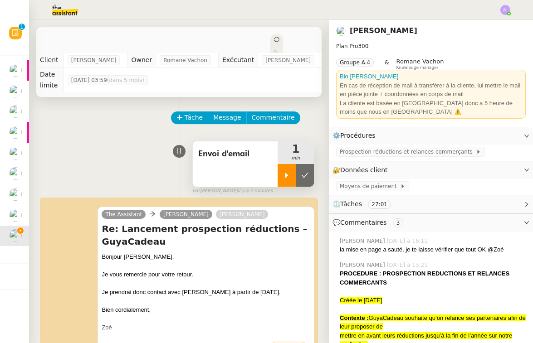
scroll to position [0, 0]
click at [305, 172] on icon at bounding box center [304, 175] width 7 height 7
click at [270, 44] on div "Statut" at bounding box center [276, 61] width 13 height 54
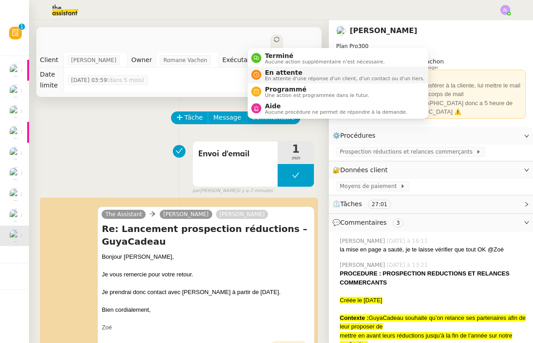
click at [272, 72] on span "En attente" at bounding box center [345, 72] width 160 height 7
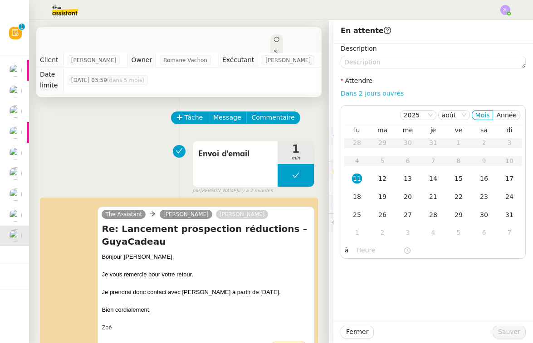
click at [370, 92] on link "Dans 2 jours ouvrés" at bounding box center [371, 93] width 63 height 7
type input "07:00"
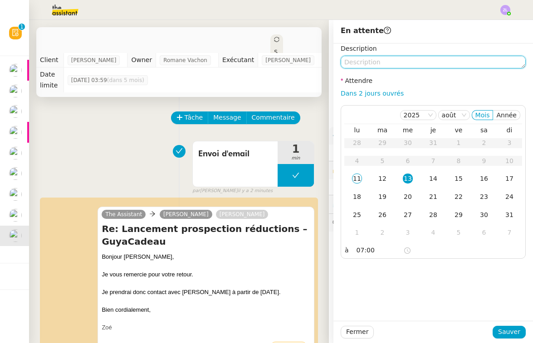
click at [360, 60] on textarea at bounding box center [432, 62] width 185 height 13
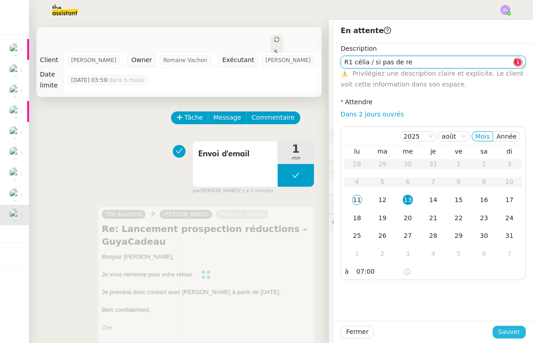
type textarea "R1 célia / si pas de re"
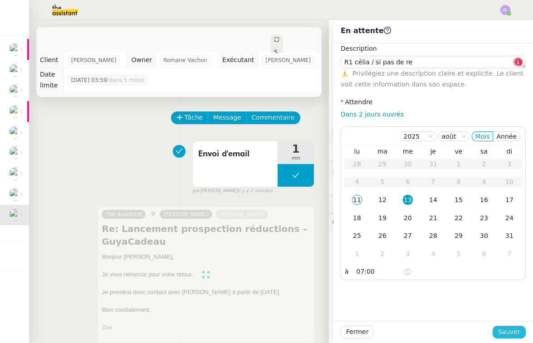
click at [504, 330] on span "Sauver" at bounding box center [509, 332] width 22 height 10
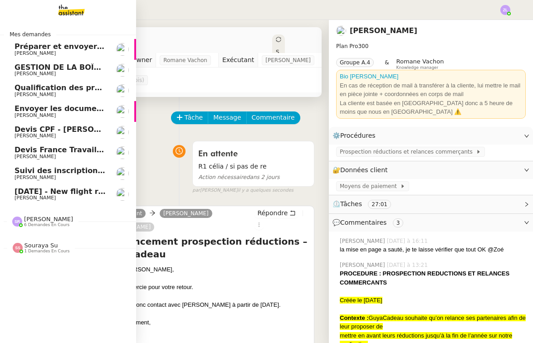
click at [56, 195] on span "[PERSON_NAME]" at bounding box center [61, 197] width 92 height 5
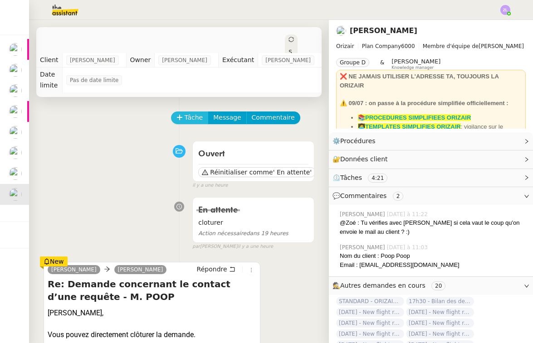
click at [193, 112] on span "Tâche" at bounding box center [193, 117] width 19 height 10
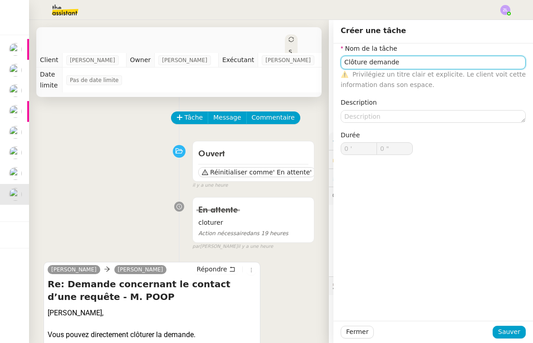
type input "Clôture demande"
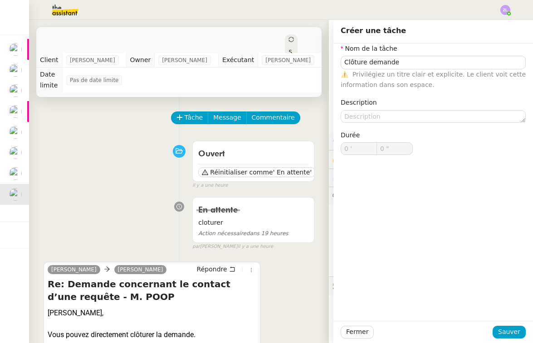
click at [503, 324] on div "Fermer Sauver" at bounding box center [432, 332] width 199 height 22
click at [504, 336] on span "Sauver" at bounding box center [509, 332] width 22 height 10
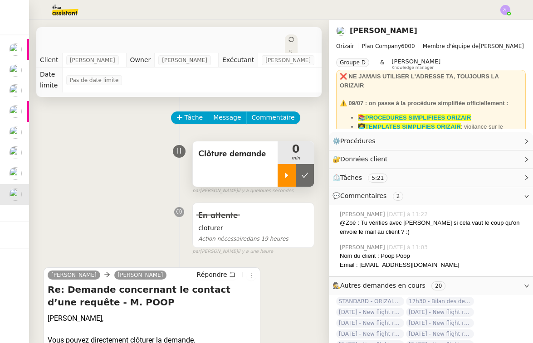
click at [288, 172] on icon at bounding box center [286, 175] width 7 height 7
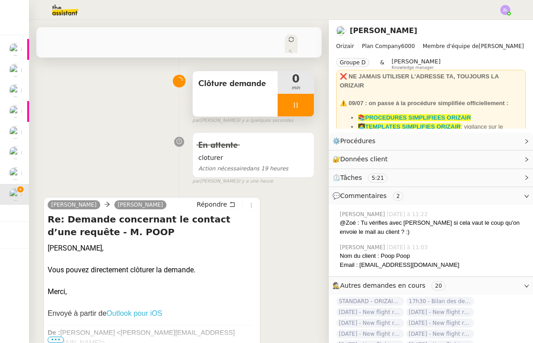
scroll to position [73, 0]
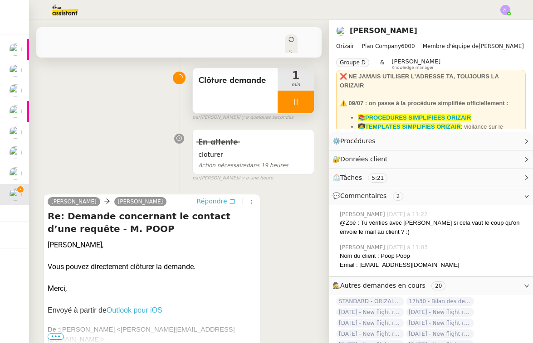
click at [214, 197] on span "Répondre" at bounding box center [212, 201] width 30 height 9
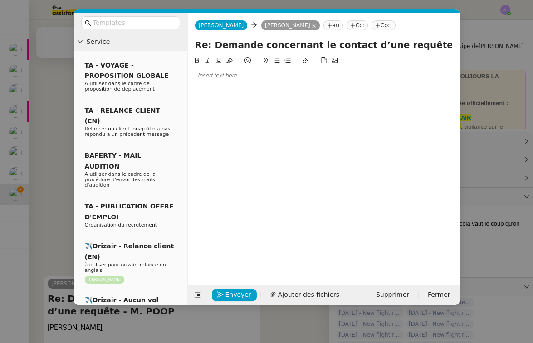
click at [130, 314] on nz-modal-container "Service TA - VOYAGE - PROPOSITION GLOBALE A utiliser dans le cadre de propositi…" at bounding box center [266, 171] width 533 height 343
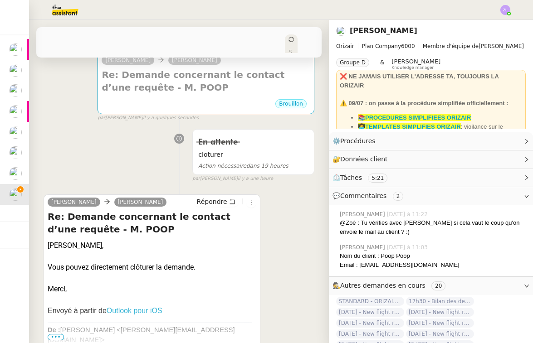
scroll to position [53, 0]
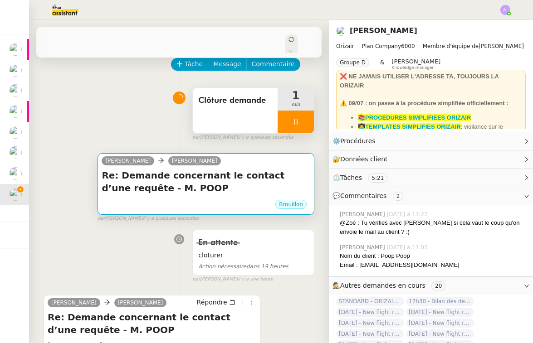
click at [143, 188] on div "Re: Demande concernant le contact d’une requête - M. POOP •••" at bounding box center [206, 184] width 209 height 30
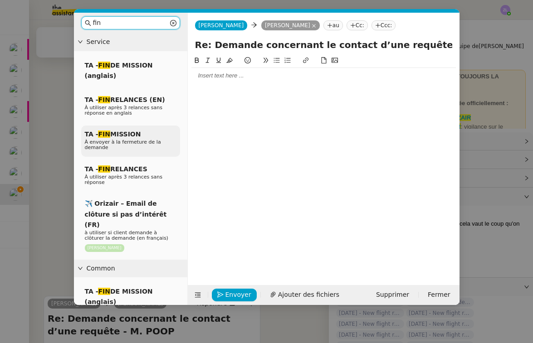
type input "fin"
click at [121, 139] on span "À envoyer à la fermeture de la demande" at bounding box center [123, 144] width 76 height 11
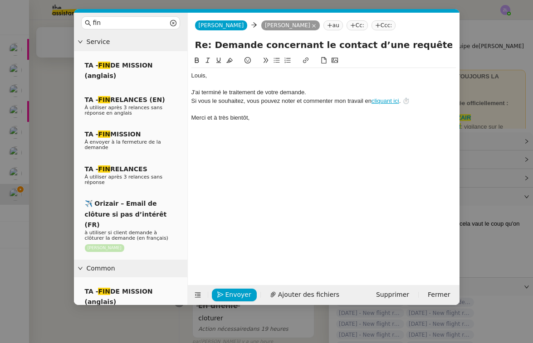
click at [192, 76] on div "﻿[PERSON_NAME]﻿," at bounding box center [323, 76] width 264 height 8
click at [238, 79] on div "﻿Bonjour [PERSON_NAME]﻿," at bounding box center [323, 76] width 264 height 8
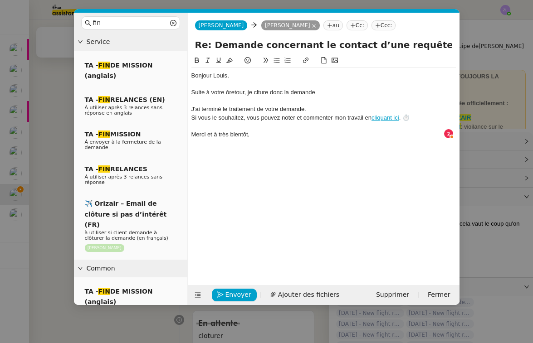
click at [228, 92] on div "Suite à votre ôretour, je clture donc la demande" at bounding box center [323, 92] width 264 height 8
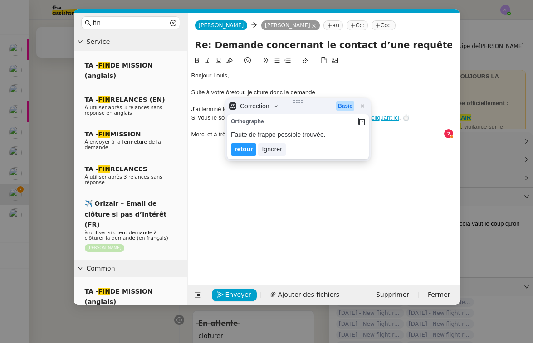
click at [228, 92] on div "Suite à votre ôretour, je clture donc la demande" at bounding box center [323, 92] width 264 height 8
click at [229, 92] on div "Suite à votre ôretour, je clture donc la demande" at bounding box center [323, 92] width 264 height 8
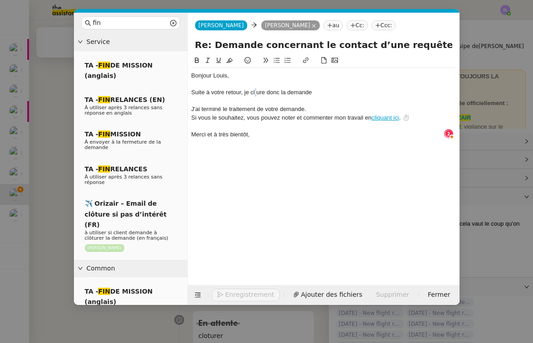
click at [255, 93] on div "Suite à votre retour, je clture donc la demande" at bounding box center [323, 92] width 264 height 8
click at [255, 92] on div "Suite à votre retour, je clture donc la demande" at bounding box center [323, 92] width 264 height 8
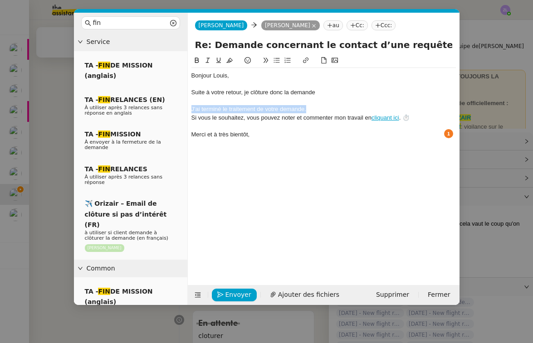
drag, startPoint x: 311, startPoint y: 109, endPoint x: 184, endPoint y: 108, distance: 126.9
click at [184, 108] on nz-layout "fin Service TA - FIN DE MISSION (anglais) TA - FIN RELANCES (EN) À utiliser apr…" at bounding box center [266, 159] width 385 height 292
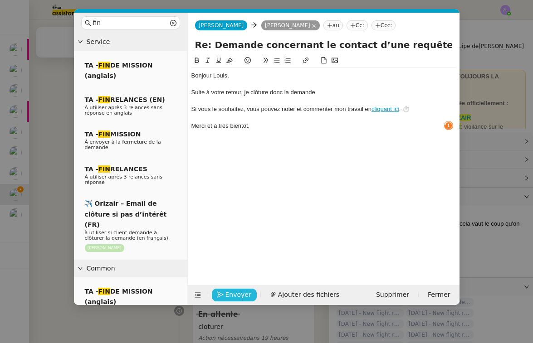
click at [241, 295] on span "Envoyer" at bounding box center [238, 295] width 26 height 10
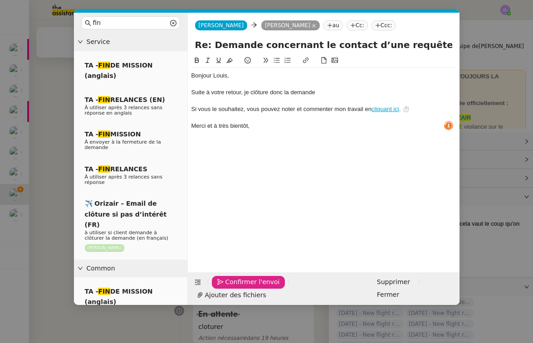
click at [241, 287] on span "Confirmer l'envoi" at bounding box center [252, 282] width 54 height 10
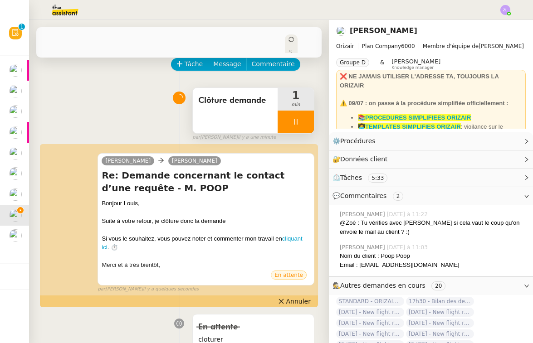
scroll to position [0, 0]
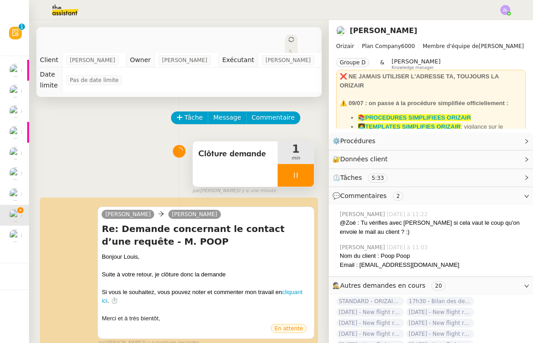
click at [288, 167] on div at bounding box center [295, 175] width 36 height 23
click at [310, 166] on button at bounding box center [305, 175] width 18 height 23
click at [285, 39] on div "Statut" at bounding box center [291, 61] width 13 height 54
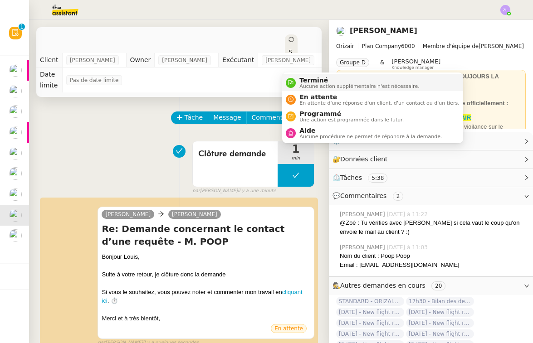
click at [306, 89] on span "Aucune action supplémentaire n'est nécessaire." at bounding box center [359, 86] width 120 height 5
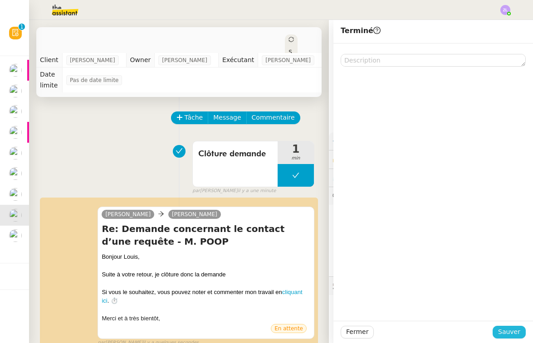
click at [509, 331] on span "Sauver" at bounding box center [509, 332] width 22 height 10
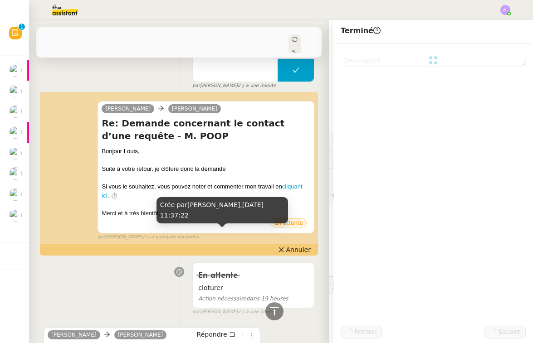
scroll to position [403, 0]
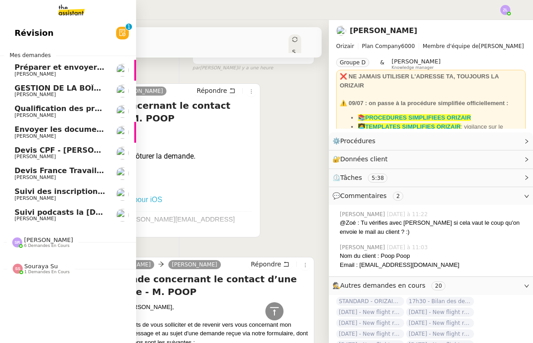
click at [15, 213] on link "Suivi podcasts la chapelle radio [DATE] [PERSON_NAME]" at bounding box center [68, 215] width 136 height 21
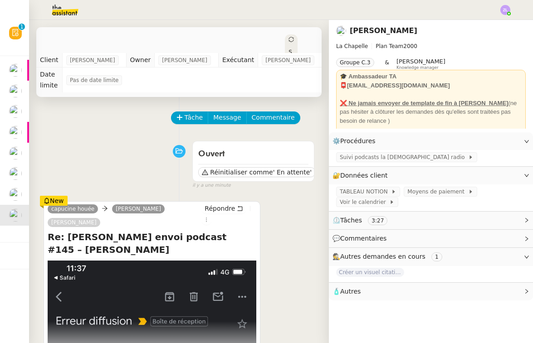
scroll to position [103, 0]
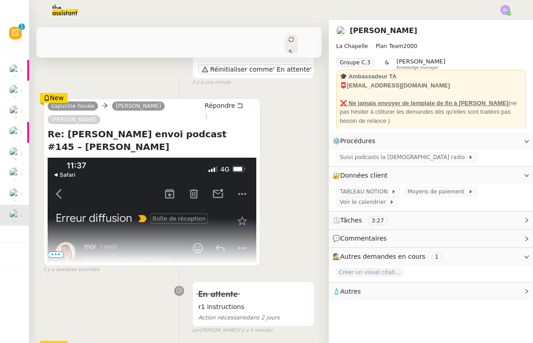
click at [53, 252] on span "•••" at bounding box center [56, 255] width 16 height 6
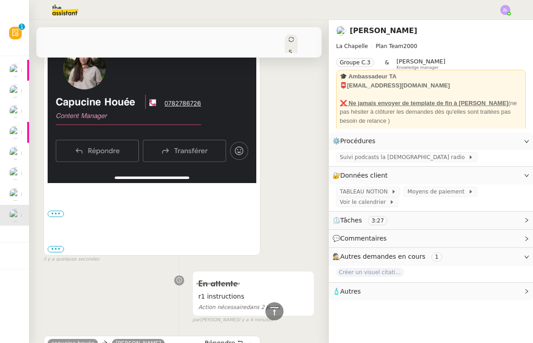
scroll to position [523, 0]
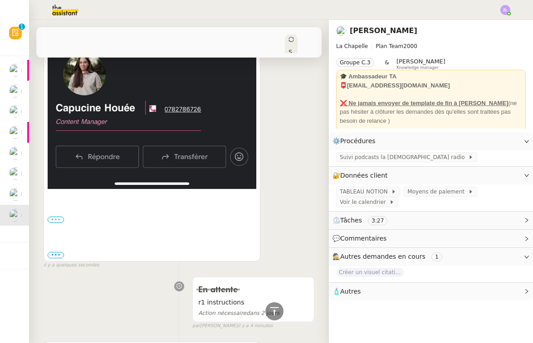
click at [59, 217] on label "•••" at bounding box center [56, 220] width 16 height 6
click at [0, 0] on input "•••" at bounding box center [0, 0] width 0 height 0
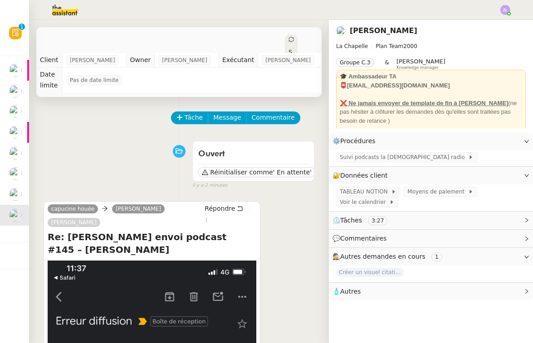
scroll to position [0, 0]
click at [192, 112] on span "Tâche" at bounding box center [193, 117] width 19 height 10
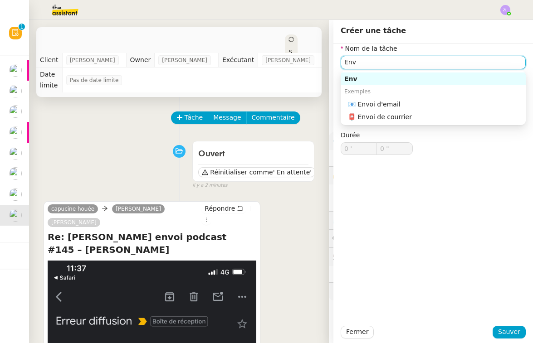
click at [359, 101] on div "📧 Envoi d'email" at bounding box center [435, 104] width 174 height 8
type input "Envoi d'email"
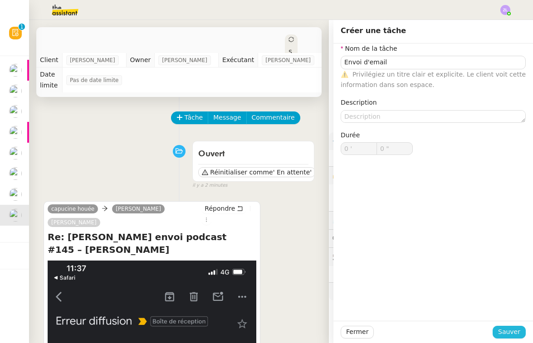
click at [511, 336] on span "Sauver" at bounding box center [509, 332] width 22 height 10
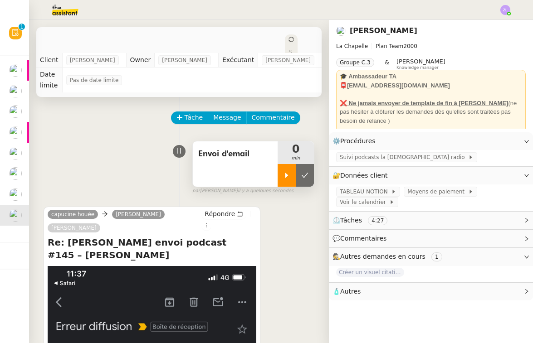
click at [291, 170] on div at bounding box center [286, 175] width 18 height 23
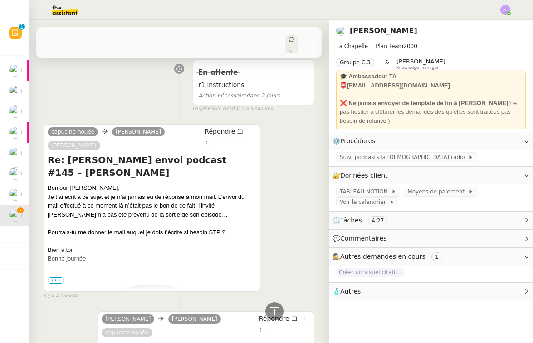
scroll to position [983, 0]
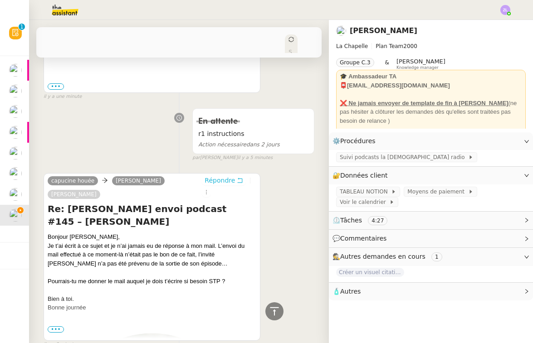
click at [204, 176] on span "Répondre" at bounding box center [219, 180] width 30 height 9
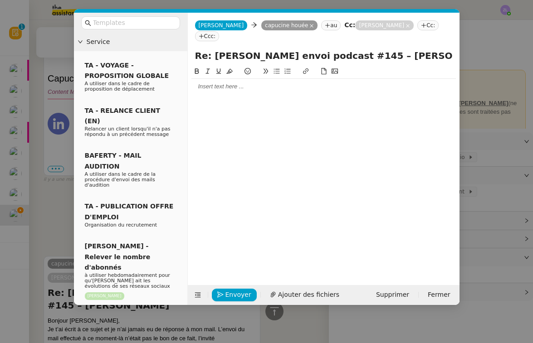
click at [226, 82] on div at bounding box center [323, 86] width 264 height 8
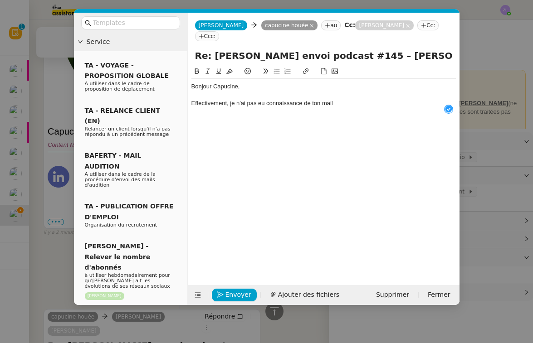
drag, startPoint x: 333, startPoint y: 92, endPoint x: 346, endPoint y: 93, distance: 13.6
click at [346, 99] on div "Effectivement, je n'ai pas eu connaissance de ton mail" at bounding box center [323, 103] width 264 height 8
click at [340, 99] on div "Effectivement, je n'ai pas eu connaissance de ton mail" at bounding box center [323, 103] width 264 height 8
click at [338, 99] on div "Effectivement, je n'ai pas eu connaissance de ton mail" at bounding box center [323, 103] width 264 height 8
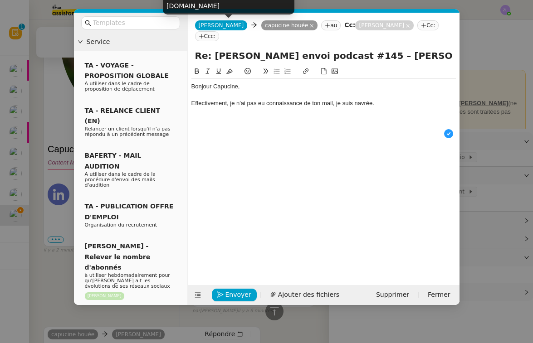
click at [203, 6] on div "[PERSON_NAME][EMAIL_ADDRESS][DOMAIN_NAME]" at bounding box center [228, 1] width 131 height 27
copy div "[PERSON_NAME][EMAIL_ADDRESS][DOMAIN_NAME]"
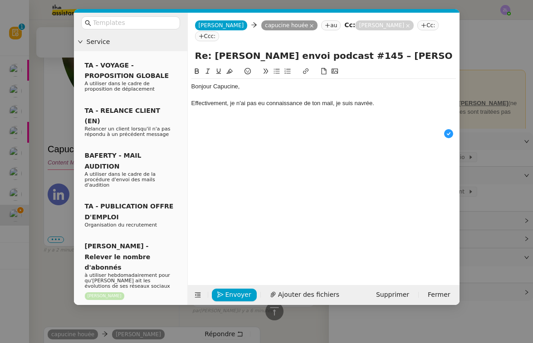
click at [403, 108] on div at bounding box center [323, 112] width 264 height 8
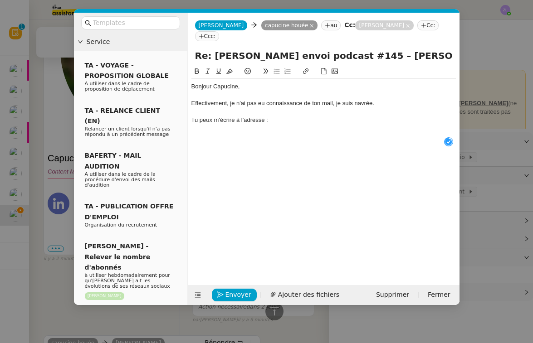
scroll to position [10, 0]
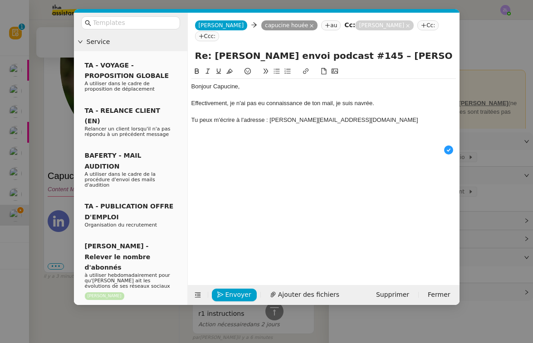
click at [58, 229] on nz-modal-container "Service TA - VOYAGE - PROPOSITION GLOBALE A utiliser dans le cadre de propositi…" at bounding box center [266, 171] width 533 height 343
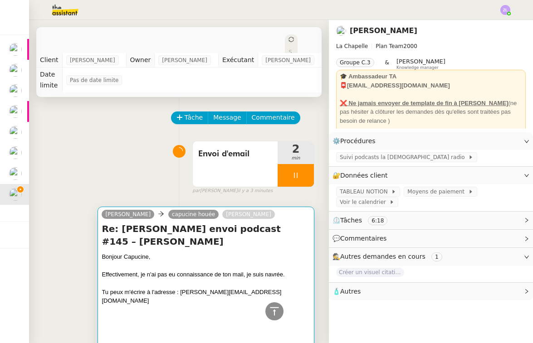
scroll to position [0, 0]
click at [195, 306] on div at bounding box center [206, 310] width 209 height 9
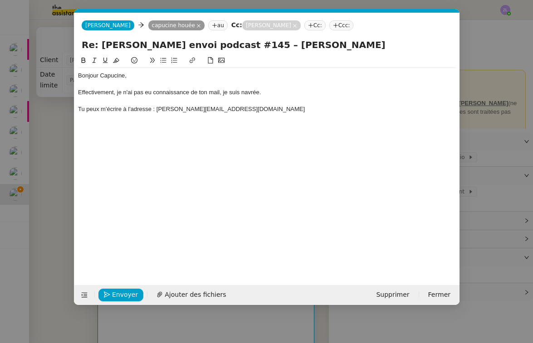
scroll to position [0, 19]
click at [247, 106] on div "Tu peux m'écrire à l'adresse : [PERSON_NAME][EMAIL_ADDRESS][DOMAIN_NAME]" at bounding box center [267, 109] width 378 height 8
click at [98, 128] on div at bounding box center [267, 126] width 378 height 8
click at [163, 59] on icon at bounding box center [163, 60] width 6 height 6
click at [45, 248] on nz-modal-container "Service TA - VOYAGE - PROPOSITION GLOBALE A utiliser dans le cadre de propositi…" at bounding box center [266, 171] width 533 height 343
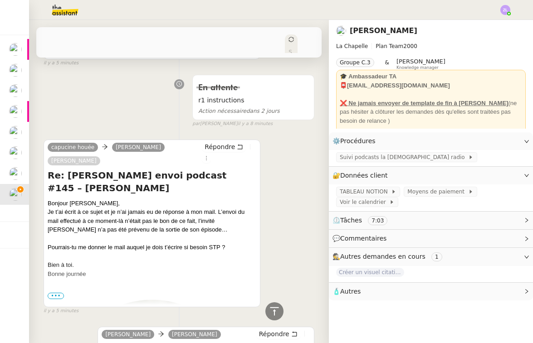
scroll to position [1203, 0]
click at [530, 102] on nz-page-header "[PERSON_NAME] La Chapelle Plan Team 2000 Groupe C.3 & [PERSON_NAME] Knowledge m…" at bounding box center [431, 76] width 204 height 112
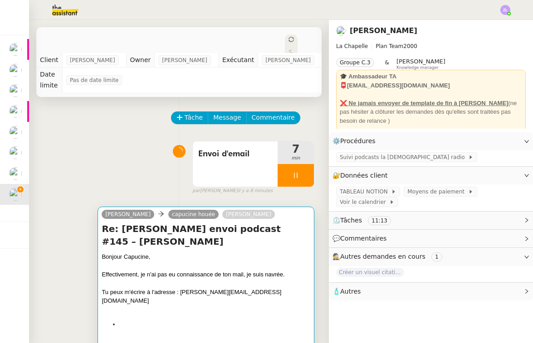
scroll to position [0, 0]
click at [188, 279] on div at bounding box center [206, 283] width 209 height 9
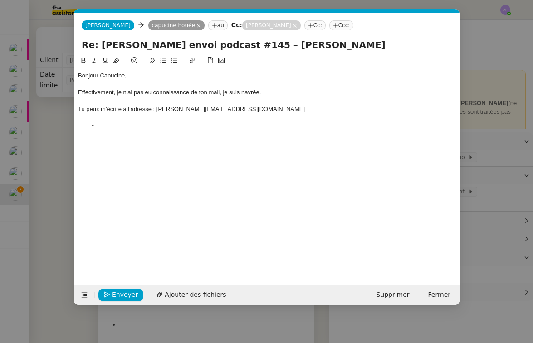
scroll to position [0, 19]
click at [110, 131] on div at bounding box center [267, 135] width 378 height 8
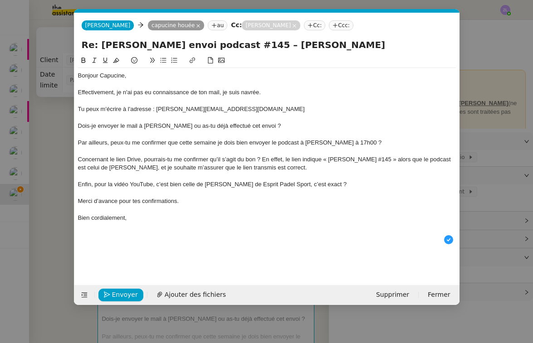
click at [78, 125] on div "Dois-je envoyer le mail à [PERSON_NAME] ou as-tu déjà effectué cet envoi ?" at bounding box center [267, 126] width 378 height 8
click at [163, 63] on icon at bounding box center [163, 60] width 6 height 6
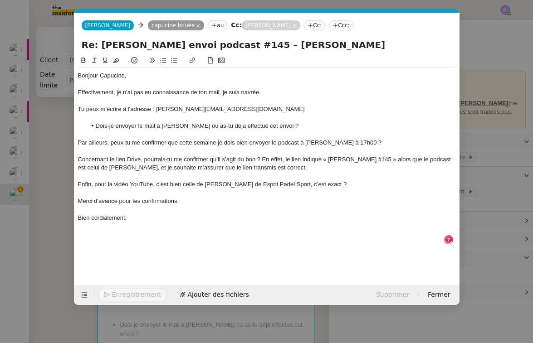
click at [78, 140] on div "Par ailleurs, peux-tu me confirmer que cette semaine je dois bien envoyer le po…" at bounding box center [267, 143] width 378 height 8
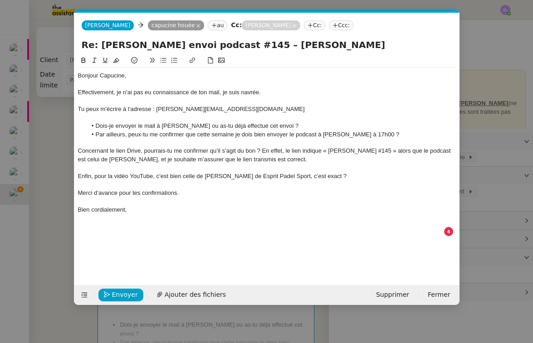
click at [144, 150] on div "Concernant le lien Drive, pourrais-tu me confirmer qu’il s’agit du bon ? En eff…" at bounding box center [267, 155] width 378 height 17
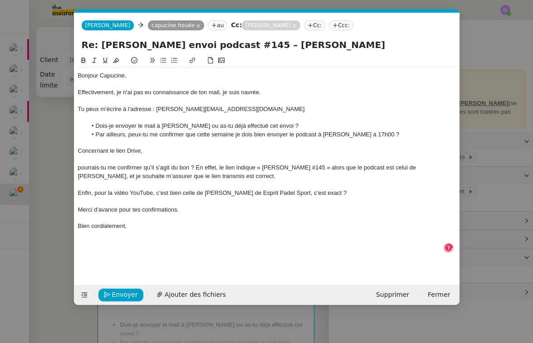
drag, startPoint x: 161, startPoint y: 60, endPoint x: 88, endPoint y: 152, distance: 116.8
click at [161, 60] on icon at bounding box center [163, 60] width 6 height 6
click at [215, 166] on li "Pourrais-tu me confirmer qu’il s’agit du bon ? En effet, le lien indique « [PER…" at bounding box center [271, 172] width 369 height 17
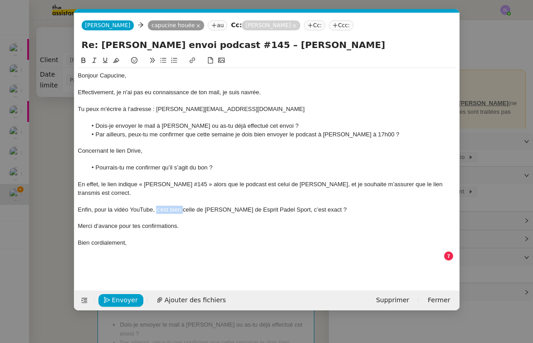
drag, startPoint x: 182, startPoint y: 199, endPoint x: 156, endPoint y: 197, distance: 25.9
click at [156, 206] on div "Enfin, pour la vidéo YouTube, c’est bien celle de [PERSON_NAME] de Esprit Padel…" at bounding box center [267, 210] width 378 height 8
drag, startPoint x: 248, startPoint y: 199, endPoint x: 233, endPoint y: 199, distance: 15.4
click at [233, 206] on div "Enfin, pour la vidéo YouTube, le lien renvoit vers la vidéo [PERSON_NAME] de Es…" at bounding box center [267, 210] width 378 height 8
click at [229, 206] on div "Enfin, pour la vidéo YouTube, le lien renvoit vers la vidéo [PERSON_NAME] de Es…" at bounding box center [267, 210] width 378 height 8
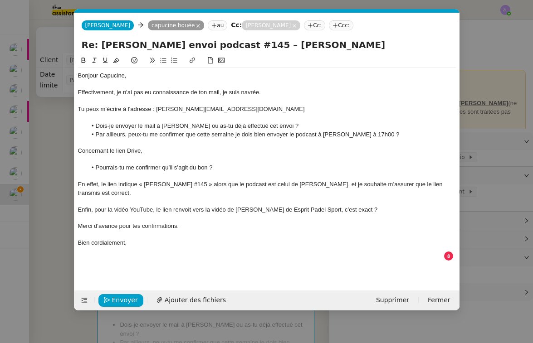
click at [314, 206] on div "Enfin, pour la vidéo YouTube, le lien renvoit vers la vidéo de [PERSON_NAME] de…" at bounding box center [267, 210] width 378 height 8
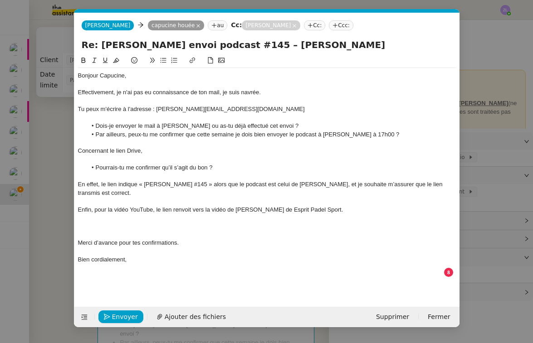
click at [165, 60] on icon at bounding box center [163, 60] width 6 height 6
click at [120, 222] on li "Pourrais -tu me rajouter le lien correspondant ?" at bounding box center [271, 226] width 369 height 8
drag, startPoint x: 118, startPoint y: 216, endPoint x: 125, endPoint y: 224, distance: 10.0
click at [118, 222] on li "Pourrais -tu me rajouter le lien correspondant ?" at bounding box center [271, 226] width 369 height 8
click at [126, 312] on span "Envoyer" at bounding box center [125, 317] width 26 height 10
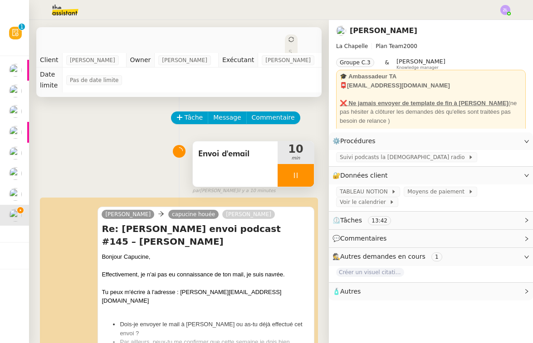
click at [287, 167] on div at bounding box center [295, 175] width 36 height 23
click at [306, 172] on icon at bounding box center [304, 175] width 7 height 7
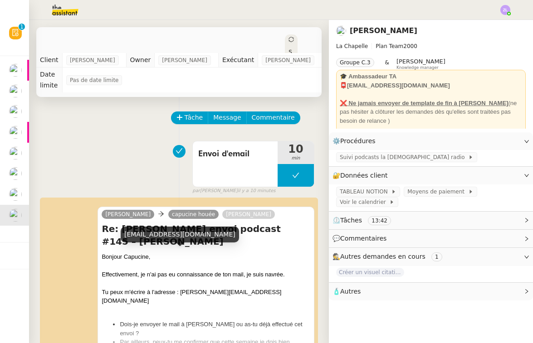
scroll to position [0, 0]
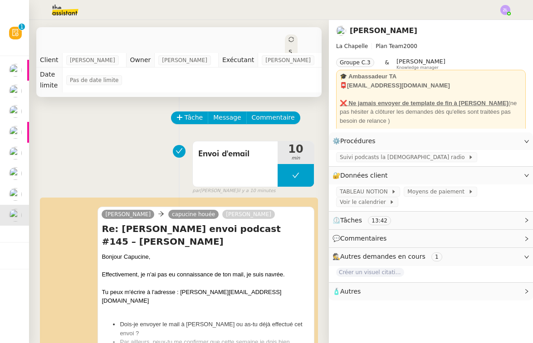
click at [288, 37] on icon at bounding box center [290, 39] width 5 height 5
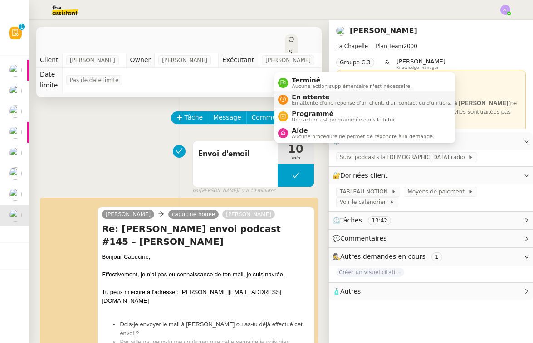
click at [303, 99] on span "En attente" at bounding box center [371, 96] width 160 height 7
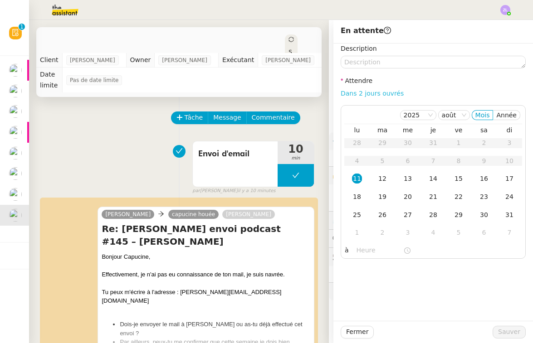
click at [353, 96] on link "Dans 2 jours ouvrés" at bounding box center [371, 93] width 63 height 7
type input "07:00"
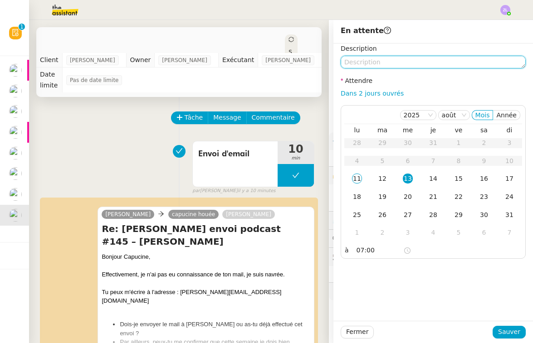
click at [361, 66] on textarea at bounding box center [432, 62] width 185 height 13
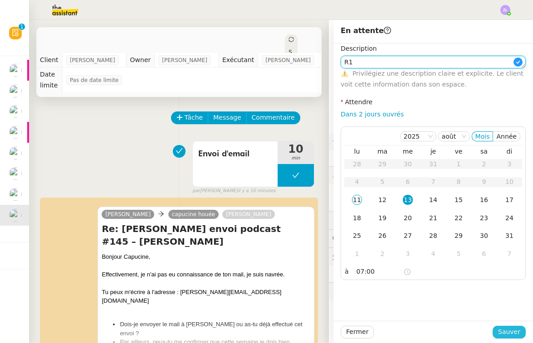
type textarea "R1"
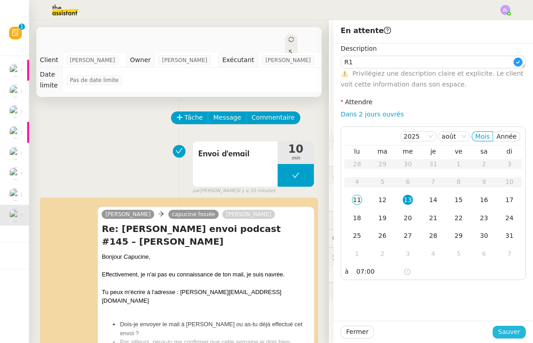
click at [518, 332] on span "Sauver" at bounding box center [509, 332] width 22 height 10
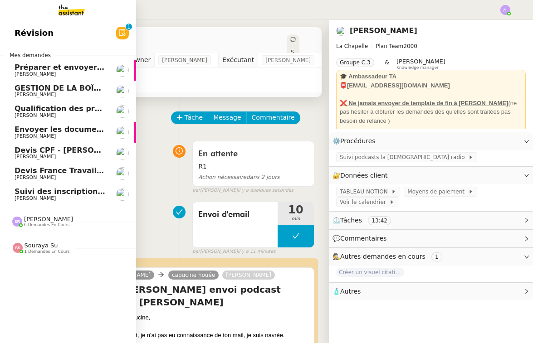
click at [32, 143] on link "Devis CPF - [PERSON_NAME]" at bounding box center [68, 153] width 136 height 21
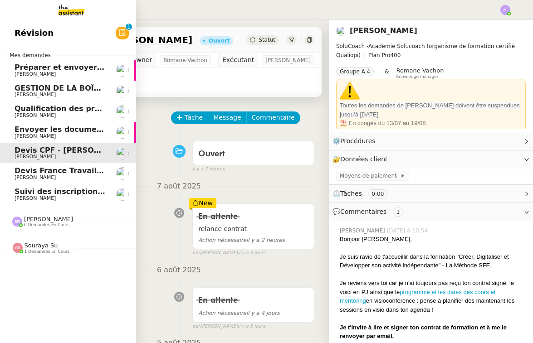
click at [27, 133] on span "[PERSON_NAME]" at bounding box center [35, 136] width 41 height 6
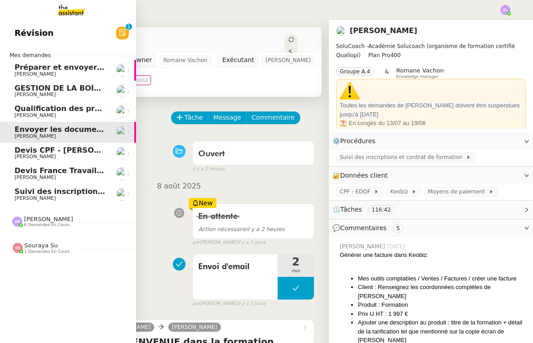
click at [47, 112] on span "[PERSON_NAME]" at bounding box center [35, 115] width 41 height 6
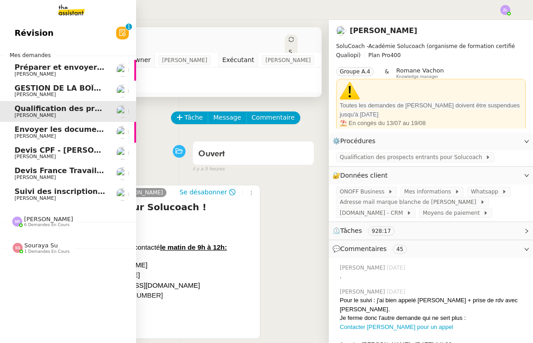
click at [35, 81] on link "GESTION DE LA BOÎTE MAIL* - [DATE] * [PERSON_NAME]" at bounding box center [68, 91] width 136 height 21
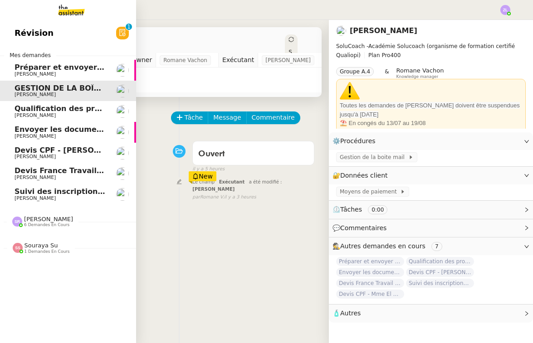
click at [38, 63] on span "Préparer et envoyer les contrats de formation" at bounding box center [109, 67] width 189 height 9
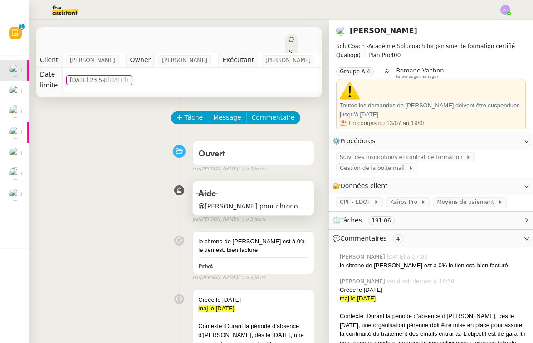
click at [257, 207] on span "@[PERSON_NAME] pour chrono formation + rajouter en owner [PERSON_NAME]" at bounding box center [253, 206] width 110 height 10
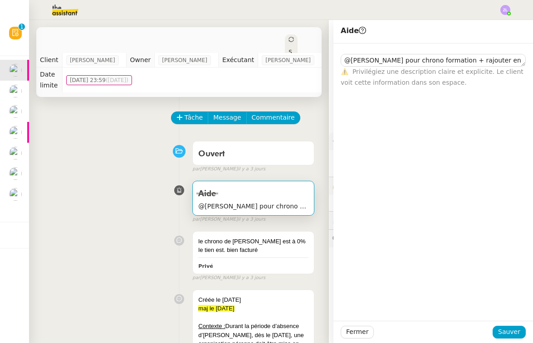
click at [144, 221] on div "Aide @[PERSON_NAME] pour chrono formation + rajouter en owner [PERSON_NAME] fal…" at bounding box center [179, 200] width 271 height 47
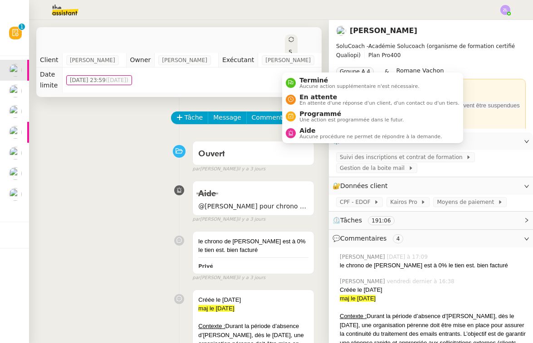
click at [291, 40] on icon at bounding box center [290, 39] width 5 height 5
click at [314, 137] on span "Aucune procédure ne permet de répondre à la demande." at bounding box center [370, 136] width 142 height 5
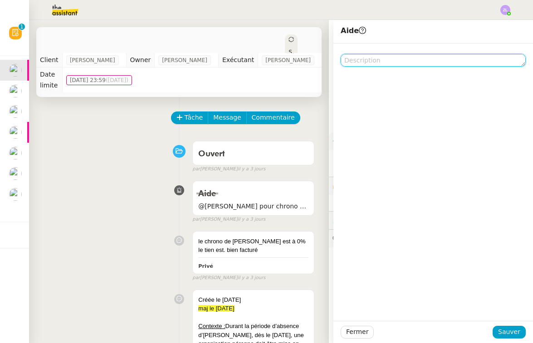
click at [353, 61] on textarea at bounding box center [432, 60] width 185 height 13
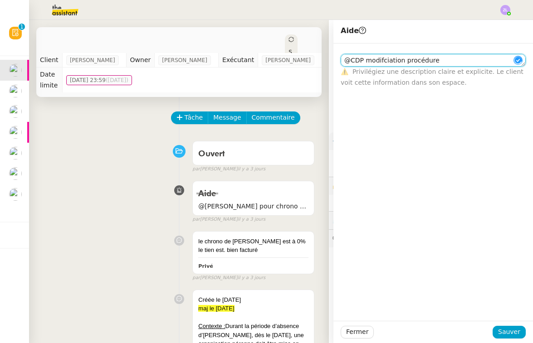
click at [384, 62] on textarea "@CDP modifciation procédure" at bounding box center [432, 60] width 185 height 13
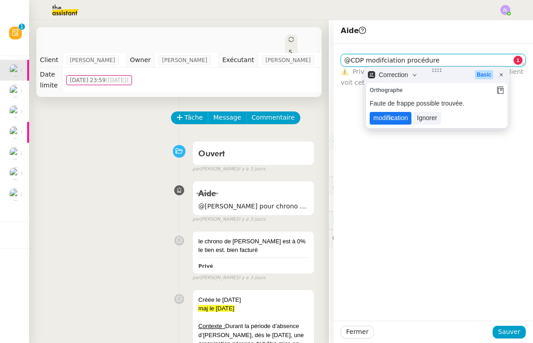
click at [398, 122] on lt-span "modif ic ation" at bounding box center [390, 118] width 42 height 13
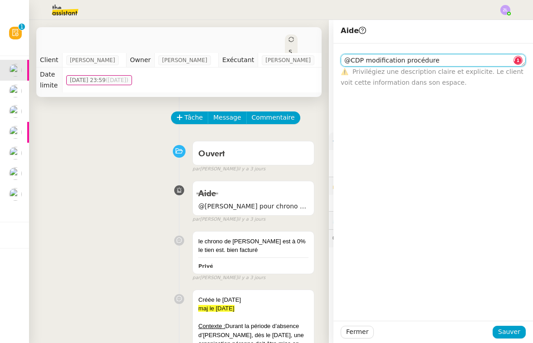
click at [444, 63] on textarea "@CDP modification procédure" at bounding box center [432, 60] width 185 height 13
type textarea "@CDP modification procédure gestion de la boite mail stp"
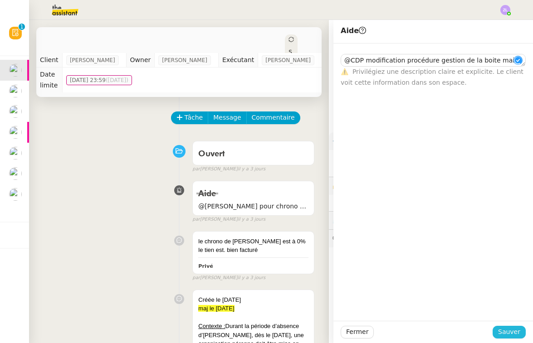
click at [516, 331] on span "Sauver" at bounding box center [509, 332] width 22 height 10
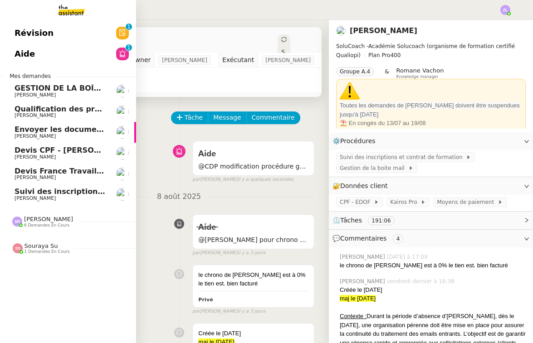
click at [49, 125] on span "Envoyer les documents requis pour la formation" at bounding box center [113, 129] width 197 height 9
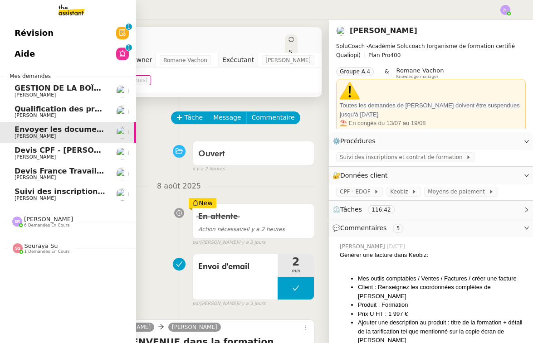
click at [27, 146] on span "Devis CPF - [PERSON_NAME]" at bounding box center [73, 150] width 116 height 9
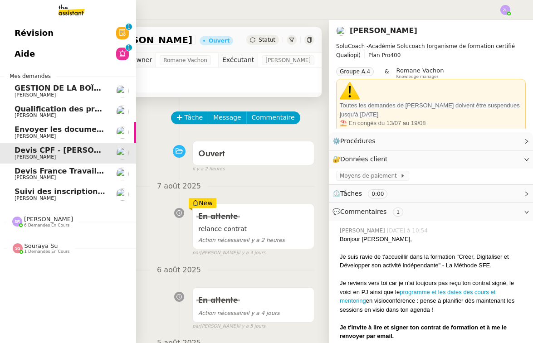
click at [45, 164] on link "Devis France Travail - Mme Talbi [PERSON_NAME]" at bounding box center [68, 174] width 136 height 21
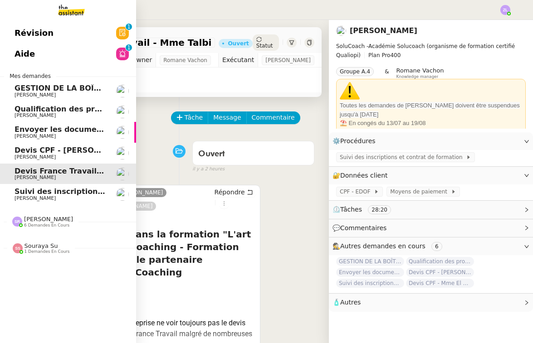
click at [44, 187] on span "Suivi des inscriptions et contrats de formation" at bounding box center [110, 191] width 190 height 9
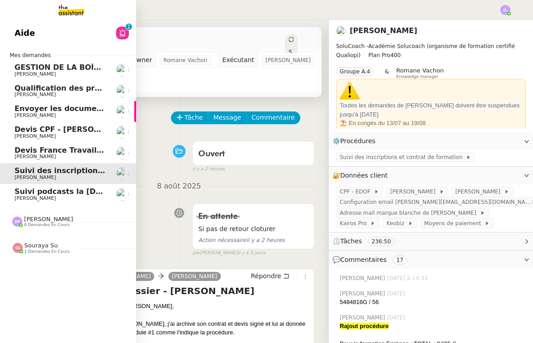
click at [13, 188] on link "Suivi podcasts la chapelle radio [DATE] [PERSON_NAME]" at bounding box center [68, 194] width 136 height 21
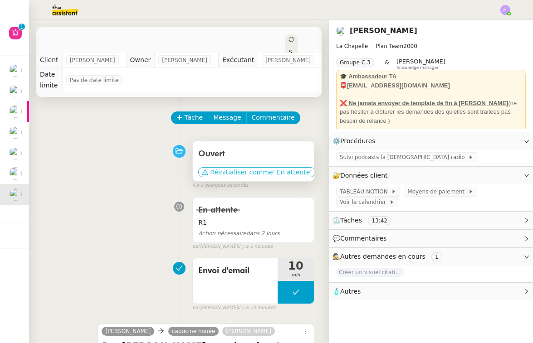
click at [213, 168] on span "Réinitialiser comme" at bounding box center [241, 172] width 63 height 9
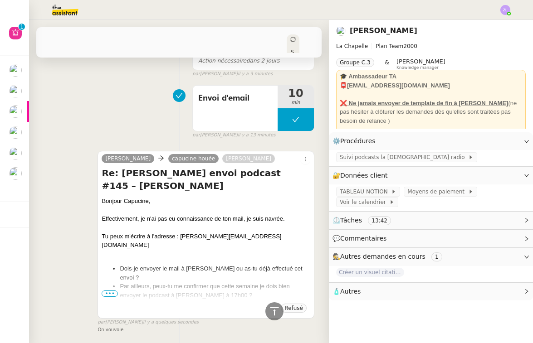
scroll to position [146, 0]
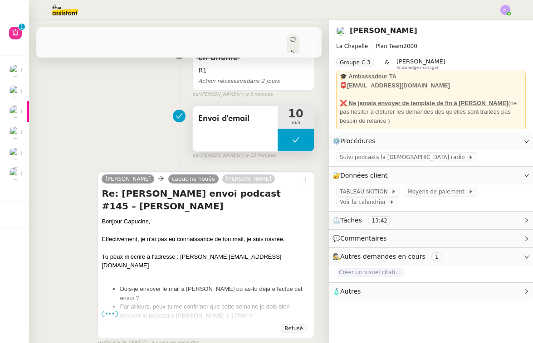
click at [282, 129] on button at bounding box center [295, 140] width 36 height 23
click at [282, 129] on div at bounding box center [286, 140] width 18 height 23
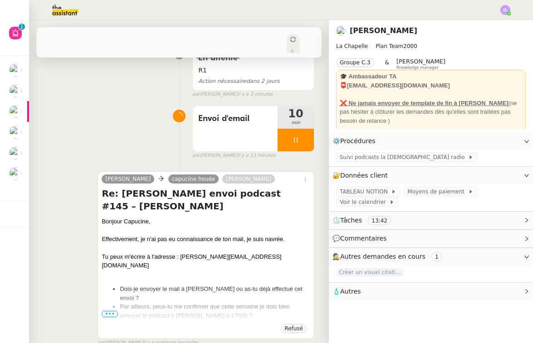
click at [107, 335] on div "Concernant le lien Drive," at bounding box center [206, 339] width 209 height 9
click at [109, 311] on span "•••" at bounding box center [110, 314] width 16 height 6
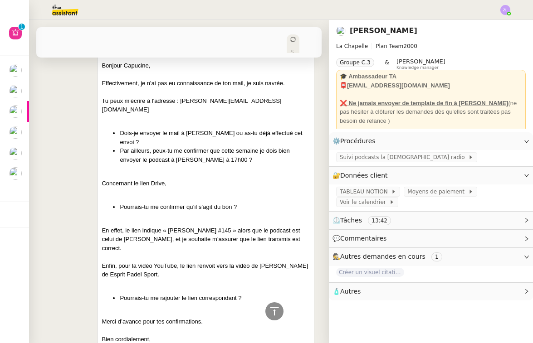
scroll to position [268, 0]
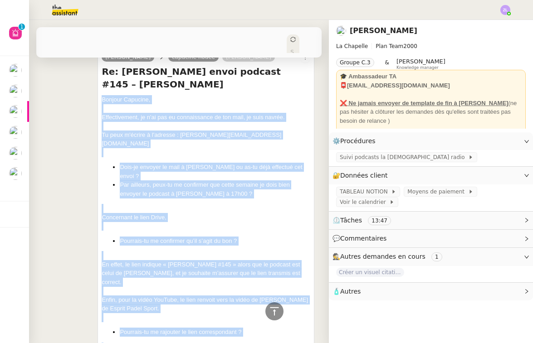
drag, startPoint x: 102, startPoint y: 76, endPoint x: 165, endPoint y: 315, distance: 247.0
click at [165, 316] on div "Bonjour Capucine, Effectivement, je n'ai pas eu connaissance de ton mail, je su…" at bounding box center [206, 250] width 209 height 310
copy div "Bonjour Capucine, Effectivement, je n'ai pas eu connaissance de ton mail, je su…"
drag, startPoint x: 183, startPoint y: 335, endPoint x: 122, endPoint y: 112, distance: 231.6
click at [122, 131] on div "Tu peux m'écrire à l'adresse : [PERSON_NAME][EMAIL_ADDRESS][DOMAIN_NAME]" at bounding box center [206, 140] width 209 height 18
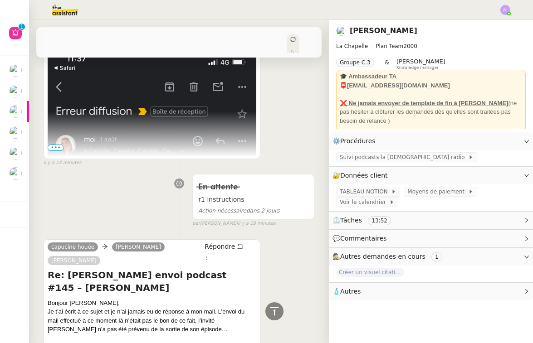
scroll to position [740, 0]
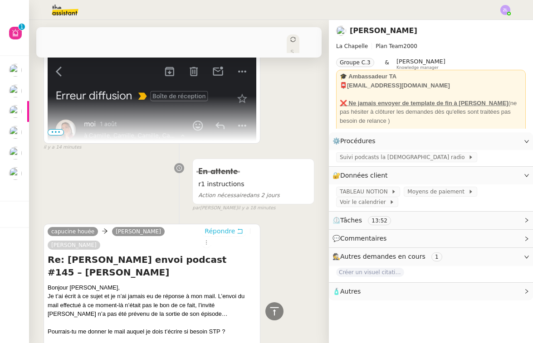
click at [209, 227] on span "Répondre" at bounding box center [219, 231] width 30 height 9
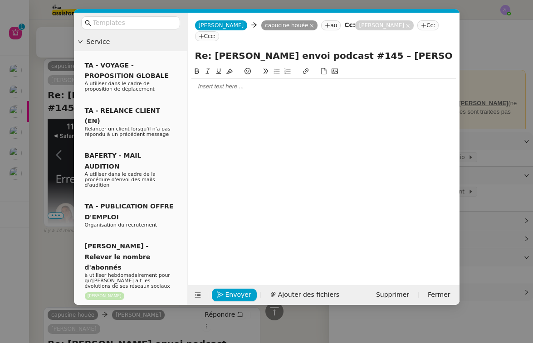
click at [209, 82] on div at bounding box center [323, 86] width 264 height 8
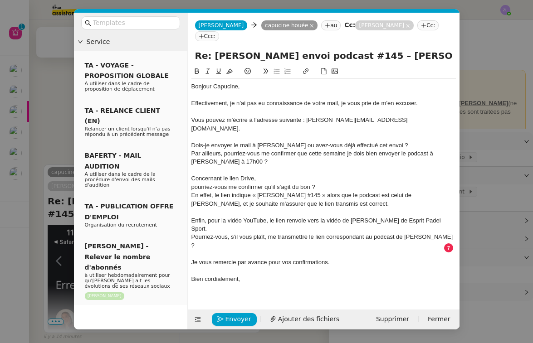
click at [239, 258] on div "Je vous remercie par avance pour vos confirmations." at bounding box center [323, 262] width 264 height 8
click at [192, 141] on div "Dois-je envoyer le mail à Jeoffrey ou avez-vous déjà effectué cet envoi ?" at bounding box center [323, 145] width 264 height 8
click at [278, 69] on icon at bounding box center [276, 71] width 6 height 5
click at [409, 141] on li "Dois-je envoyer le mail à Jeoffrey ou avez-vous déjà effectué cet envoi ?" at bounding box center [328, 145] width 256 height 8
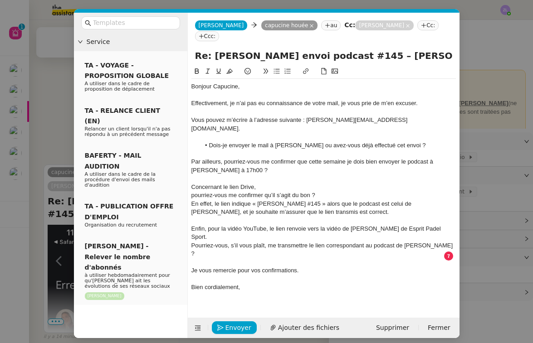
click at [192, 158] on div "Par ailleurs, pourriez-vous me confirmer que cette semaine je dois bien envoyer…" at bounding box center [323, 166] width 264 height 17
click at [277, 68] on icon at bounding box center [276, 71] width 6 height 6
click at [257, 158] on li "Par ailleurs, pourriez-vous me confirmer que cette semaine je dois bien envoyer…" at bounding box center [328, 166] width 256 height 17
click at [262, 183] on div "Concernant le lien Drive," at bounding box center [323, 187] width 264 height 8
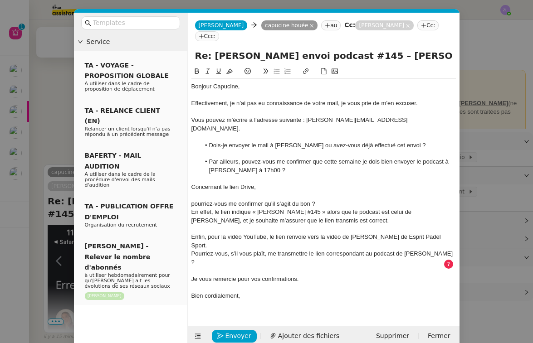
click at [190, 182] on nz-spin "Bonjour Capucine, Effectivement, je n’ai pas eu connaissance de votre mail, je …" at bounding box center [324, 191] width 272 height 250
click at [192, 200] on div "pourriez-vous me confirmer qu’il s’agit du bon ?" at bounding box center [323, 204] width 264 height 8
click at [274, 66] on button at bounding box center [276, 71] width 11 height 10
click at [226, 200] on li "Pourriez-vous me confirmer qu’il s’agit du bon ?" at bounding box center [328, 204] width 256 height 8
click at [345, 200] on li "Pouvez-vous me confirmer qu’il s’agit du bon ?" at bounding box center [328, 204] width 256 height 8
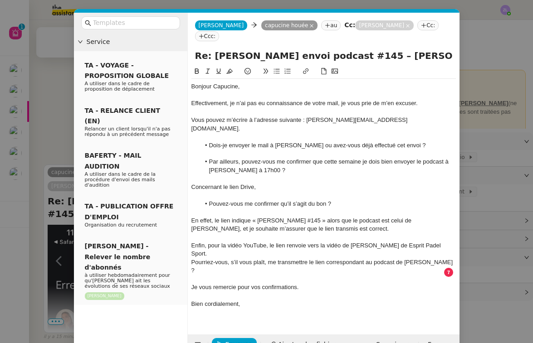
click at [191, 258] on div "Pourriez-vous, s’il vous plaît, me transmettre le lien correspondant au podcast…" at bounding box center [323, 266] width 264 height 17
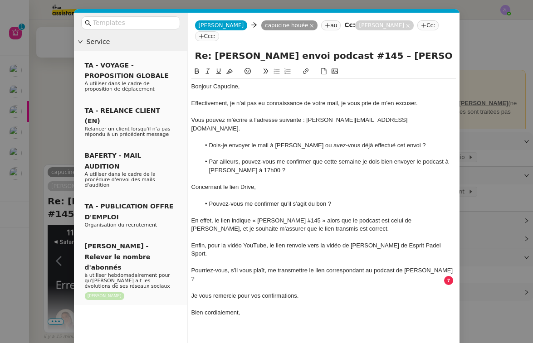
click at [278, 68] on icon at bounding box center [276, 71] width 6 height 6
click at [224, 267] on li "Pourriez-vous, s’il vous plaît, me transmettre le lien correspondant au podcast…" at bounding box center [328, 275] width 256 height 17
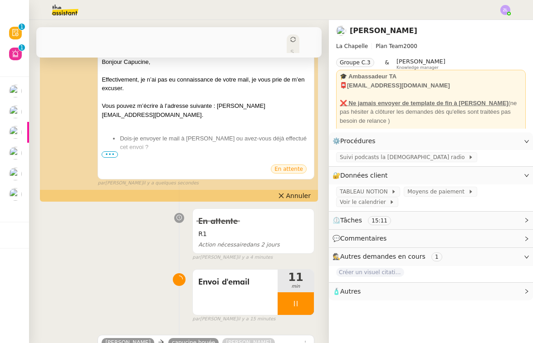
scroll to position [191, 0]
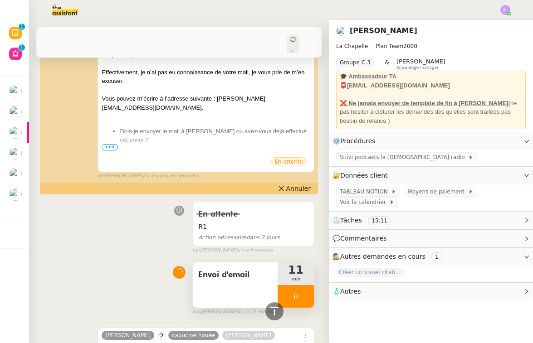
click at [282, 290] on div at bounding box center [295, 296] width 36 height 23
click at [303, 294] on icon at bounding box center [304, 296] width 7 height 5
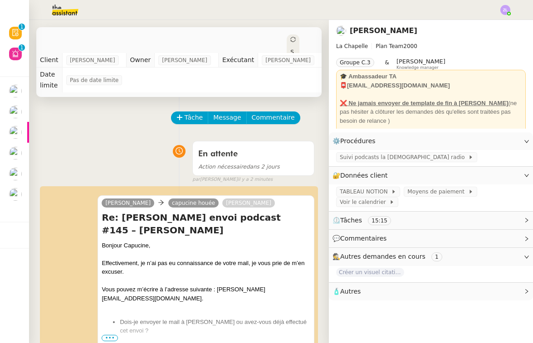
scroll to position [0, 0]
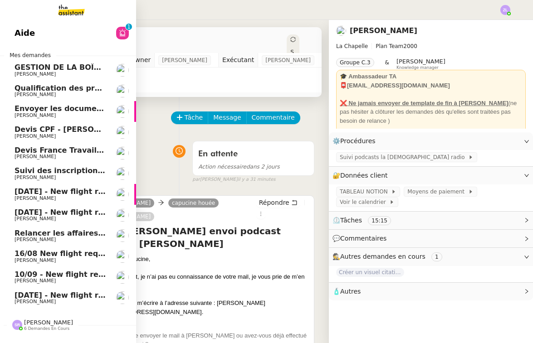
click at [19, 232] on span "Relancer les affaires de [PERSON_NAME]" at bounding box center [98, 233] width 166 height 9
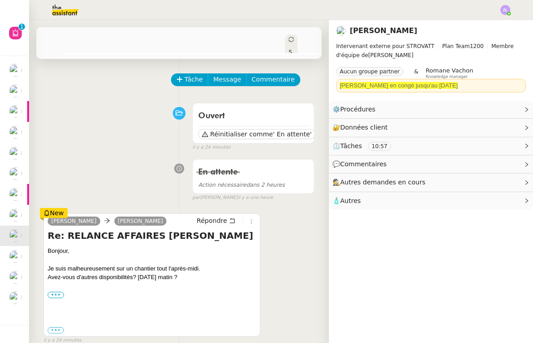
scroll to position [36, 0]
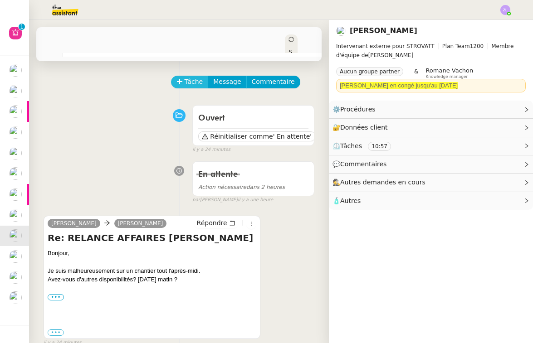
click at [189, 82] on span "Tâche" at bounding box center [193, 82] width 19 height 10
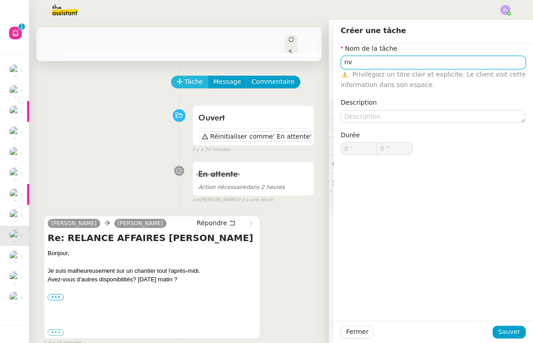
type input "n"
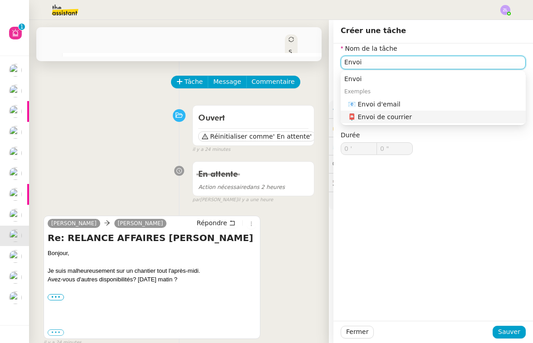
click at [369, 103] on div "📧 Envoi d'email" at bounding box center [435, 104] width 174 height 8
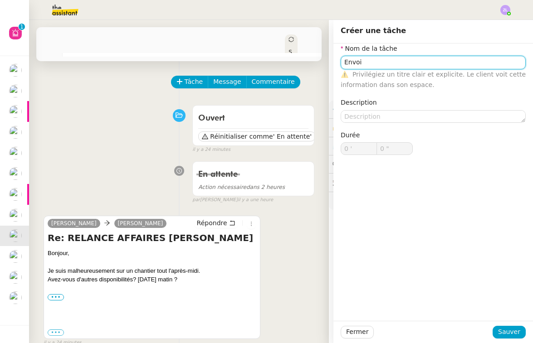
type input "Envoi d'email"
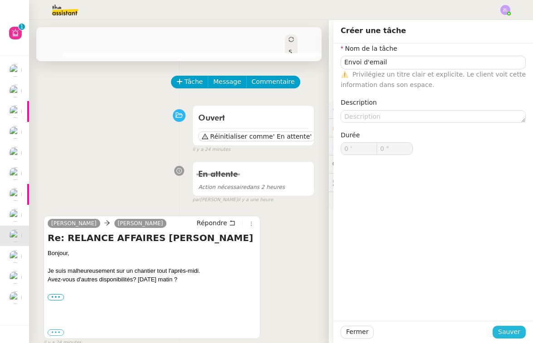
click at [509, 337] on span "Sauver" at bounding box center [509, 332] width 22 height 10
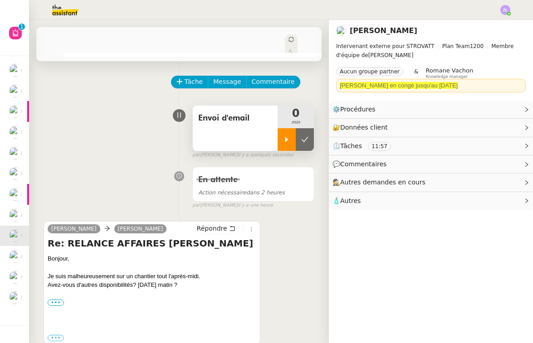
click at [282, 133] on div at bounding box center [286, 139] width 18 height 23
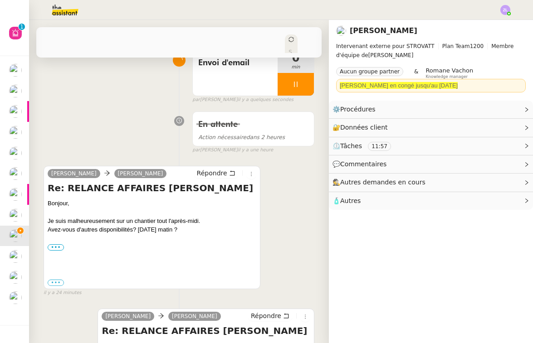
scroll to position [93, 0]
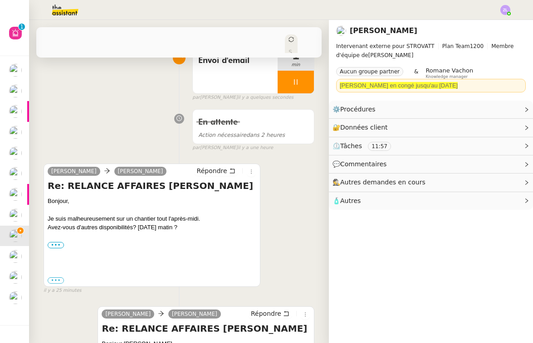
drag, startPoint x: 183, startPoint y: 227, endPoint x: 47, endPoint y: 204, distance: 137.9
click at [47, 204] on div "Armand MANNERIE Géraldine Répondre Re: RELANCE AFFAIRES FRANCK Bonjour, Je suis…" at bounding box center [152, 225] width 217 height 123
copy div "Bonjour, Je suis malheureusement sur un chantier tout l'après-midi. Avez-vous d…"
click at [283, 89] on div at bounding box center [295, 82] width 36 height 23
click at [305, 84] on icon at bounding box center [304, 81] width 7 height 7
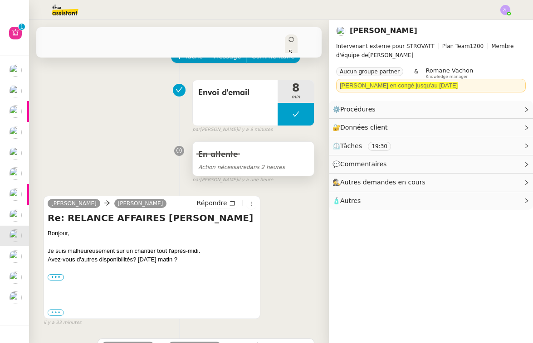
scroll to position [70, 0]
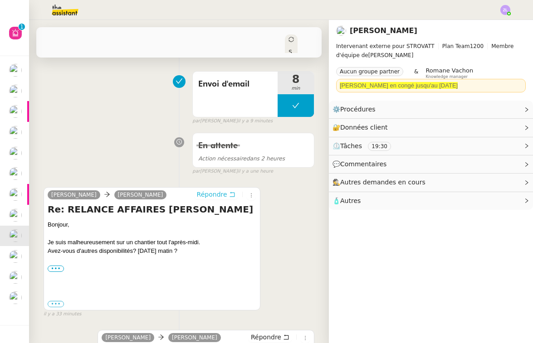
click at [203, 197] on span "Répondre" at bounding box center [212, 194] width 30 height 9
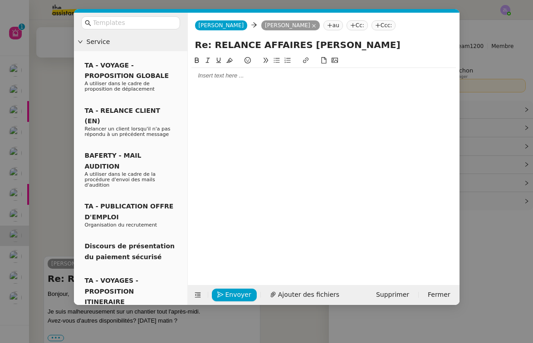
click at [271, 78] on div at bounding box center [323, 76] width 264 height 8
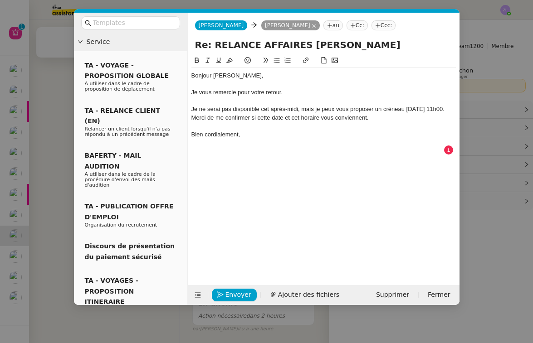
click at [196, 109] on div "Je ne serai pas disponible cet après-midi, mais je peux vous proposer un crénea…" at bounding box center [323, 109] width 264 height 8
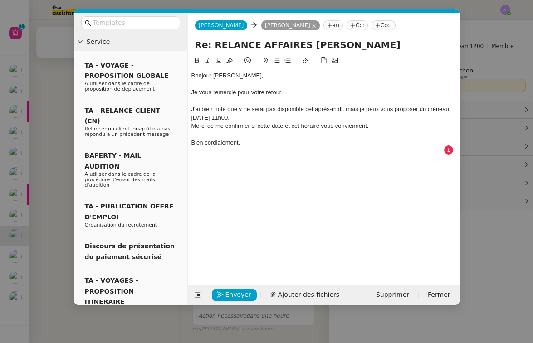
click at [273, 108] on div "J'ai bien noté que v ne serai pas disponible cet après-midi, mais je peux vous …" at bounding box center [323, 113] width 264 height 17
click at [241, 107] on div "J'ai bien noté que v ne serai pas disponible cet après-midi, mais je peux vous …" at bounding box center [323, 113] width 264 height 17
click at [242, 109] on div "J'ai bien noté que v ne serai pas disponible cet après-midi, mais je peux vous …" at bounding box center [323, 113] width 264 height 17
click at [274, 109] on div "J'ai bien noté que vous ne serai pas disponible cet après-midi, mais je peux vo…" at bounding box center [323, 113] width 264 height 17
click at [286, 120] on div "J'ai bien noté que vous ne serez pas disponible cet après-midi, mais je peux vo…" at bounding box center [323, 113] width 264 height 17
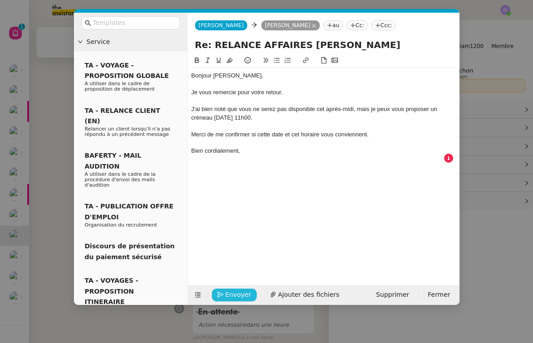
click at [238, 296] on span "Envoyer" at bounding box center [238, 295] width 26 height 10
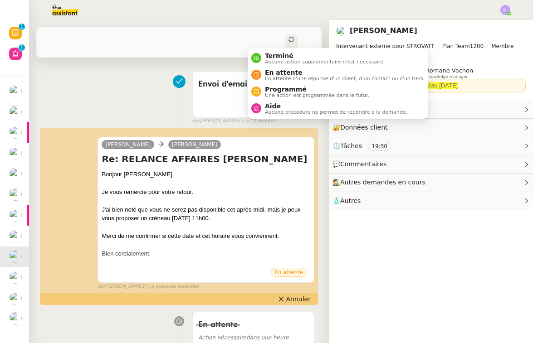
click at [288, 49] on span "Statut" at bounding box center [290, 68] width 4 height 38
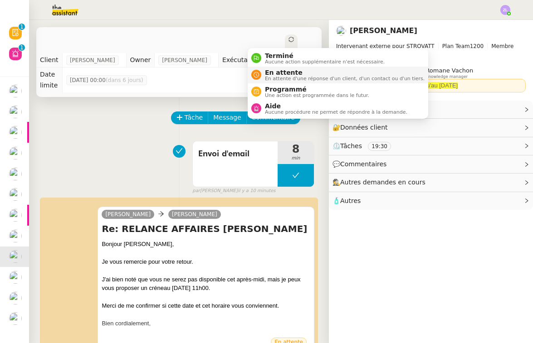
click at [280, 80] on span "En attente d'une réponse d'un client, d'un contact ou d'un tiers." at bounding box center [345, 78] width 160 height 5
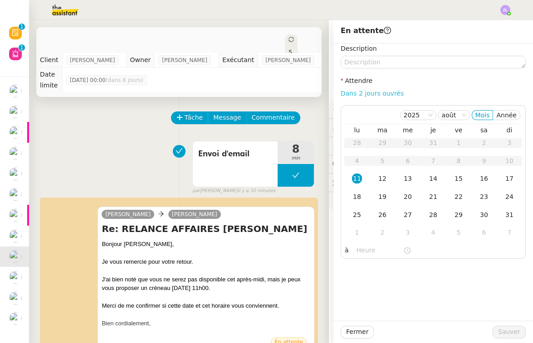
click at [373, 92] on link "Dans 2 jours ouvrés" at bounding box center [371, 93] width 63 height 7
type input "07:00"
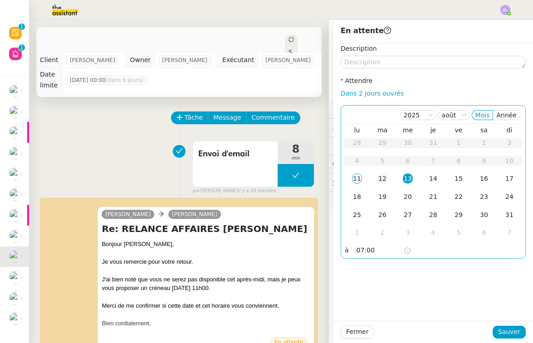
click at [383, 181] on div "12" at bounding box center [382, 179] width 10 height 10
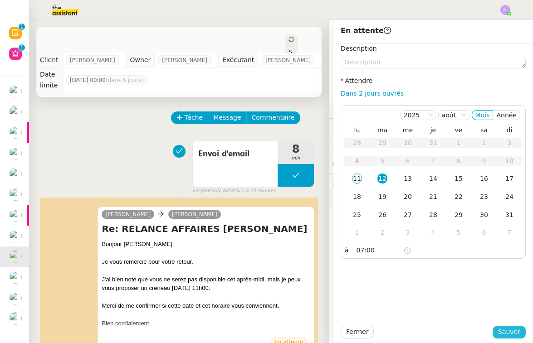
click at [518, 330] on span "Sauver" at bounding box center [509, 332] width 22 height 10
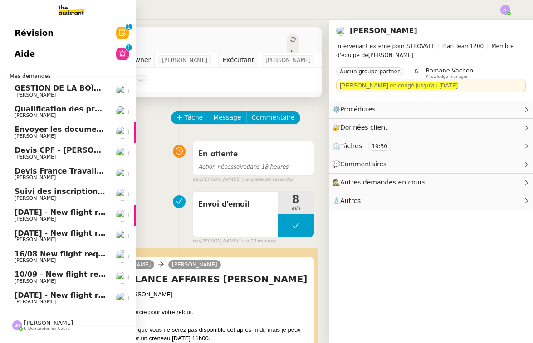
click at [62, 221] on link "13th August 2025 - New flight request - Grégory Trebaol Louis Frei" at bounding box center [68, 215] width 136 height 21
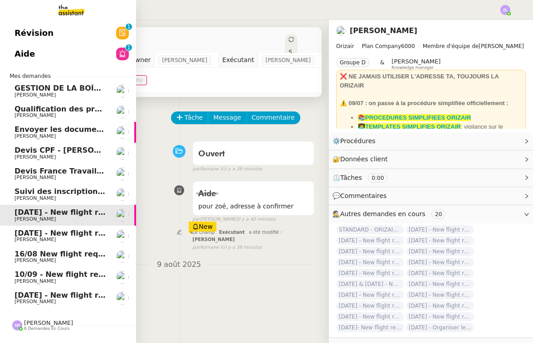
click at [60, 237] on span "[PERSON_NAME]" at bounding box center [61, 239] width 92 height 5
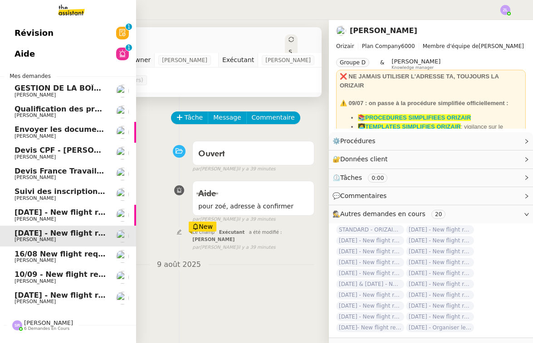
click at [64, 263] on link "16/08 New flight request - a b Louis Frei" at bounding box center [68, 257] width 136 height 21
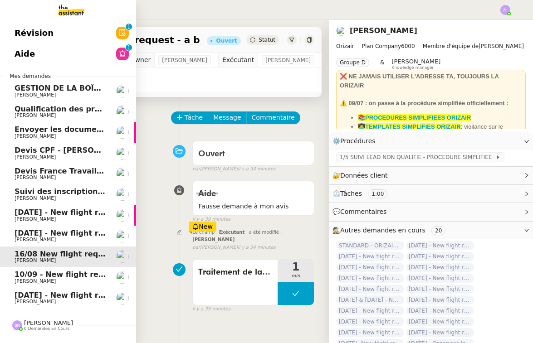
click at [68, 294] on span "10th June 2031 - New flight request - DeAndre Nix" at bounding box center [142, 295] width 255 height 9
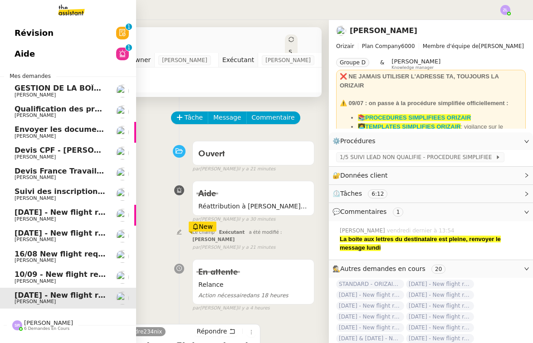
click at [73, 196] on span "[PERSON_NAME]" at bounding box center [61, 198] width 92 height 5
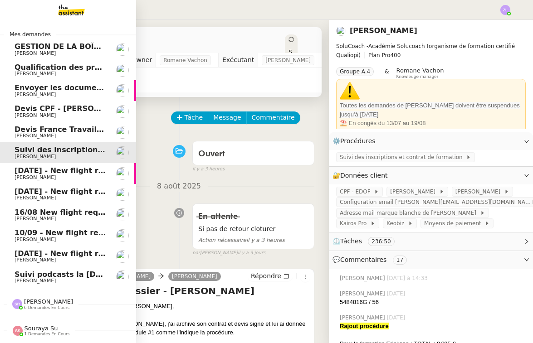
click at [53, 273] on span "Suivi podcasts la [DEMOGRAPHIC_DATA] radio [DATE]" at bounding box center [124, 274] width 218 height 9
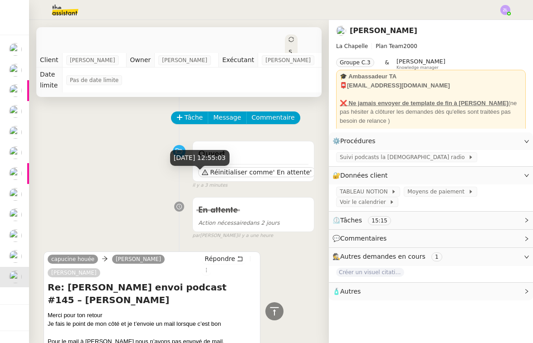
click at [229, 154] on div "11 août 2025, 12:55:03" at bounding box center [199, 158] width 59 height 16
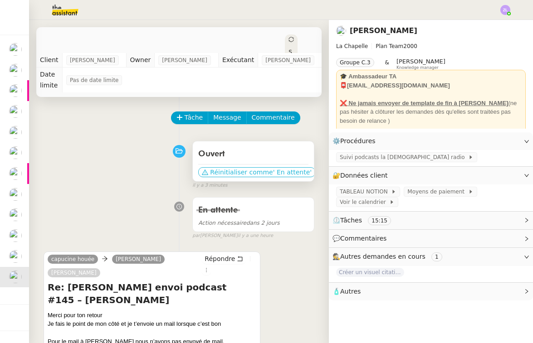
click at [263, 168] on span "Réinitialiser comme" at bounding box center [241, 172] width 63 height 9
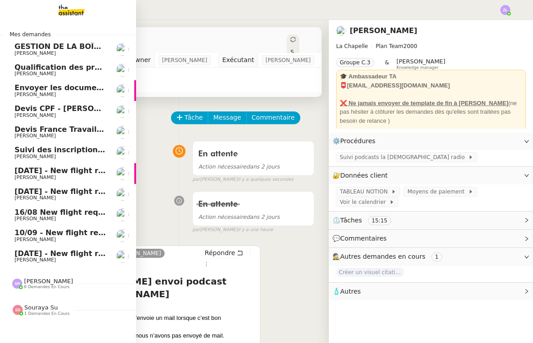
click at [45, 50] on span "[PERSON_NAME]" at bounding box center [35, 53] width 41 height 6
